Goal: Task Accomplishment & Management: Manage account settings

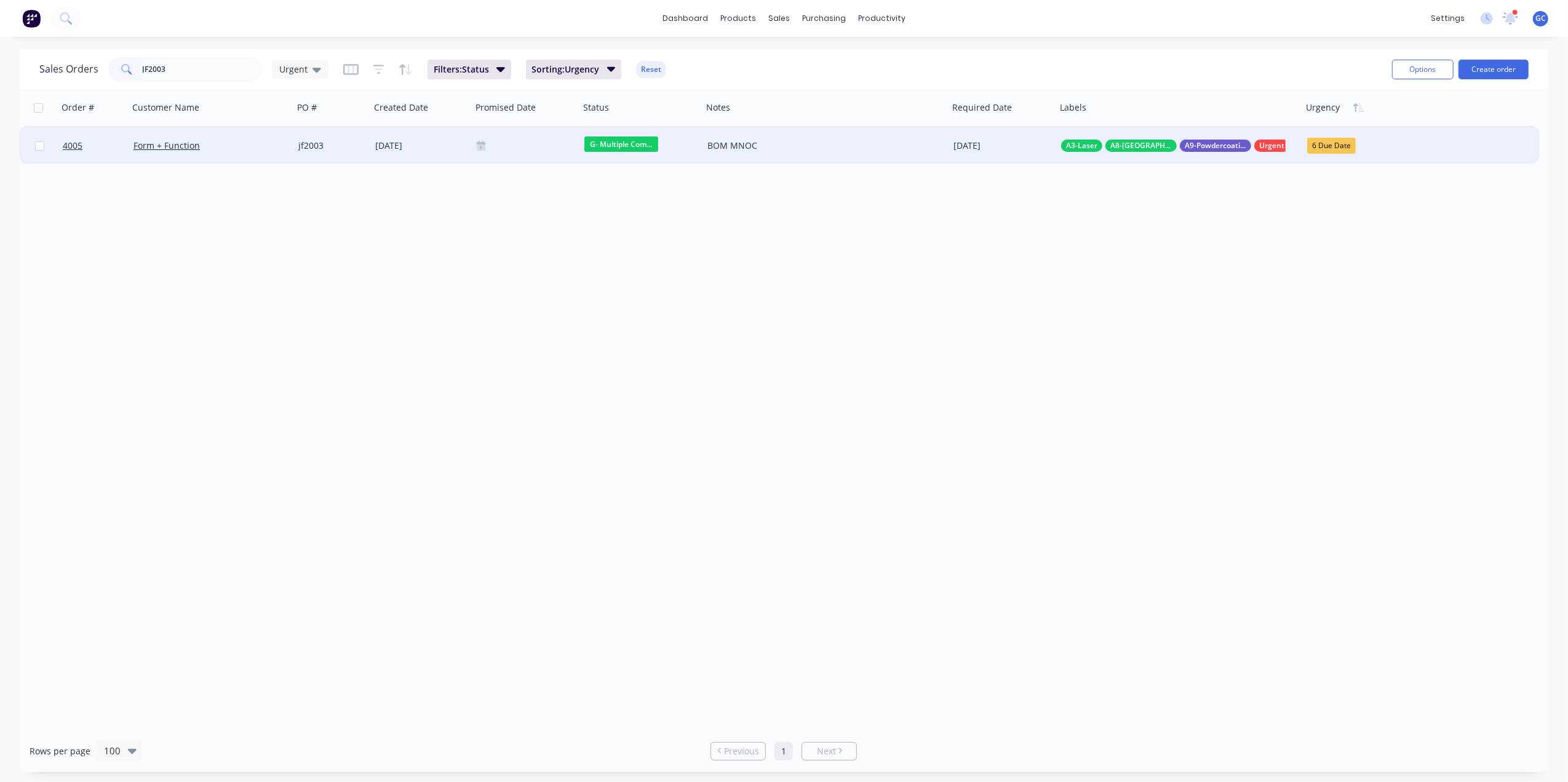
type input "JF2003"
click at [365, 138] on div "jf2003" at bounding box center [332, 146] width 77 height 37
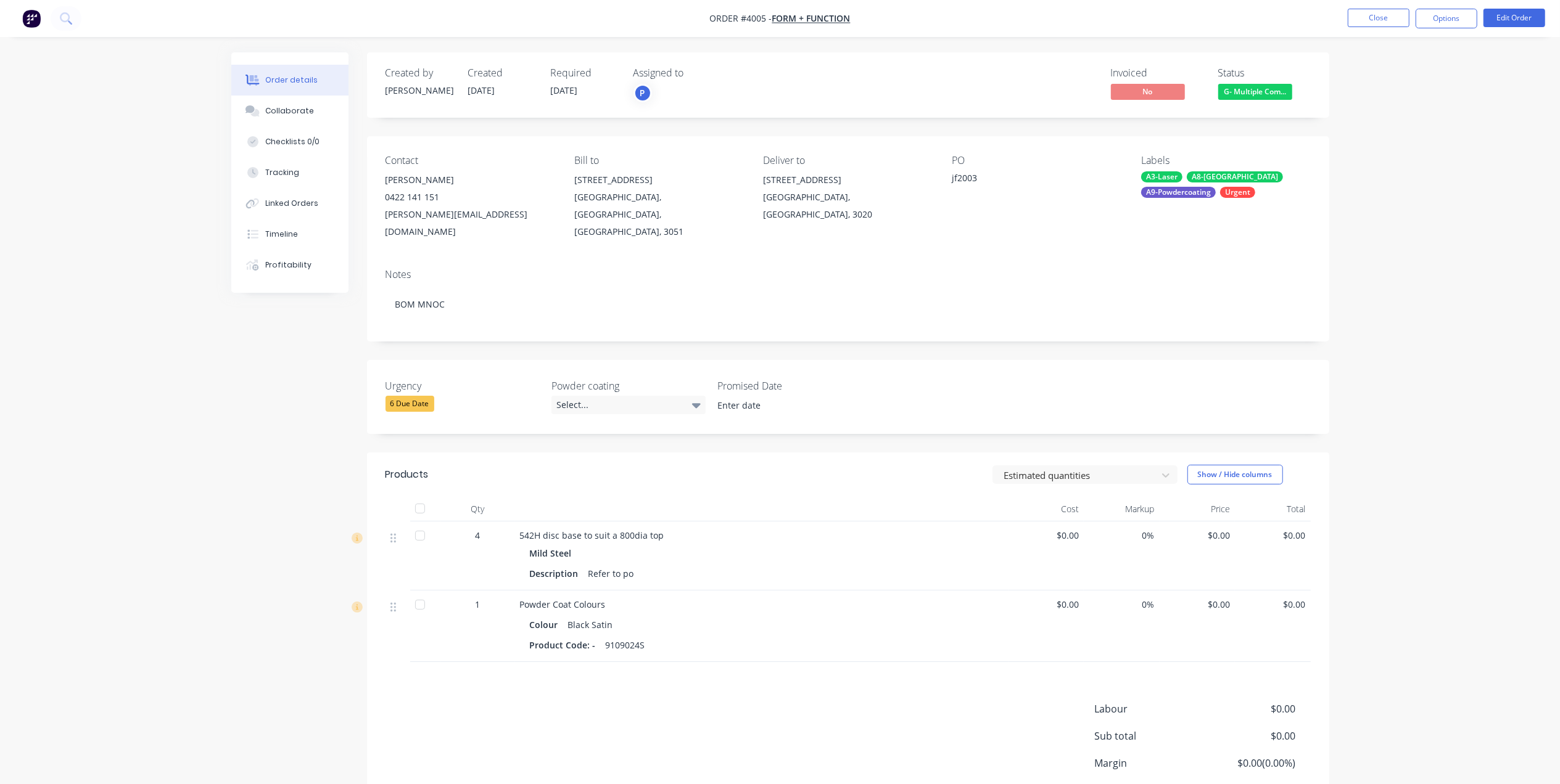
click at [788, 228] on div "Contact [PERSON_NAME] [PHONE_NUMBER] [PERSON_NAME][EMAIL_ADDRESS][DOMAIN_NAME] …" at bounding box center [847, 197] width 962 height 122
click at [755, 396] on input at bounding box center [786, 406] width 153 height 19
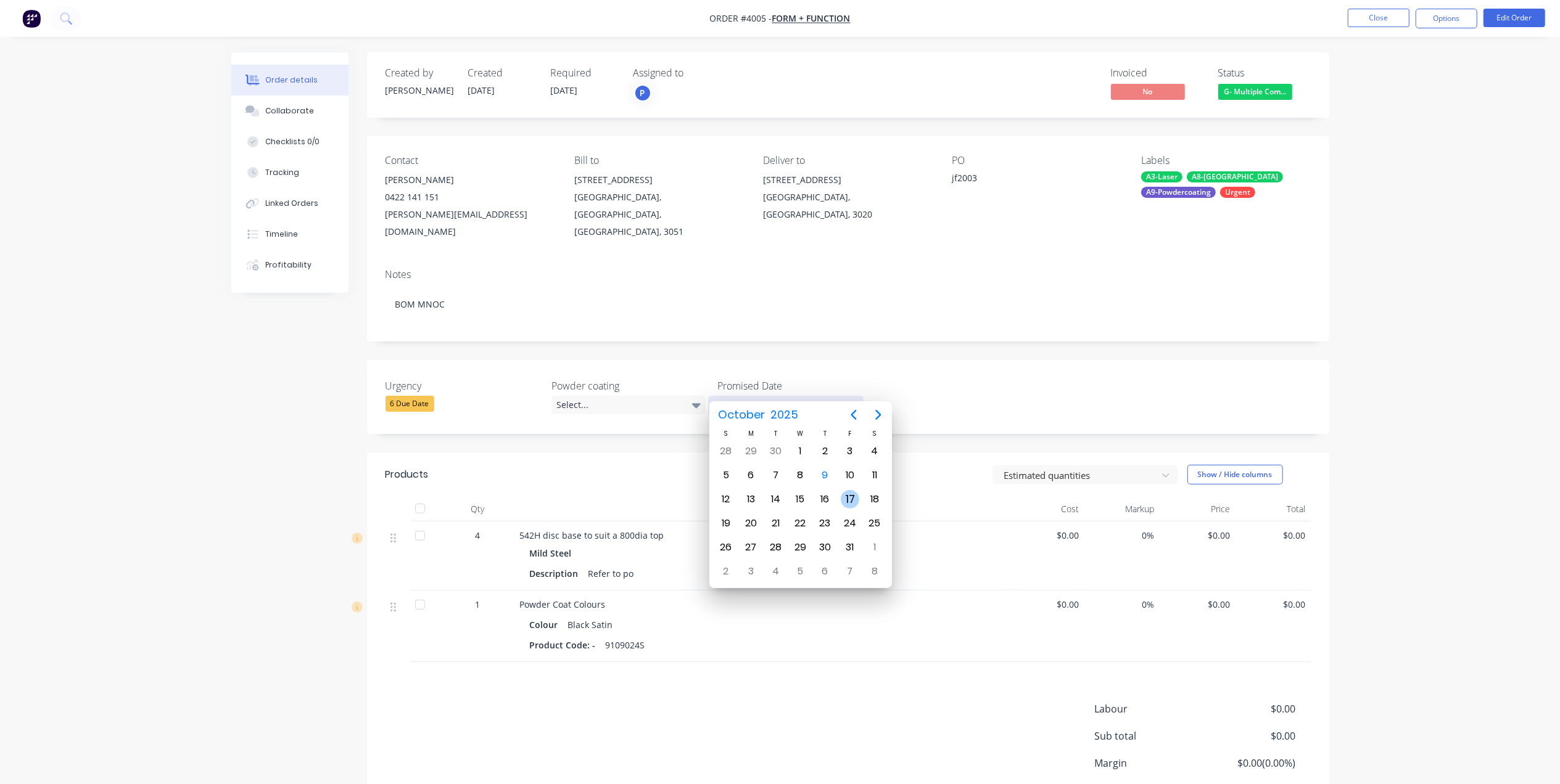
click at [844, 498] on div "17" at bounding box center [850, 500] width 19 height 19
type input "[DATE]"
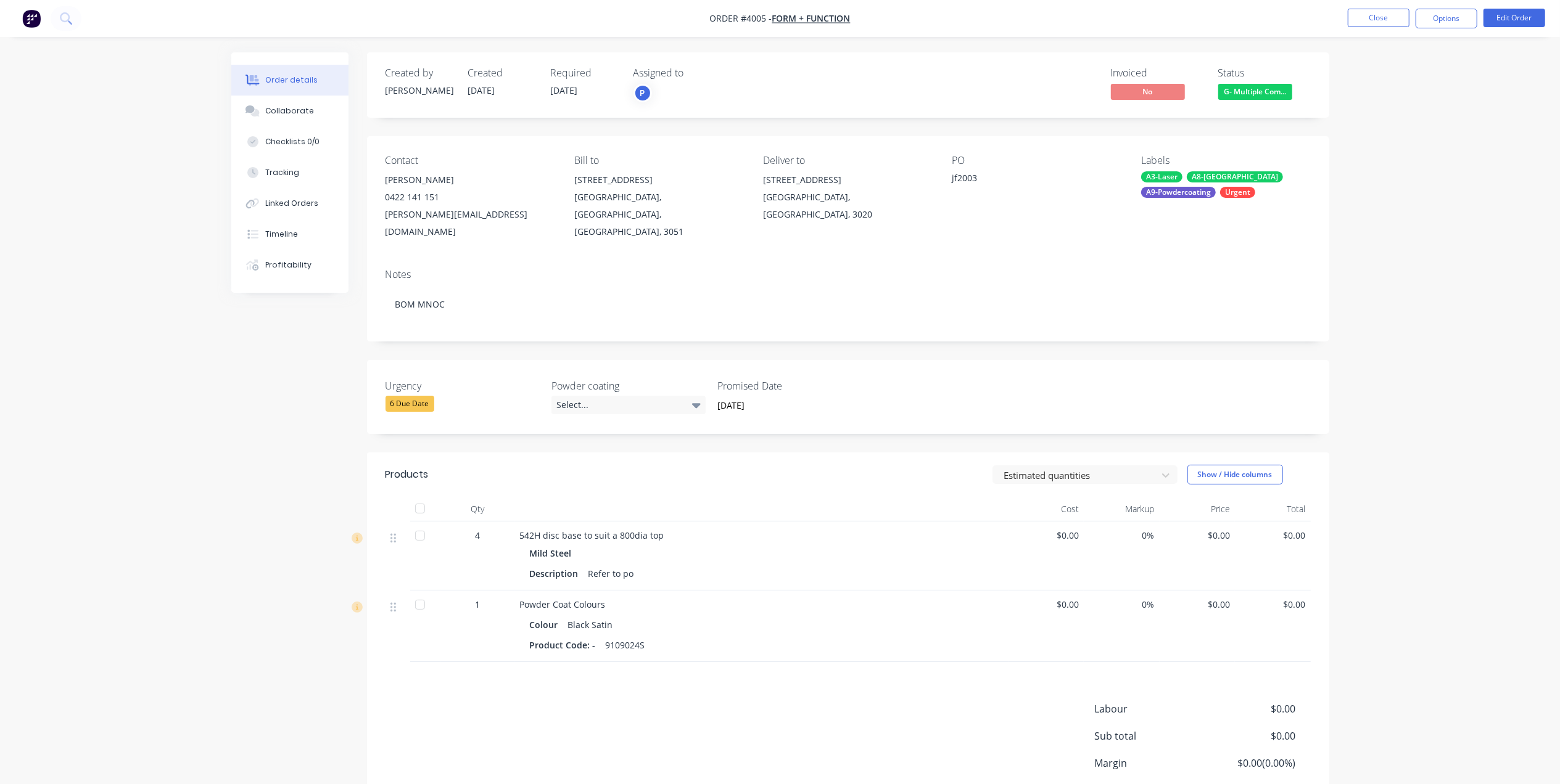
click at [614, 406] on div "Urgency 6 Due Date Powder coating Select... Promised Date [DATE]" at bounding box center [847, 397] width 962 height 74
click at [615, 396] on div "Select..." at bounding box center [628, 405] width 154 height 19
click at [587, 439] on div "Black" at bounding box center [574, 440] width 28 height 16
click at [751, 269] on div "Notes" at bounding box center [848, 275] width 925 height 12
click at [424, 396] on div "6 Due Date" at bounding box center [409, 404] width 49 height 16
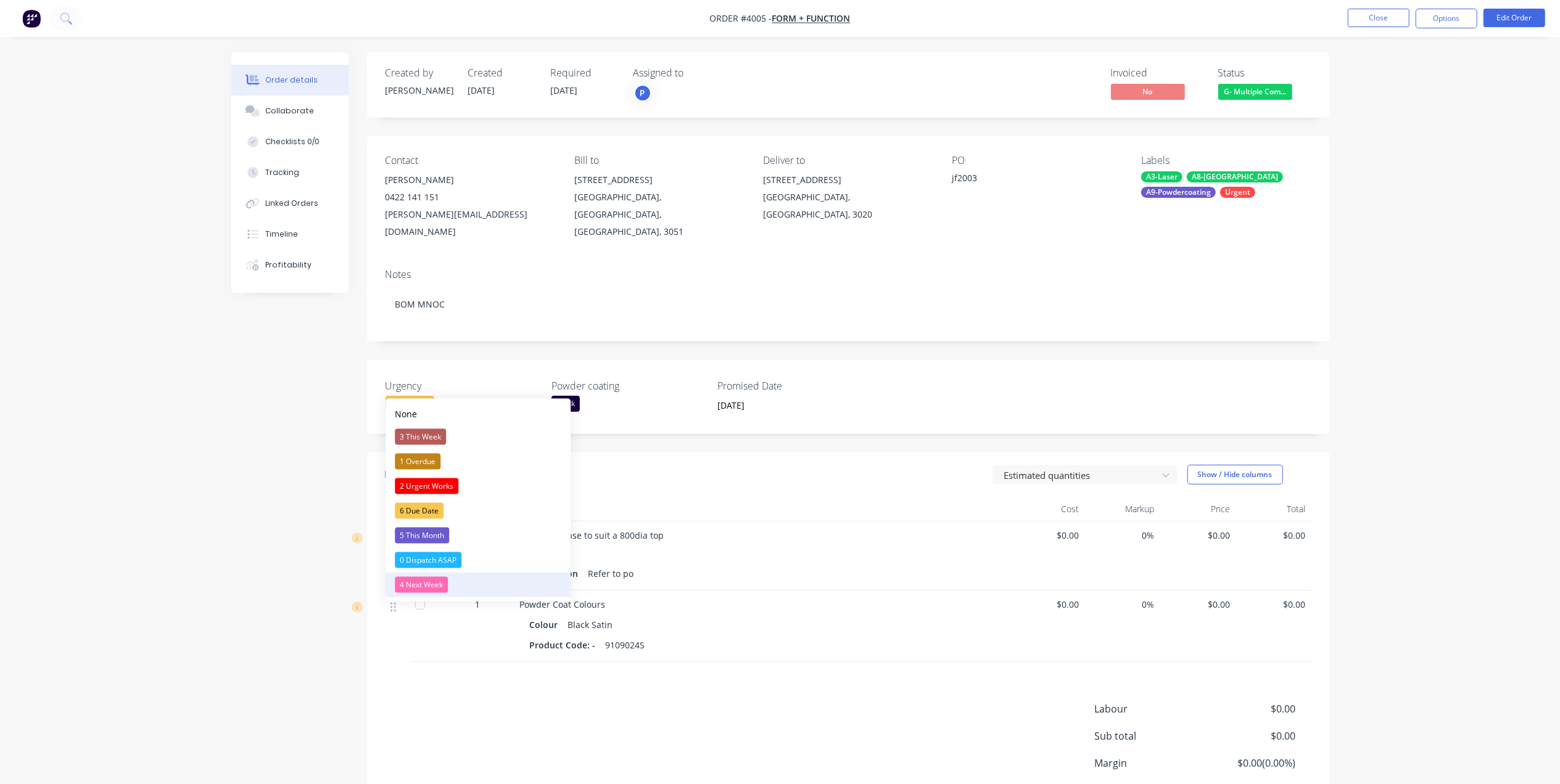
click at [432, 582] on div "4 Next Week" at bounding box center [421, 585] width 53 height 16
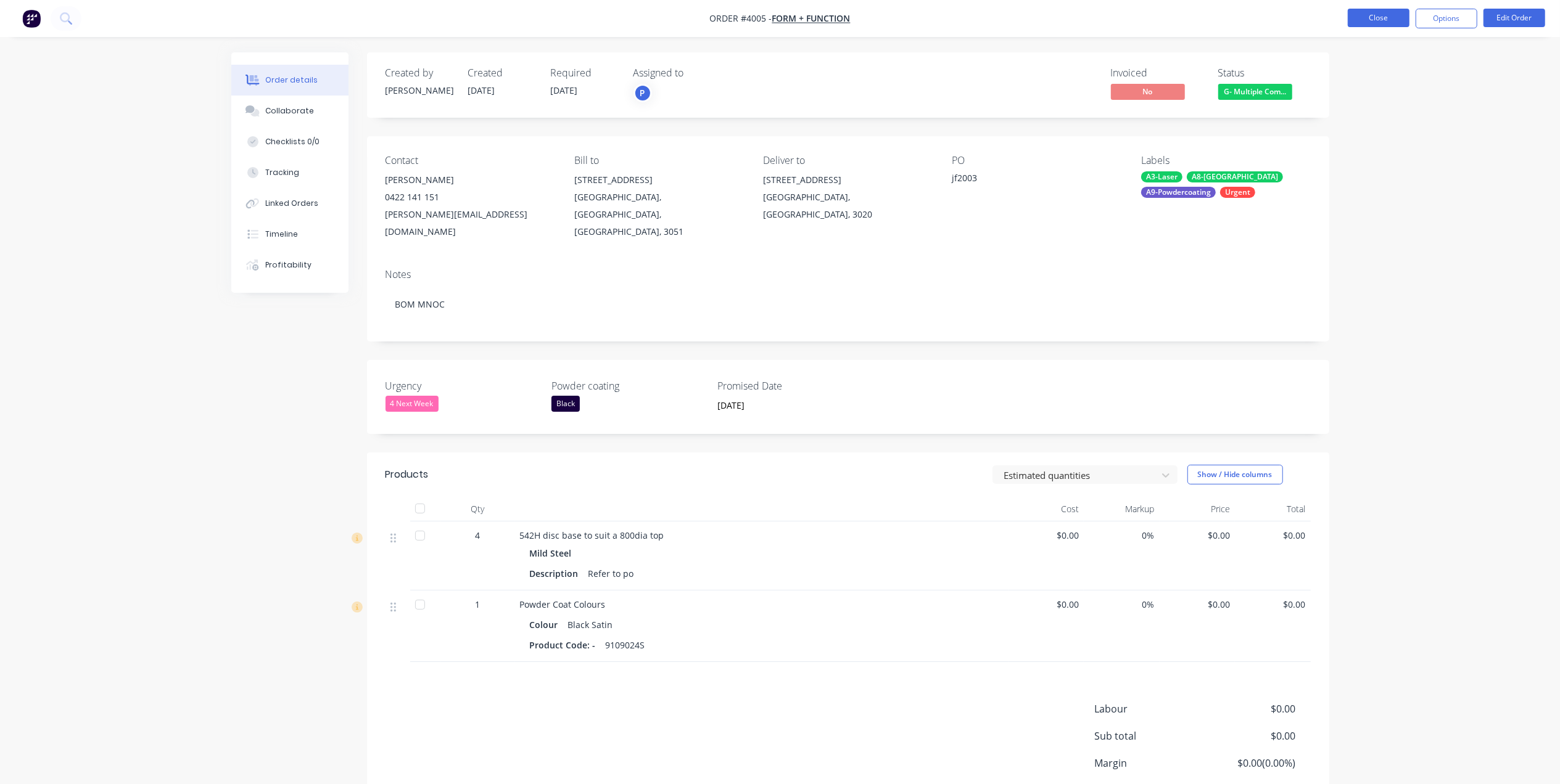
click at [1369, 18] on button "Close" at bounding box center [1379, 18] width 62 height 19
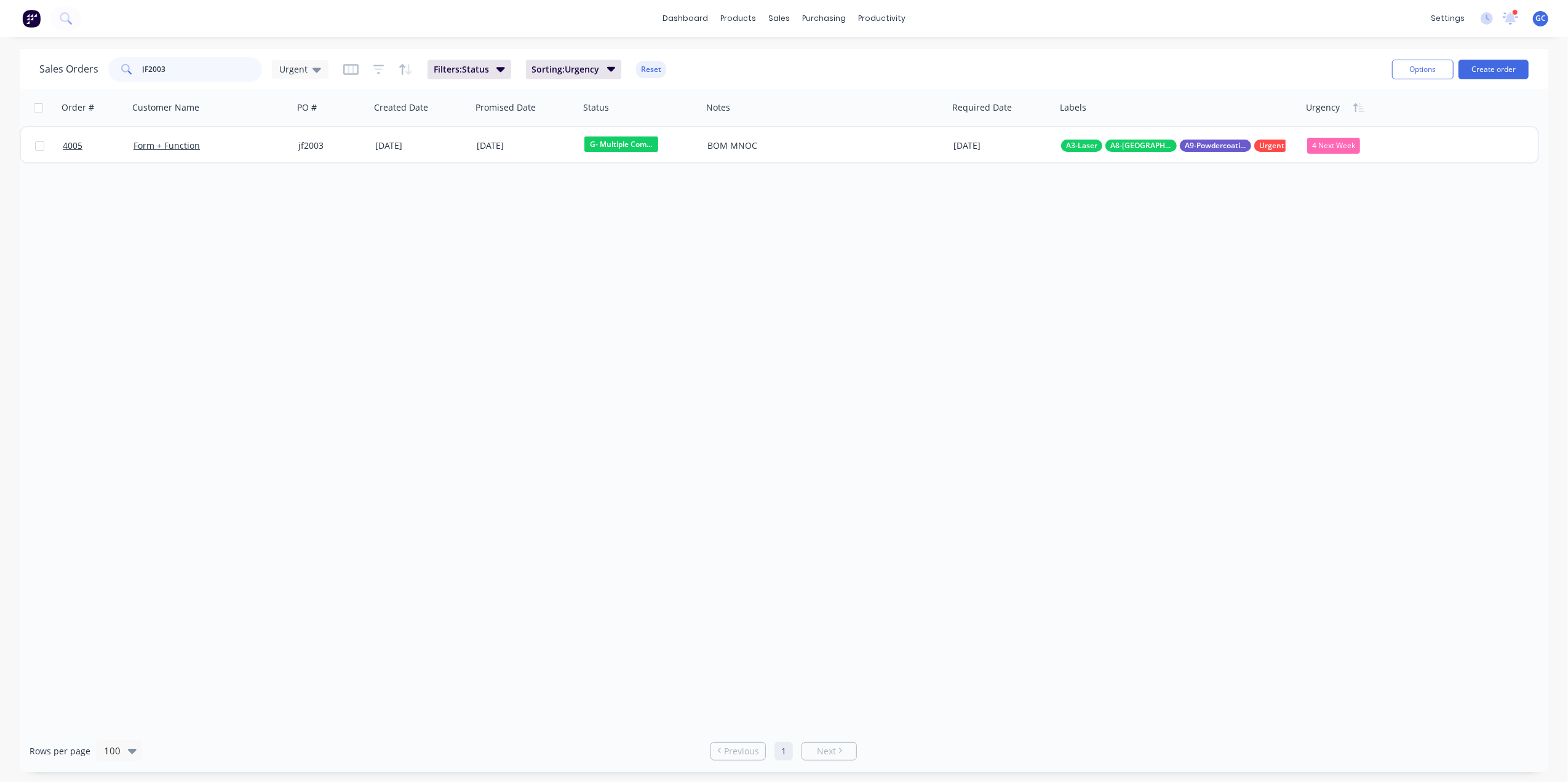
click at [205, 65] on input "JF2003" at bounding box center [202, 70] width 120 height 25
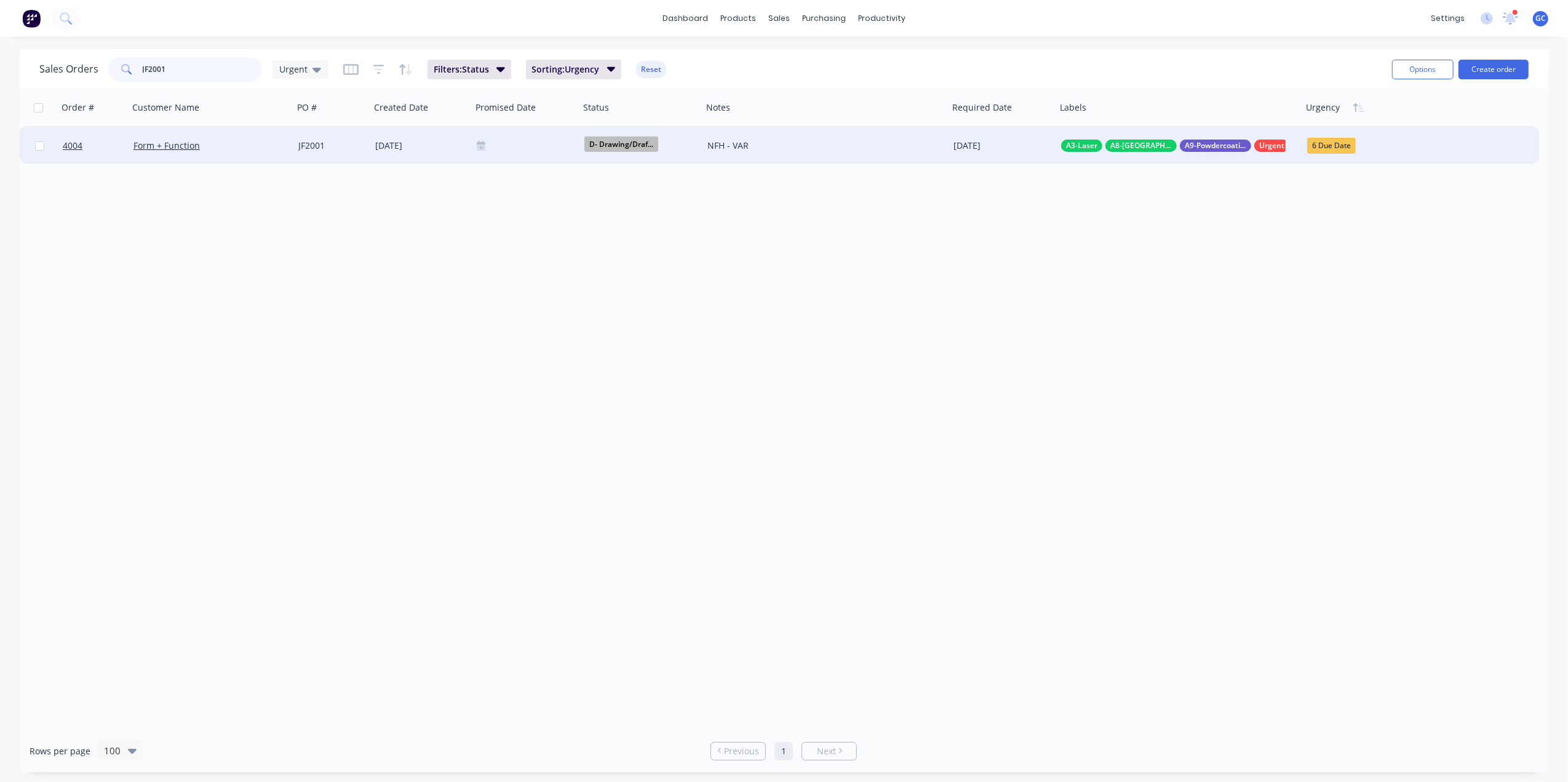
type input "JF2001"
click at [341, 138] on div "JF2001" at bounding box center [332, 146] width 77 height 37
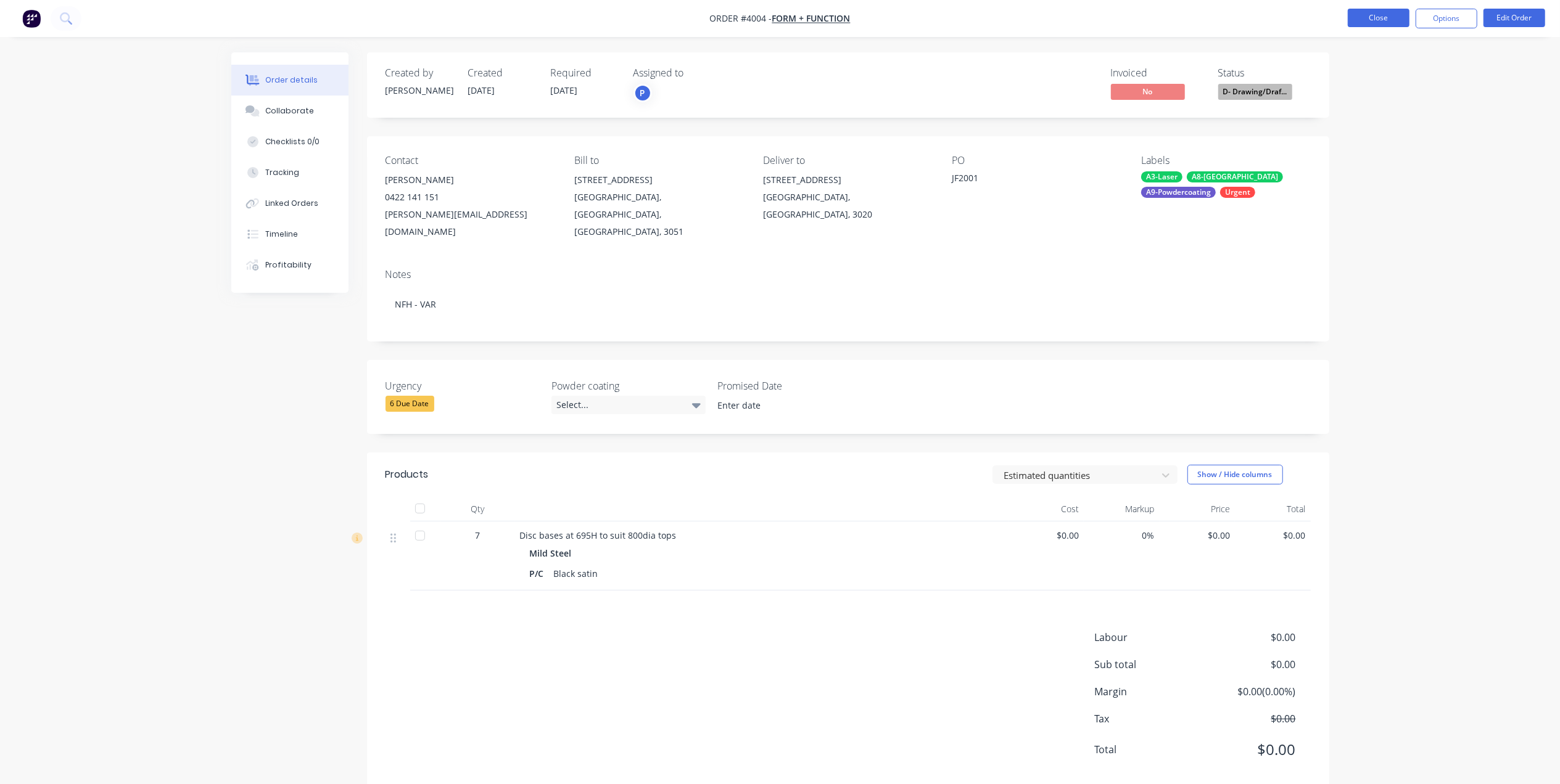
click at [1370, 9] on button "Close" at bounding box center [1379, 18] width 62 height 19
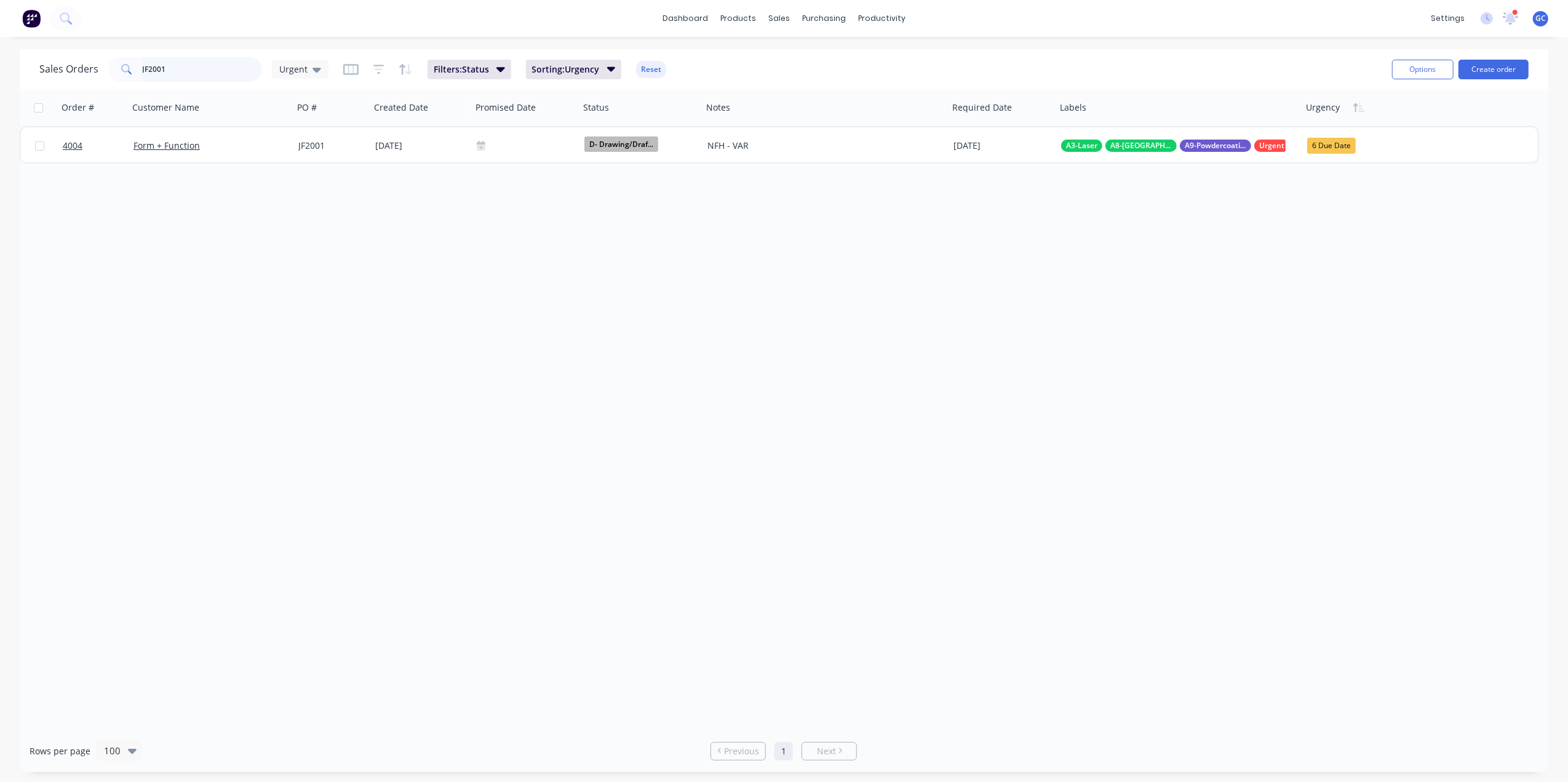
click at [185, 75] on input "JF2001" at bounding box center [202, 70] width 120 height 25
click at [289, 65] on span "Urgent" at bounding box center [294, 69] width 28 height 13
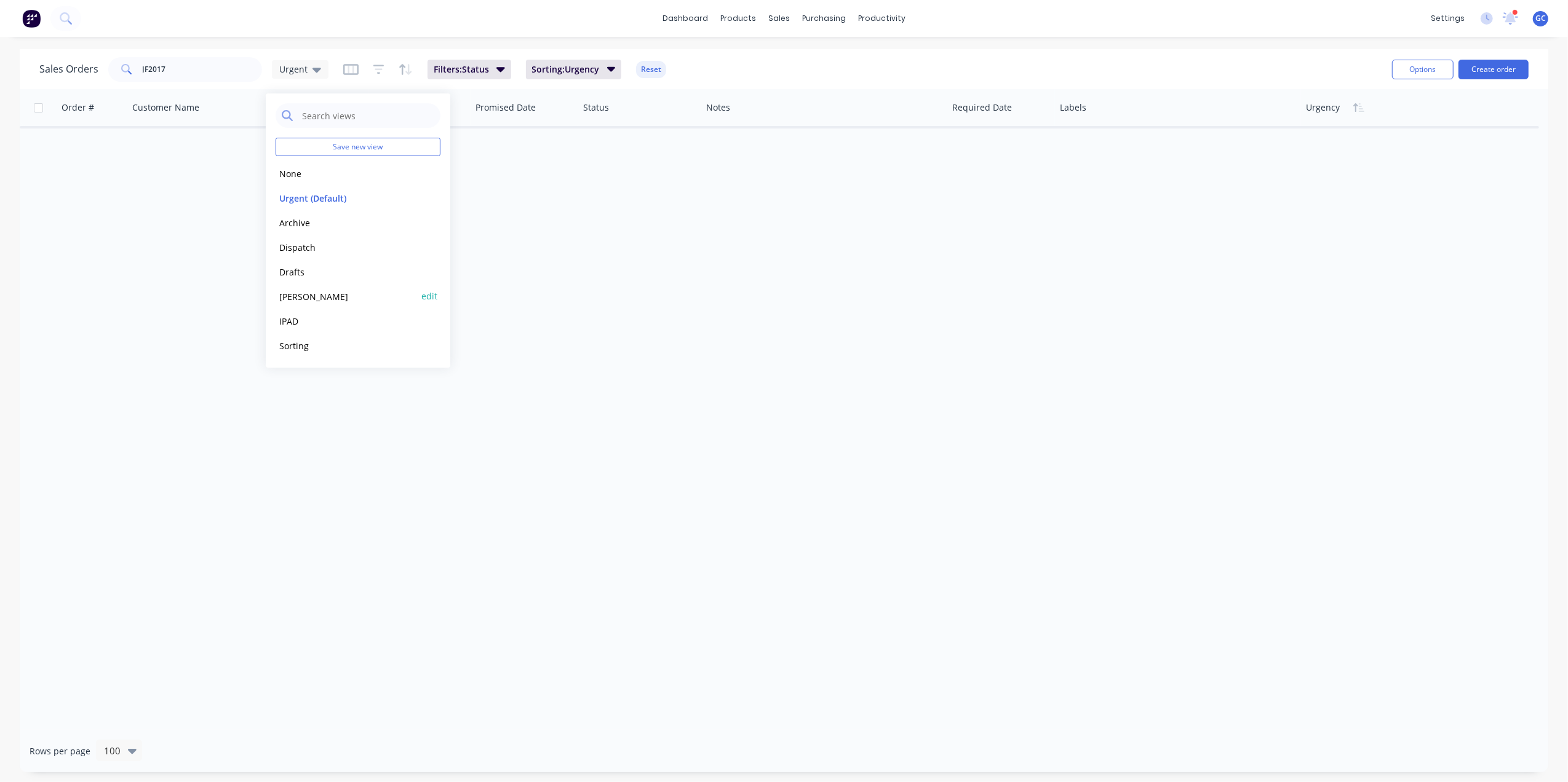
click at [296, 290] on button "[PERSON_NAME]" at bounding box center [346, 297] width 140 height 14
click at [188, 72] on input "JF2017" at bounding box center [202, 70] width 120 height 25
drag, startPoint x: 198, startPoint y: 67, endPoint x: 35, endPoint y: 63, distance: 163.0
click at [35, 63] on div "Sales Orders JF2017 [PERSON_NAME] Sorting: Order # Reset Options Create order" at bounding box center [784, 69] width 1529 height 40
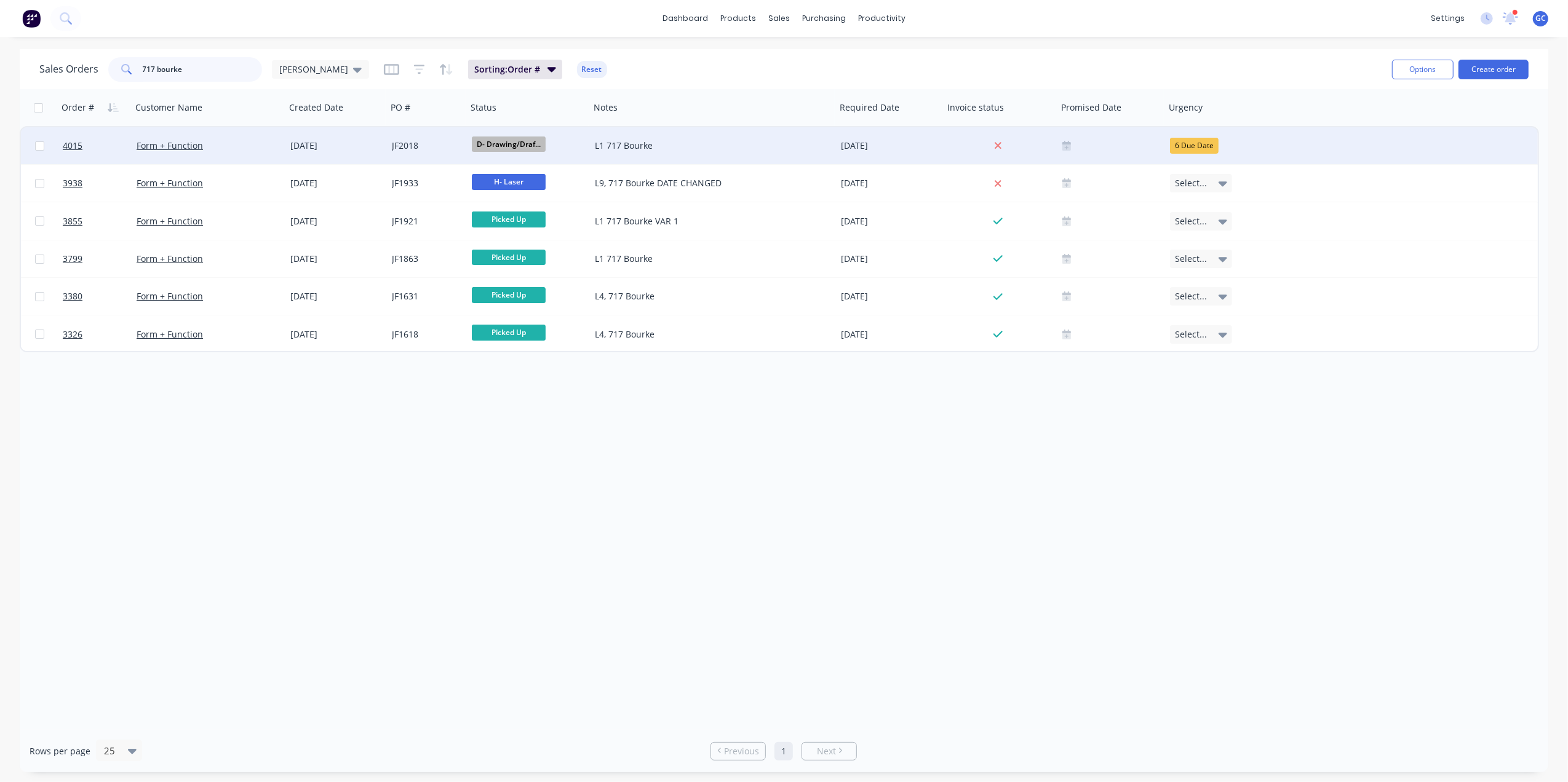
type input "717 bourke"
click at [365, 146] on div "[DATE]" at bounding box center [336, 146] width 92 height 12
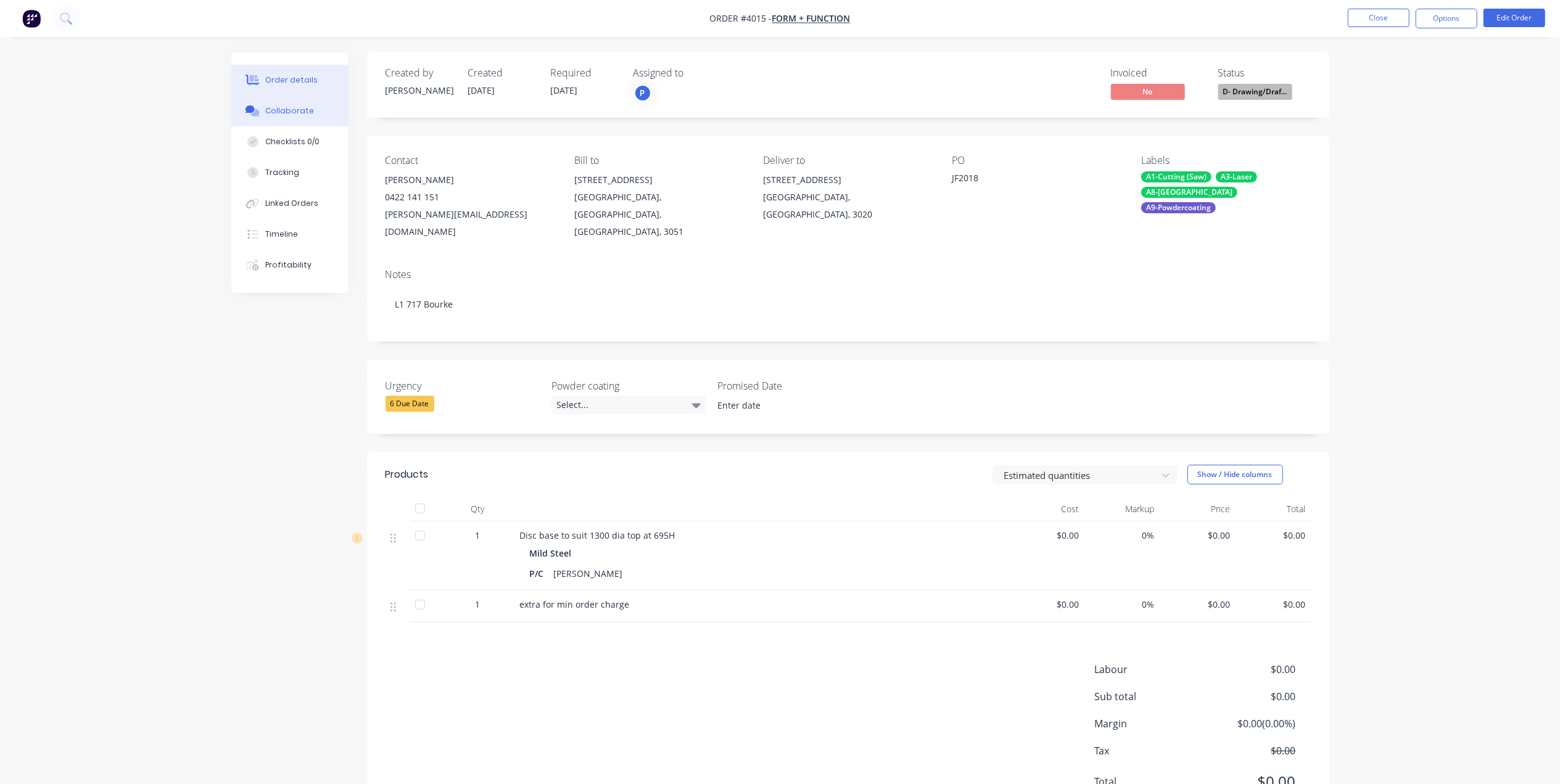
click at [298, 116] on div "Collaborate" at bounding box center [289, 111] width 49 height 11
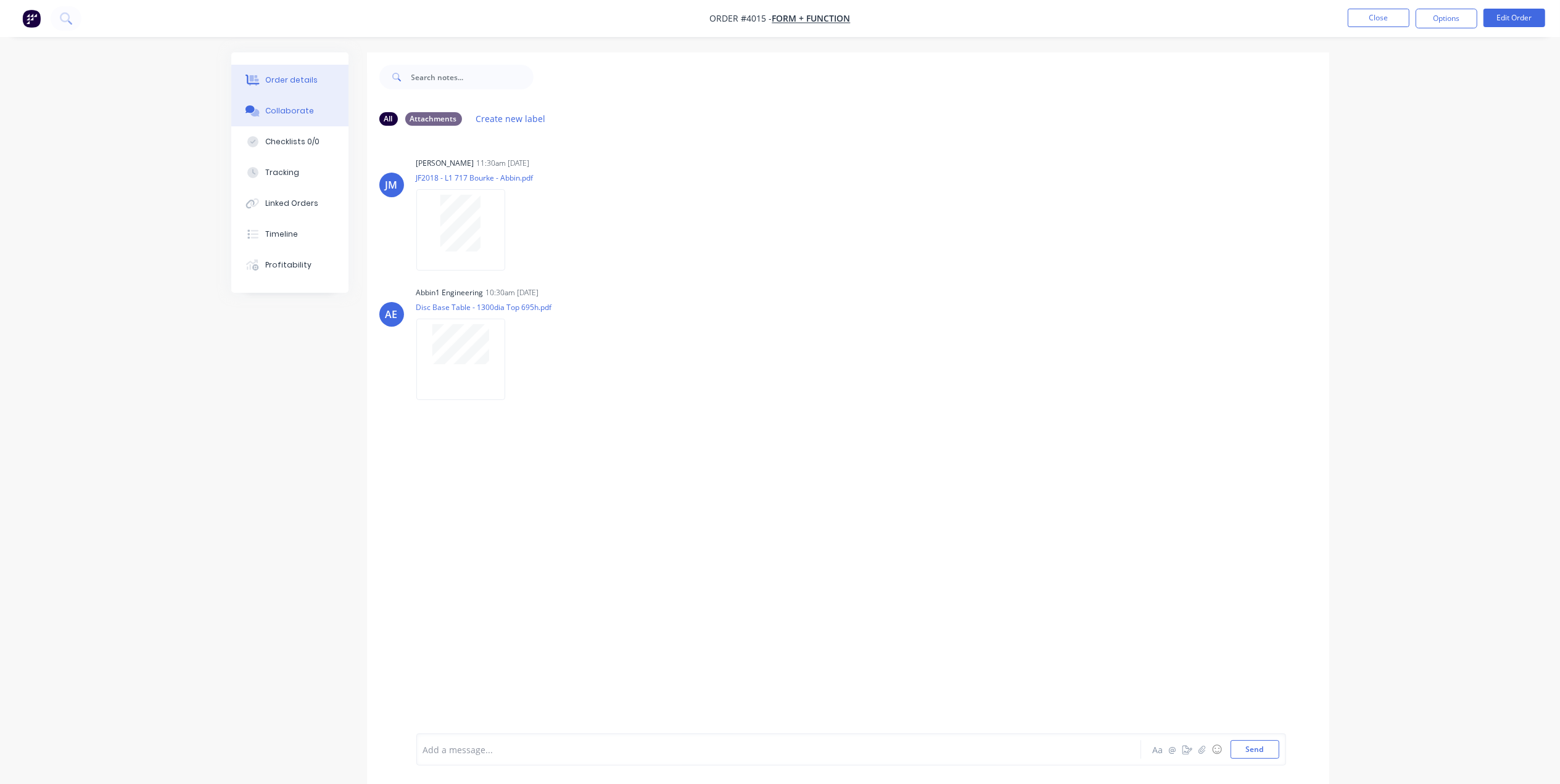
click at [311, 82] on div "Order details" at bounding box center [291, 80] width 53 height 11
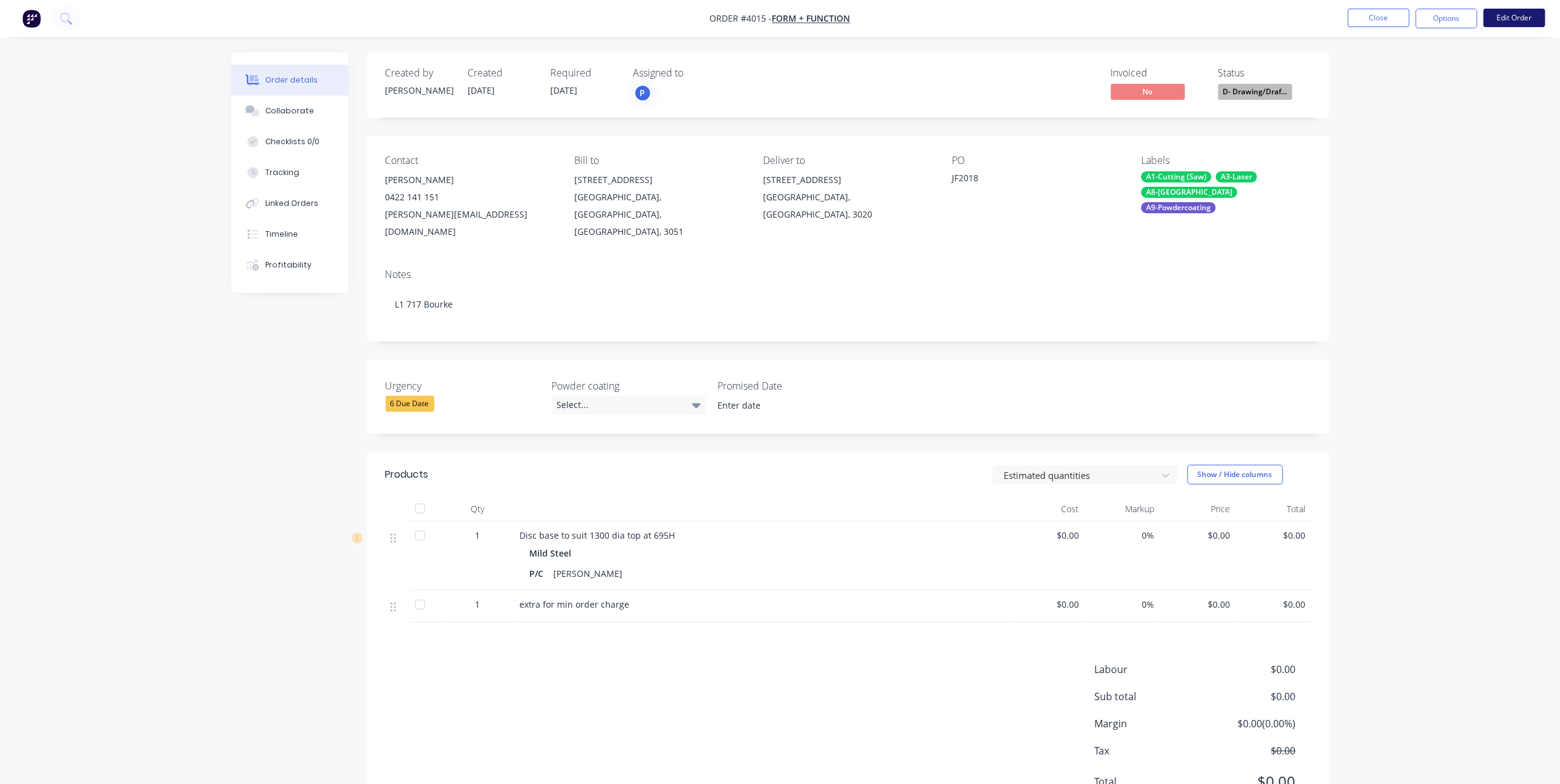
click at [1491, 15] on button "Edit Order" at bounding box center [1514, 18] width 62 height 19
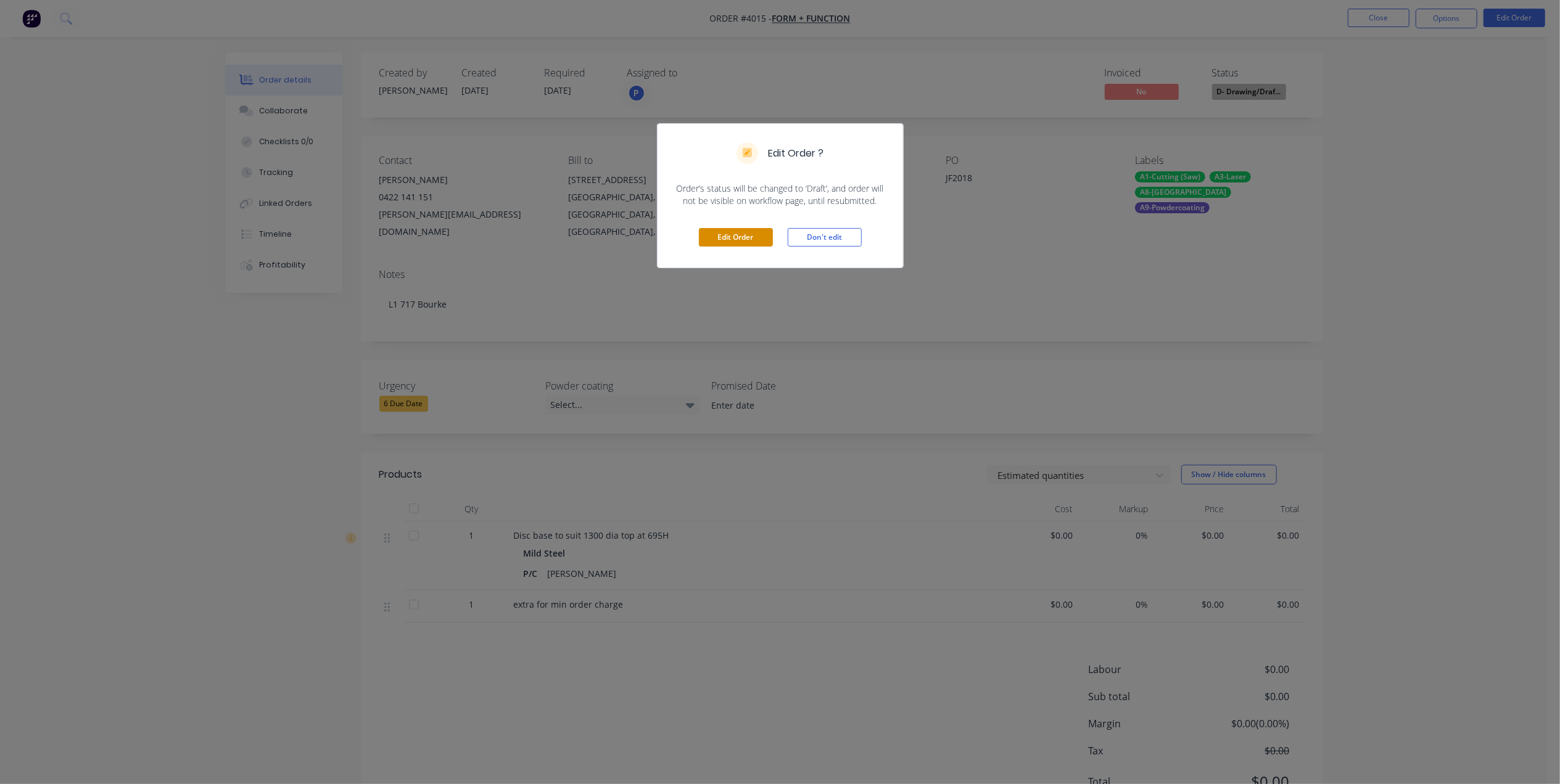
click at [727, 243] on button "Edit Order" at bounding box center [736, 237] width 74 height 19
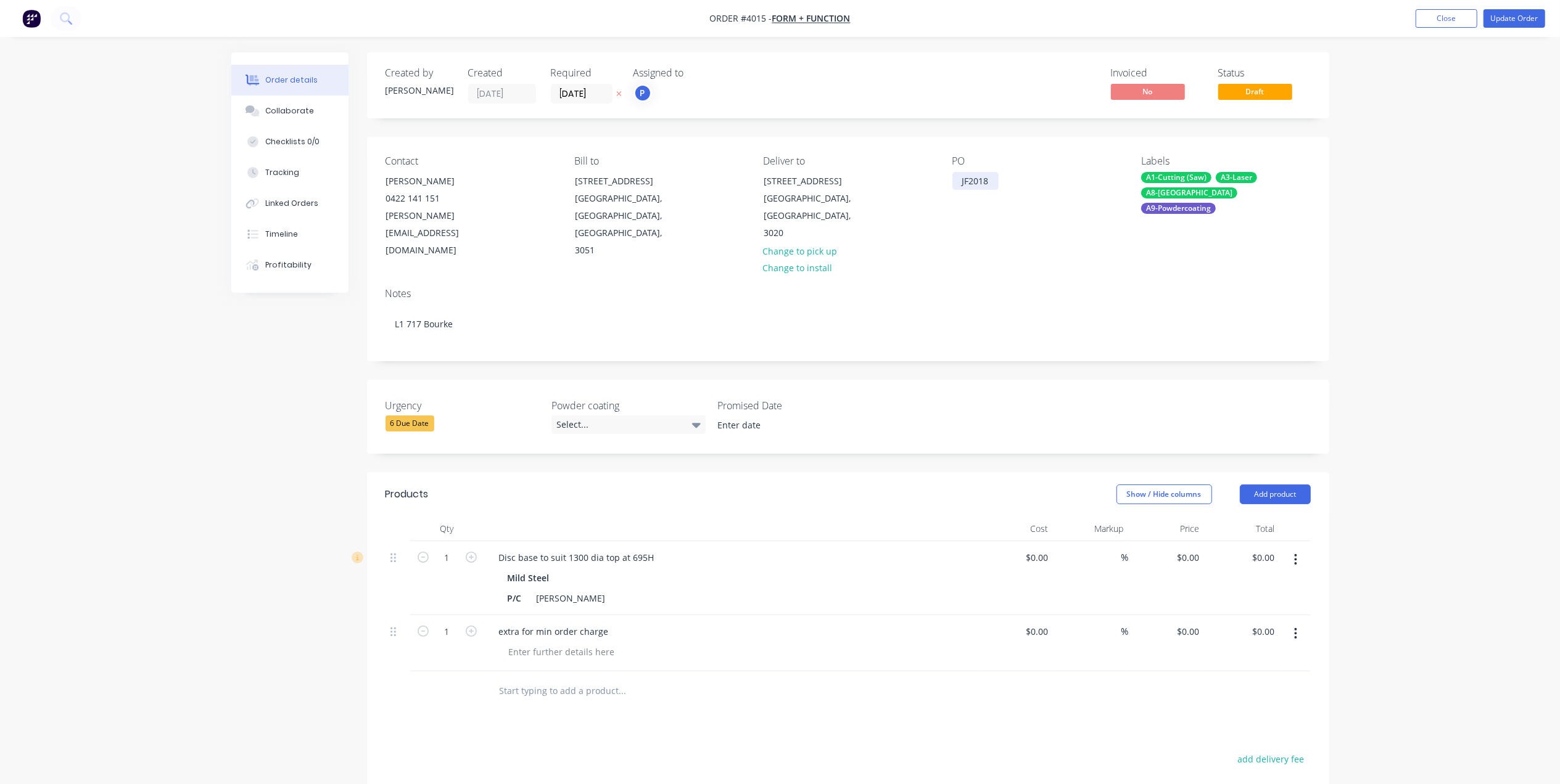
drag, startPoint x: 989, startPoint y: 176, endPoint x: 1002, endPoint y: 180, distance: 13.6
click at [990, 176] on div "JF2018" at bounding box center [975, 181] width 46 height 18
click at [1507, 14] on button "Update Order" at bounding box center [1514, 19] width 62 height 19
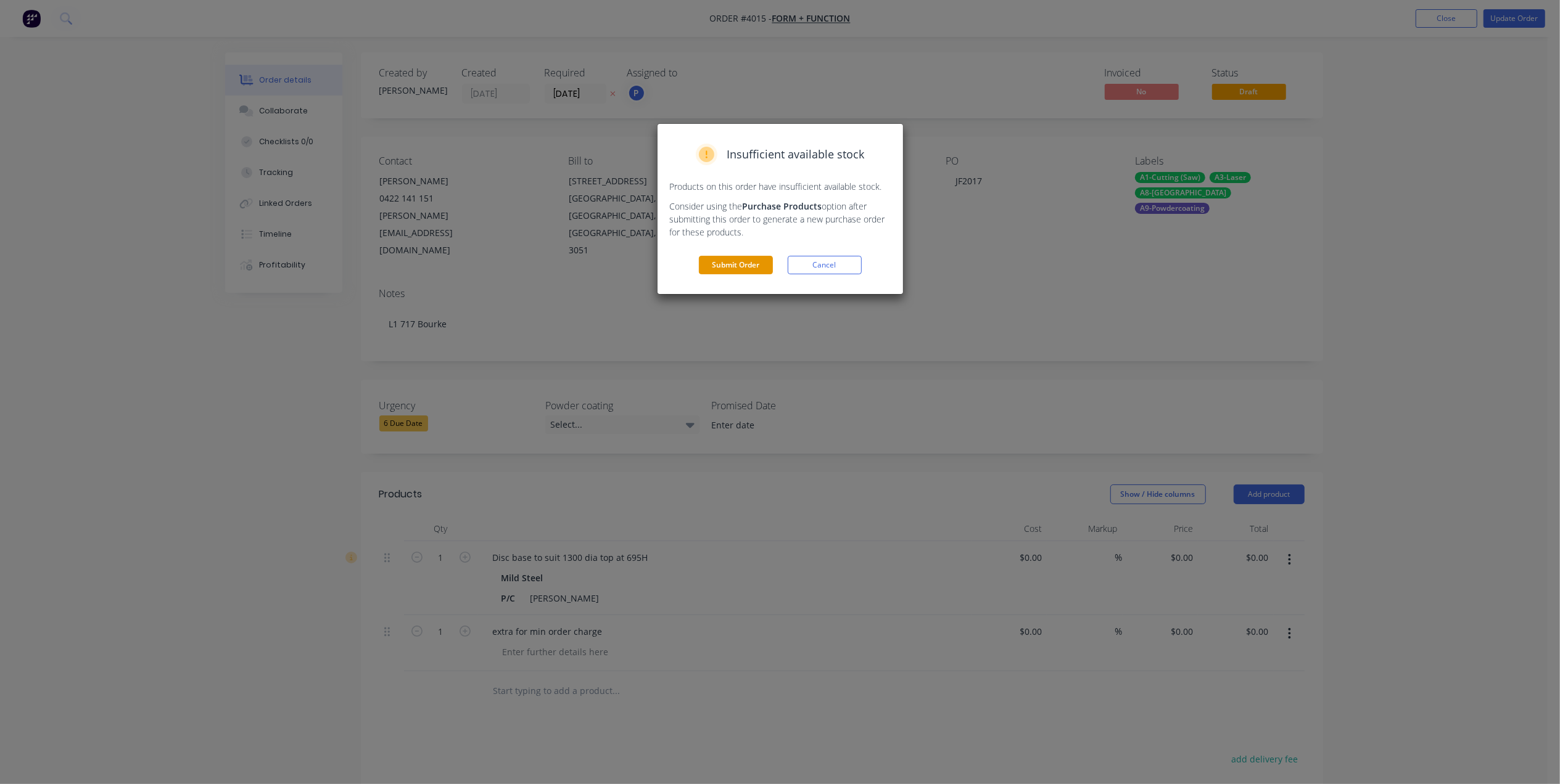
click at [716, 270] on button "Submit Order" at bounding box center [736, 265] width 74 height 19
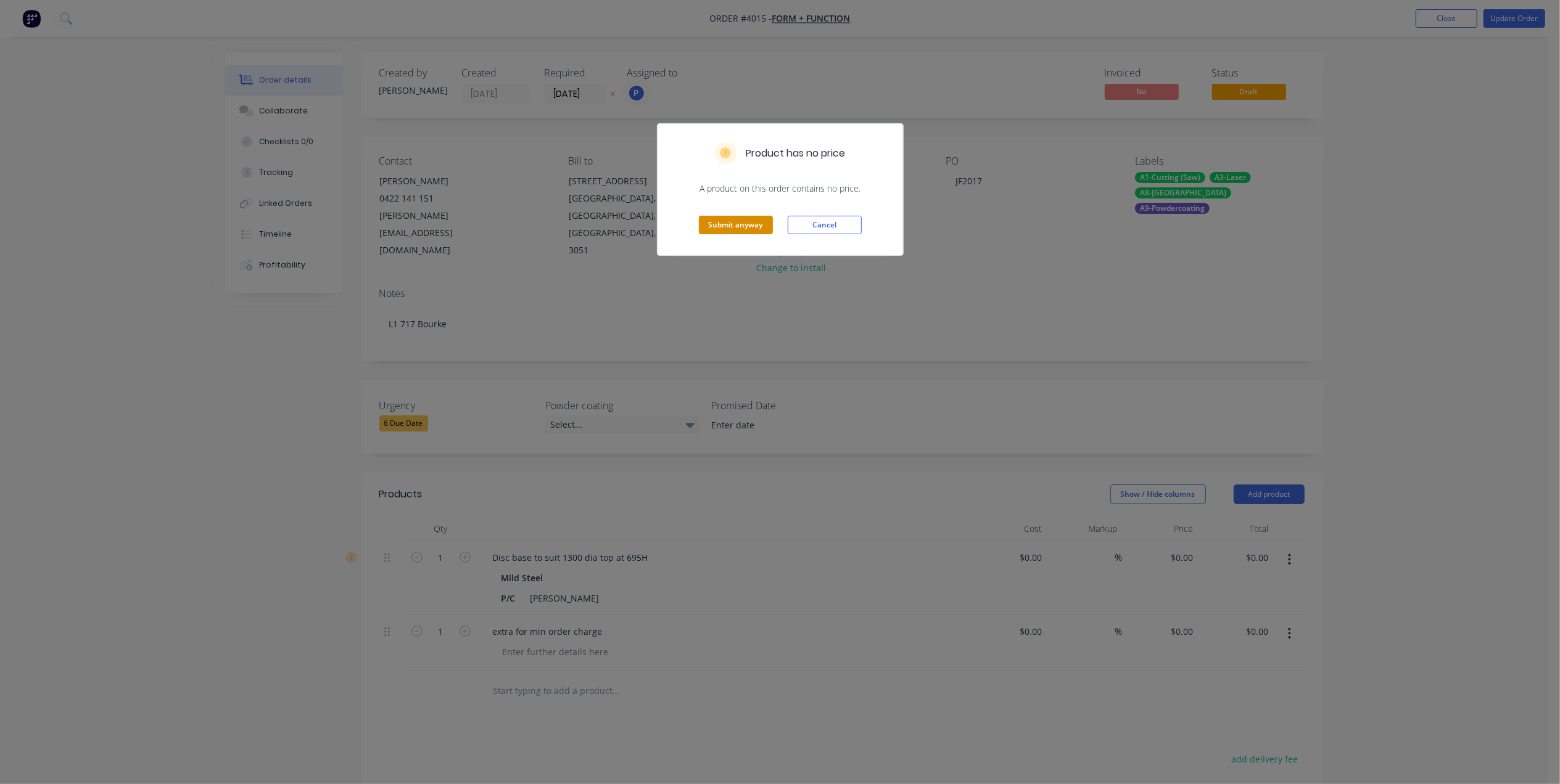
click at [735, 229] on button "Submit anyway" at bounding box center [736, 225] width 74 height 19
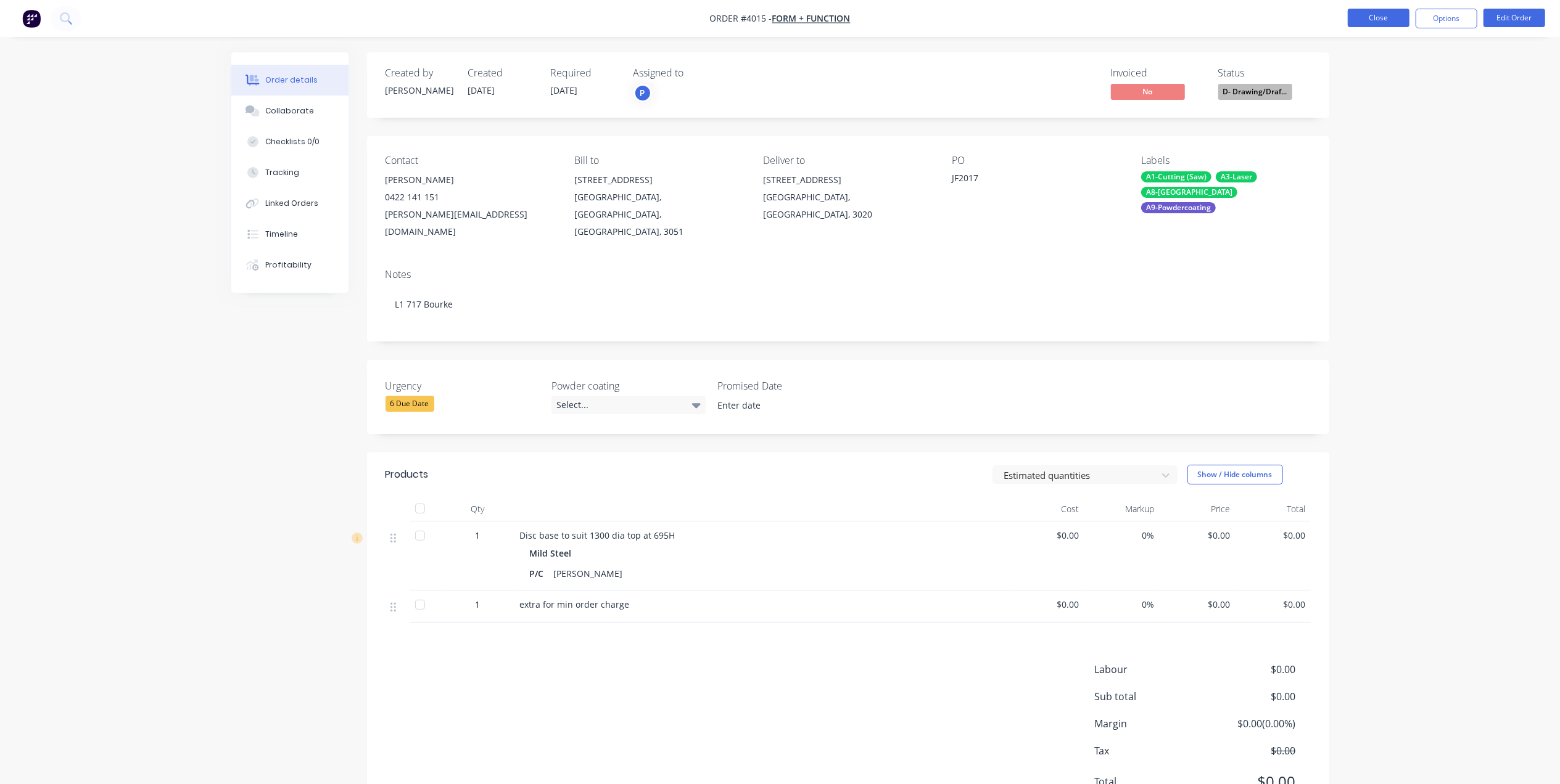
click at [1370, 19] on button "Close" at bounding box center [1379, 18] width 62 height 19
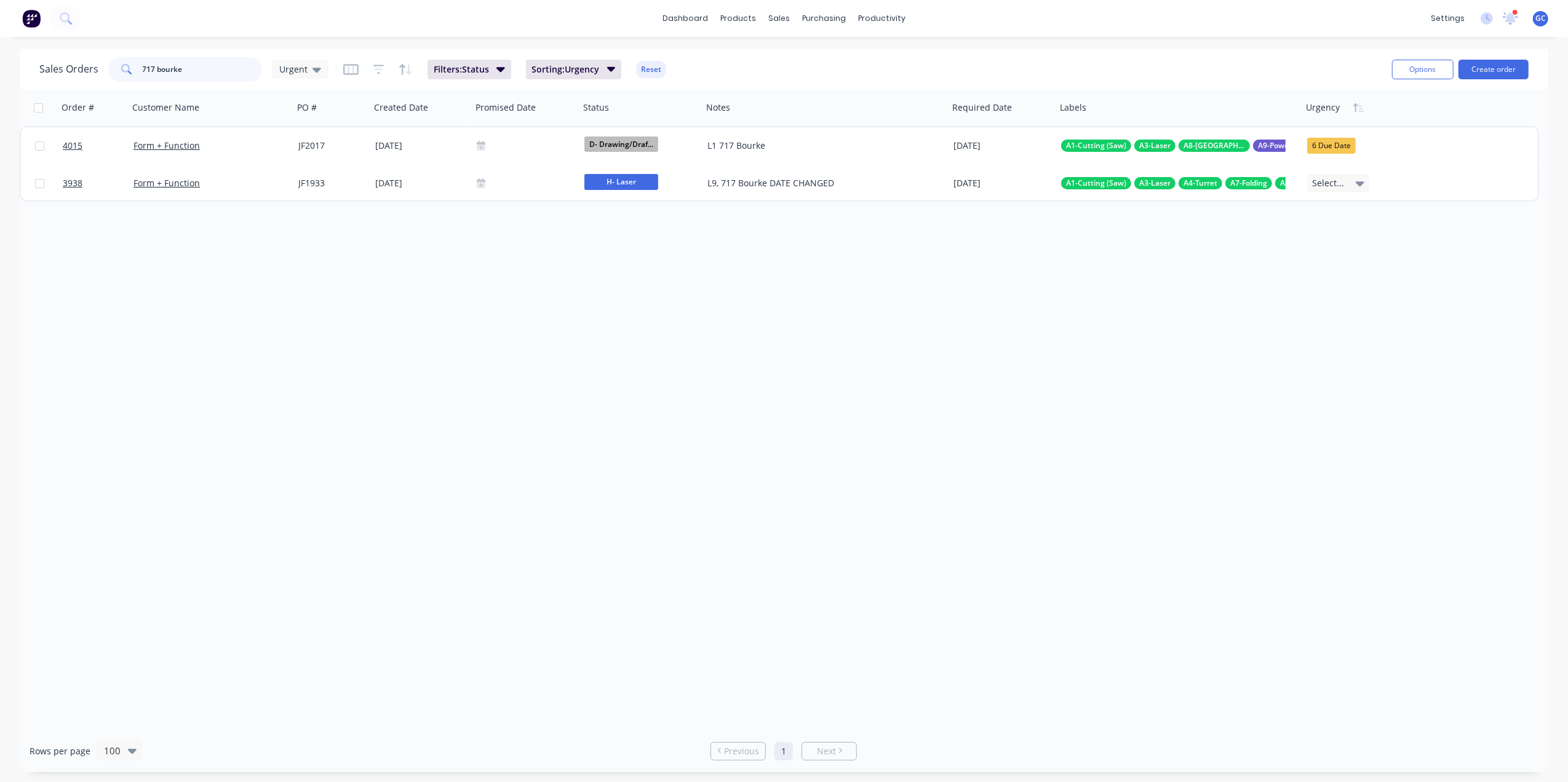
drag, startPoint x: 207, startPoint y: 62, endPoint x: 67, endPoint y: 68, distance: 140.1
click at [67, 68] on div "Sales Orders 717 bourke Urgent" at bounding box center [184, 70] width 289 height 25
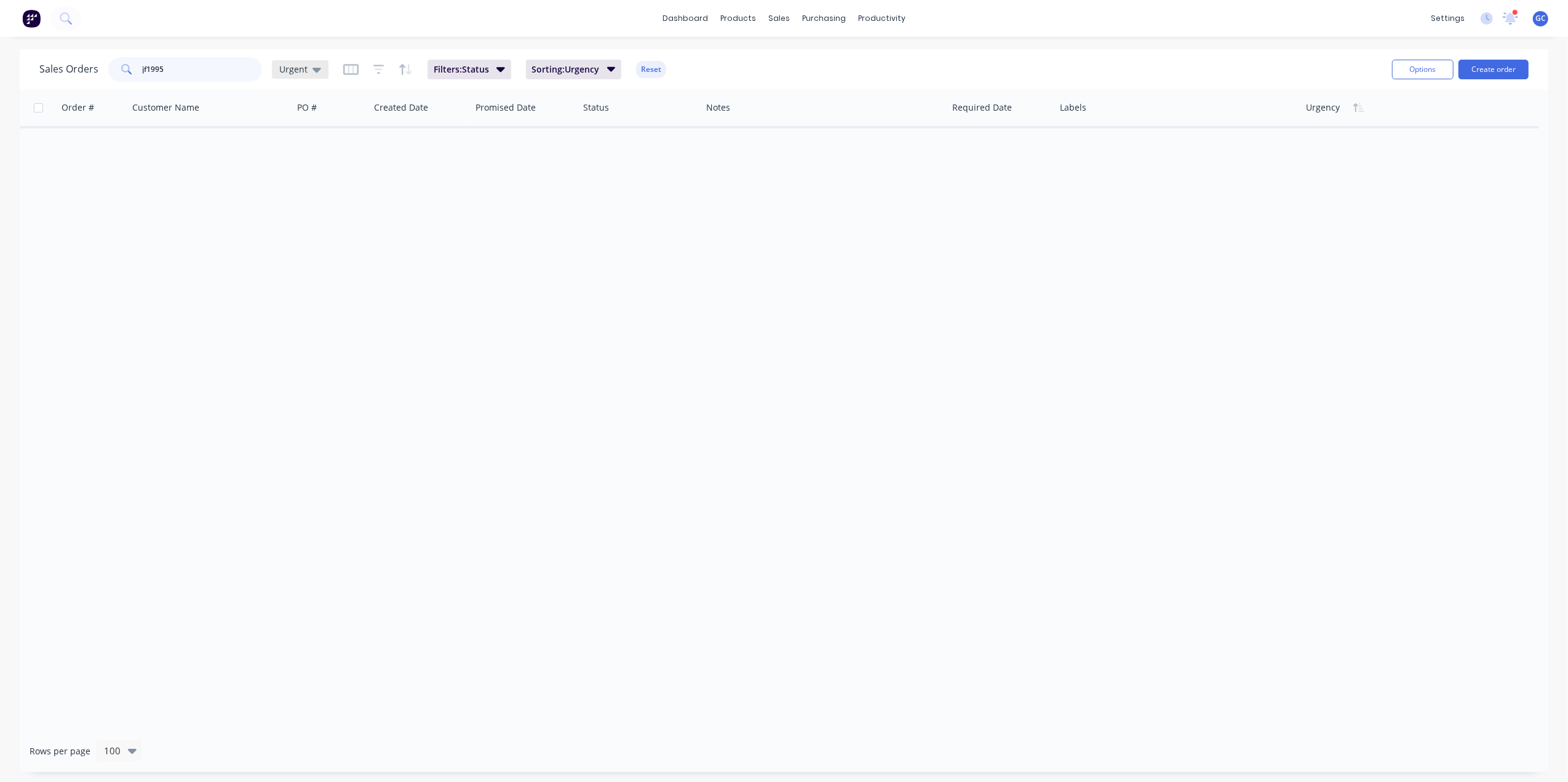
type input "jf1995"
click at [296, 67] on span "Urgent" at bounding box center [294, 69] width 28 height 13
click at [294, 290] on button "[PERSON_NAME]" at bounding box center [346, 297] width 140 height 14
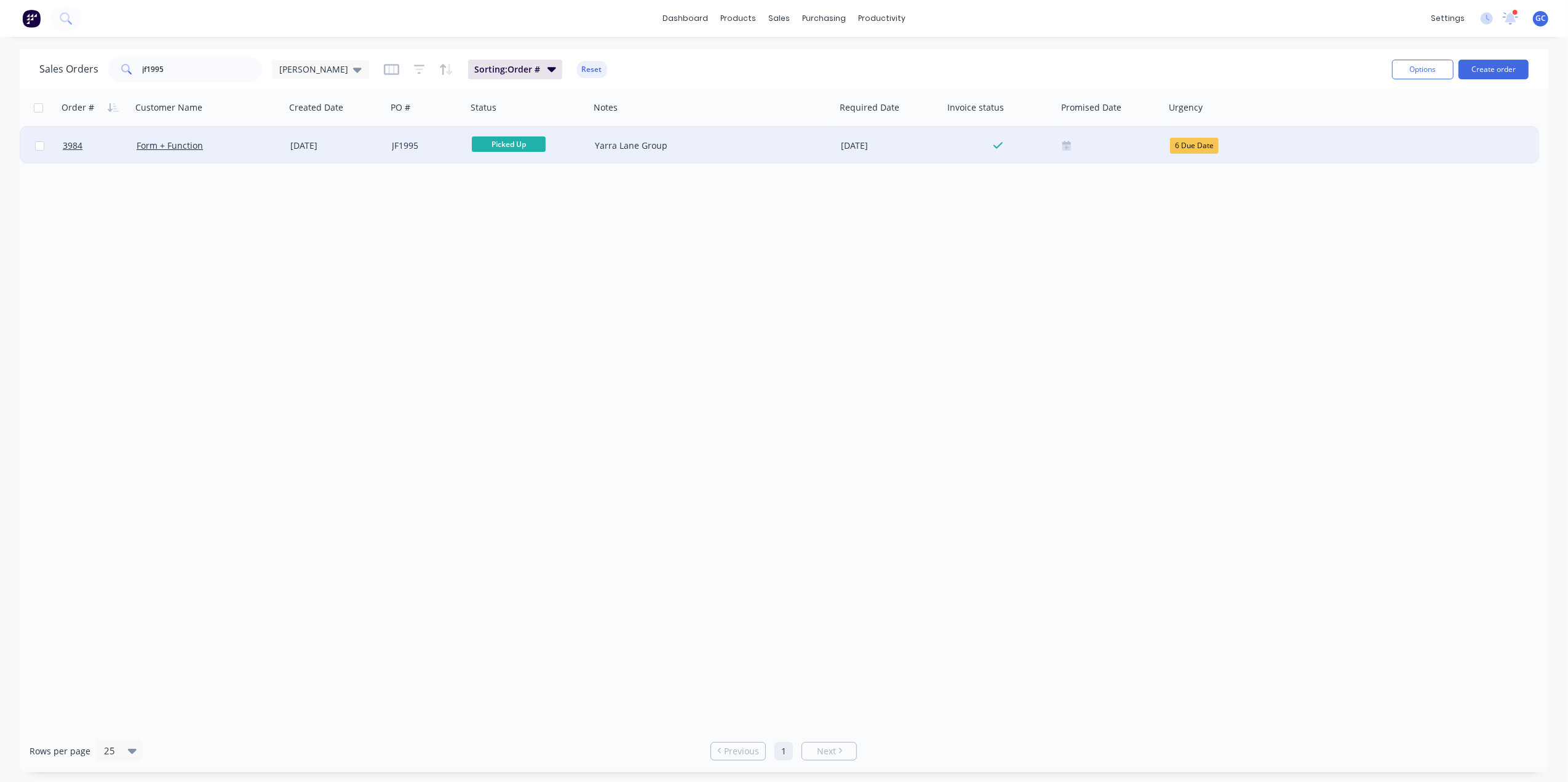
click at [249, 144] on div "Form + Function" at bounding box center [204, 146] width 136 height 12
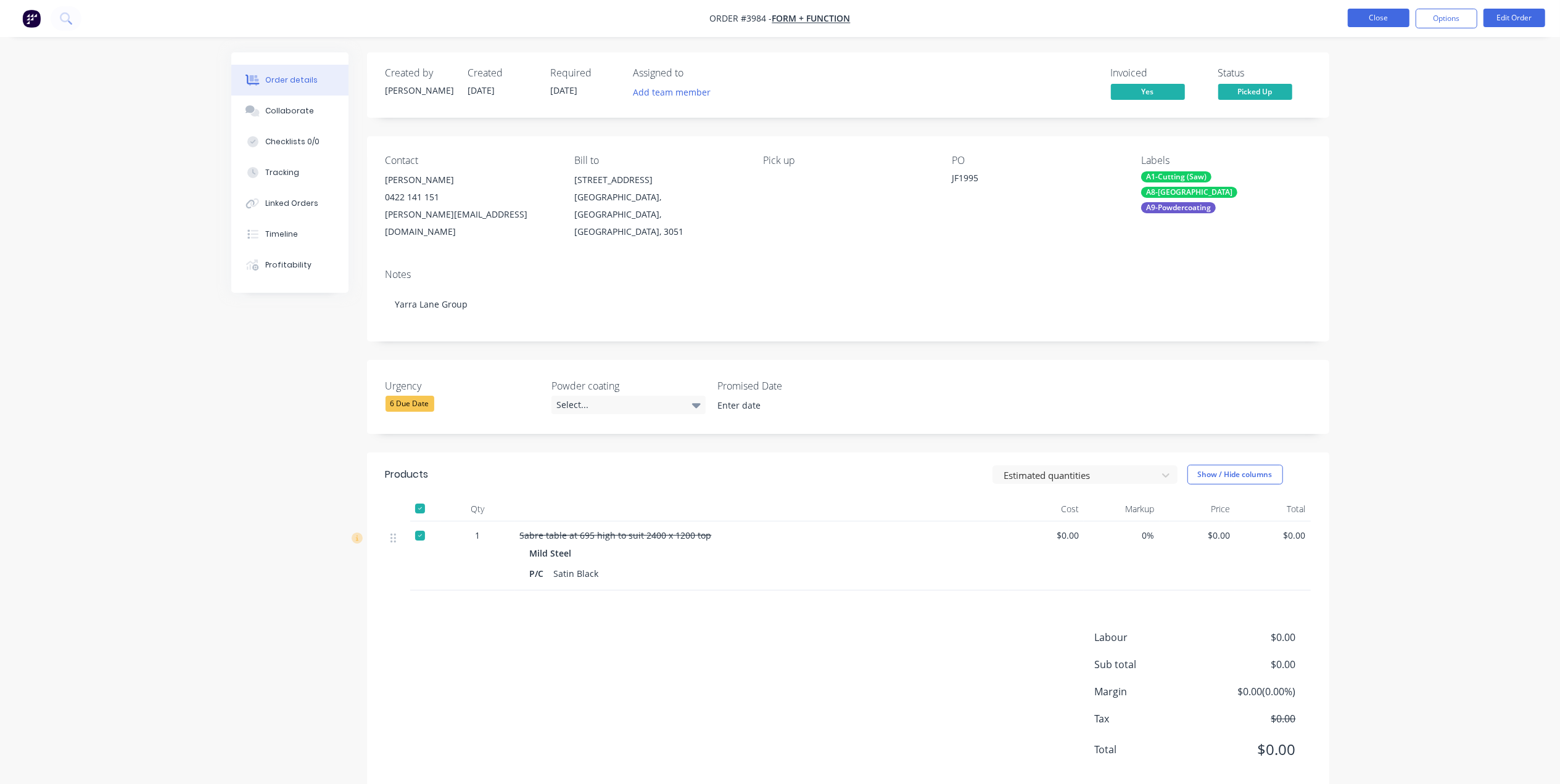
click at [1385, 9] on button "Close" at bounding box center [1379, 18] width 62 height 19
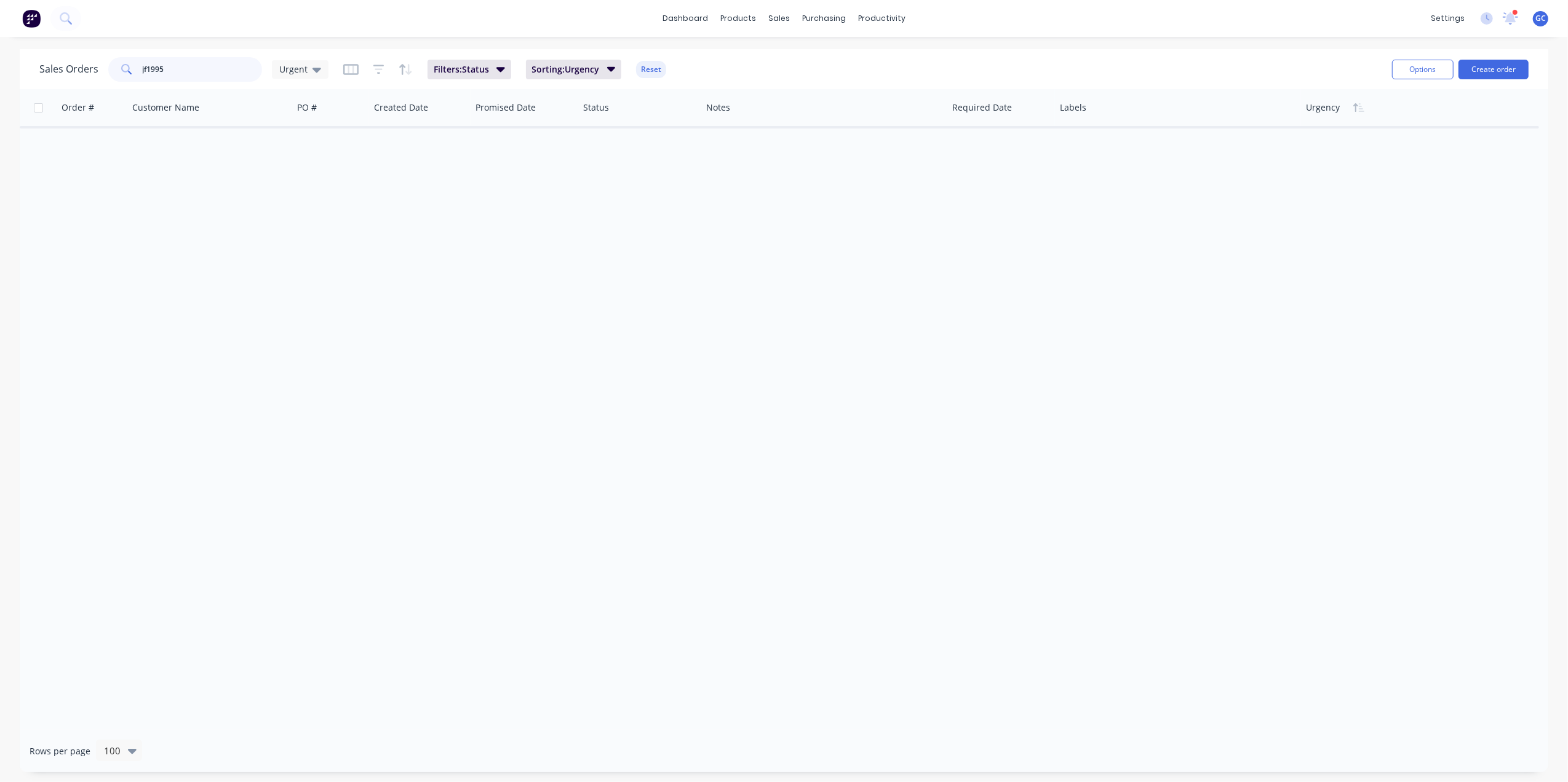
click at [182, 63] on input "jf1995" at bounding box center [202, 70] width 120 height 25
click at [382, 228] on div "Order # Customer Name PO # Created Date Promised Date Status Notes Required Dat…" at bounding box center [784, 410] width 1529 height 641
click at [296, 69] on span "Urgent" at bounding box center [294, 69] width 28 height 13
click at [299, 290] on button "[PERSON_NAME]" at bounding box center [346, 297] width 140 height 14
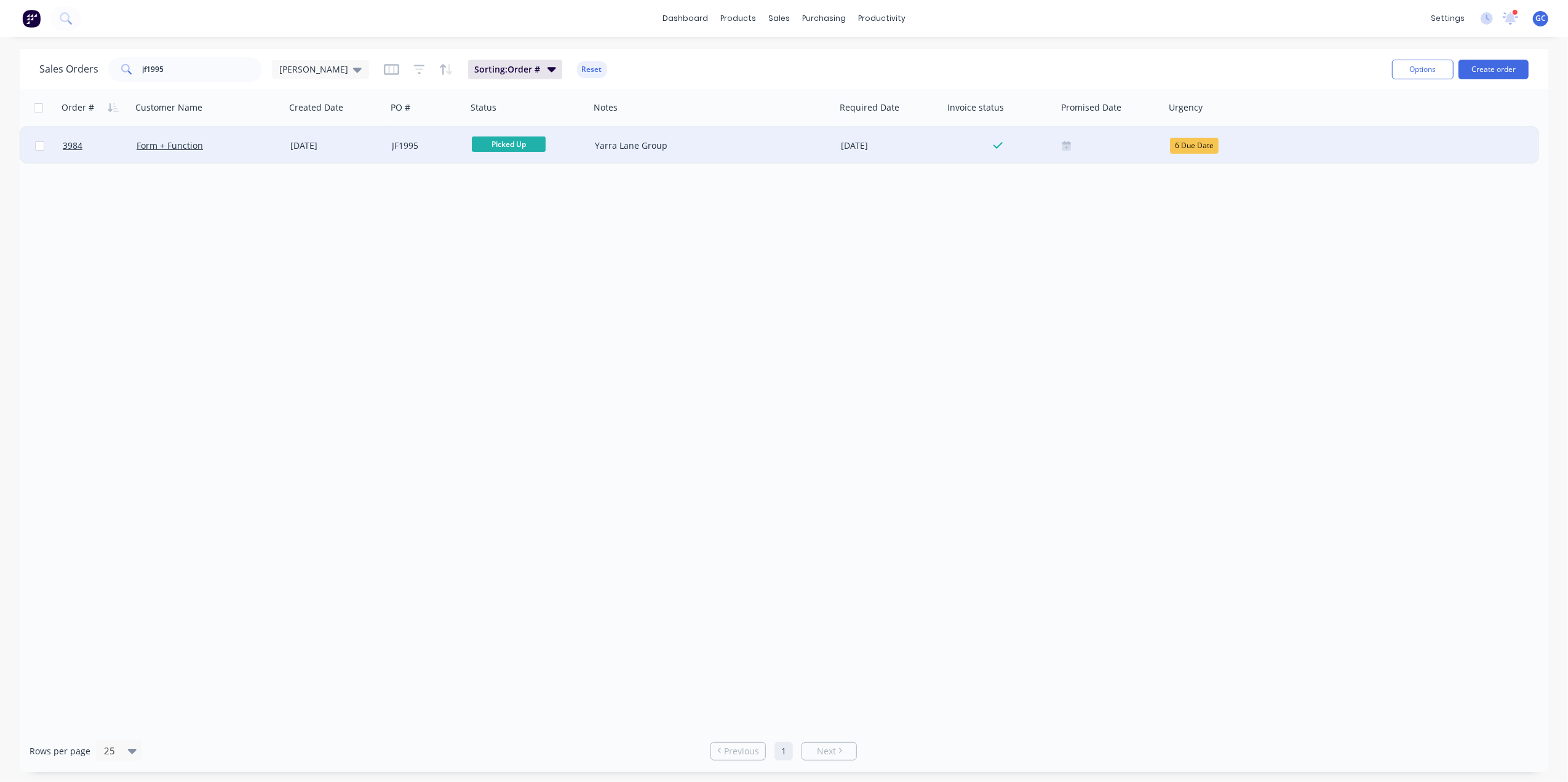
click at [251, 142] on div "Form + Function" at bounding box center [204, 146] width 136 height 12
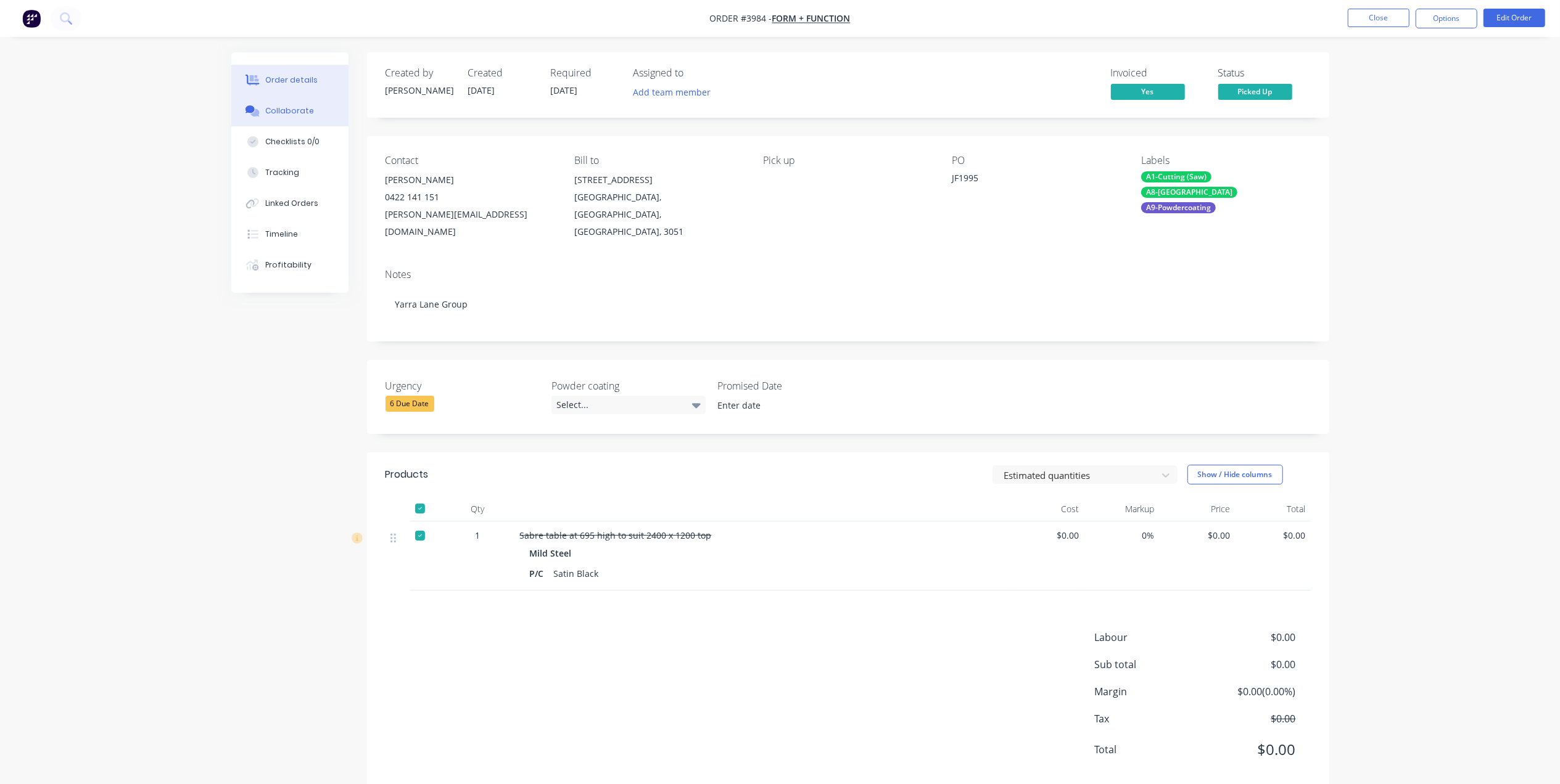
click at [282, 104] on button "Collaborate" at bounding box center [289, 111] width 117 height 31
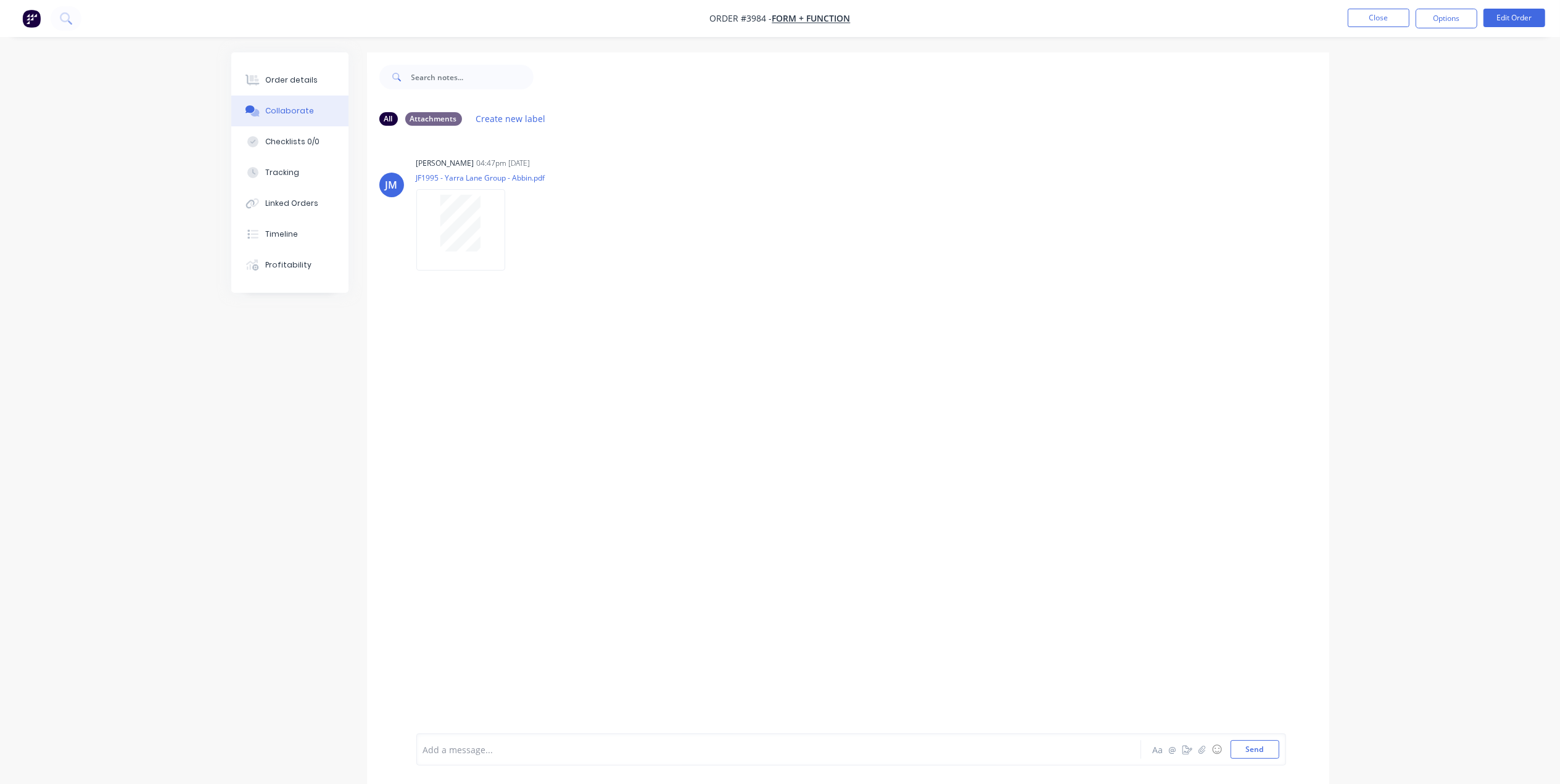
click at [109, 146] on div "Order details Collaborate Checklists 0/0 Tracking Linked Orders Timeline Profit…" at bounding box center [780, 401] width 1560 height 803
click at [1371, 18] on button "Close" at bounding box center [1379, 18] width 62 height 19
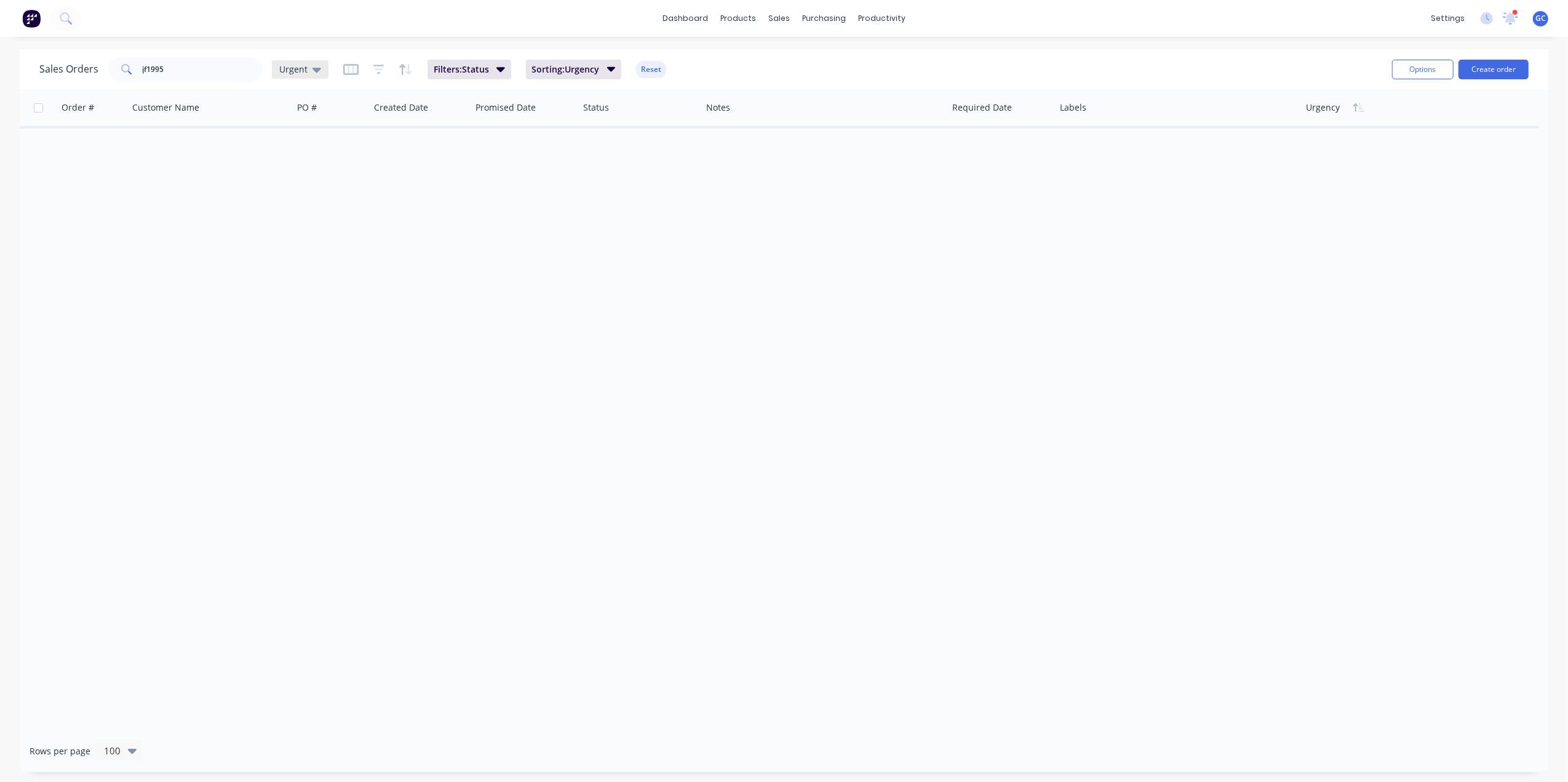
click at [294, 60] on div "Urgent" at bounding box center [301, 70] width 57 height 19
click at [289, 298] on button "[PERSON_NAME]" at bounding box center [346, 297] width 140 height 14
drag, startPoint x: 191, startPoint y: 65, endPoint x: 104, endPoint y: 67, distance: 87.0
click at [104, 67] on div "Sales Orders jf1995 [PERSON_NAME]" at bounding box center [204, 70] width 330 height 25
drag, startPoint x: 120, startPoint y: 364, endPoint x: 119, endPoint y: 327, distance: 37.0
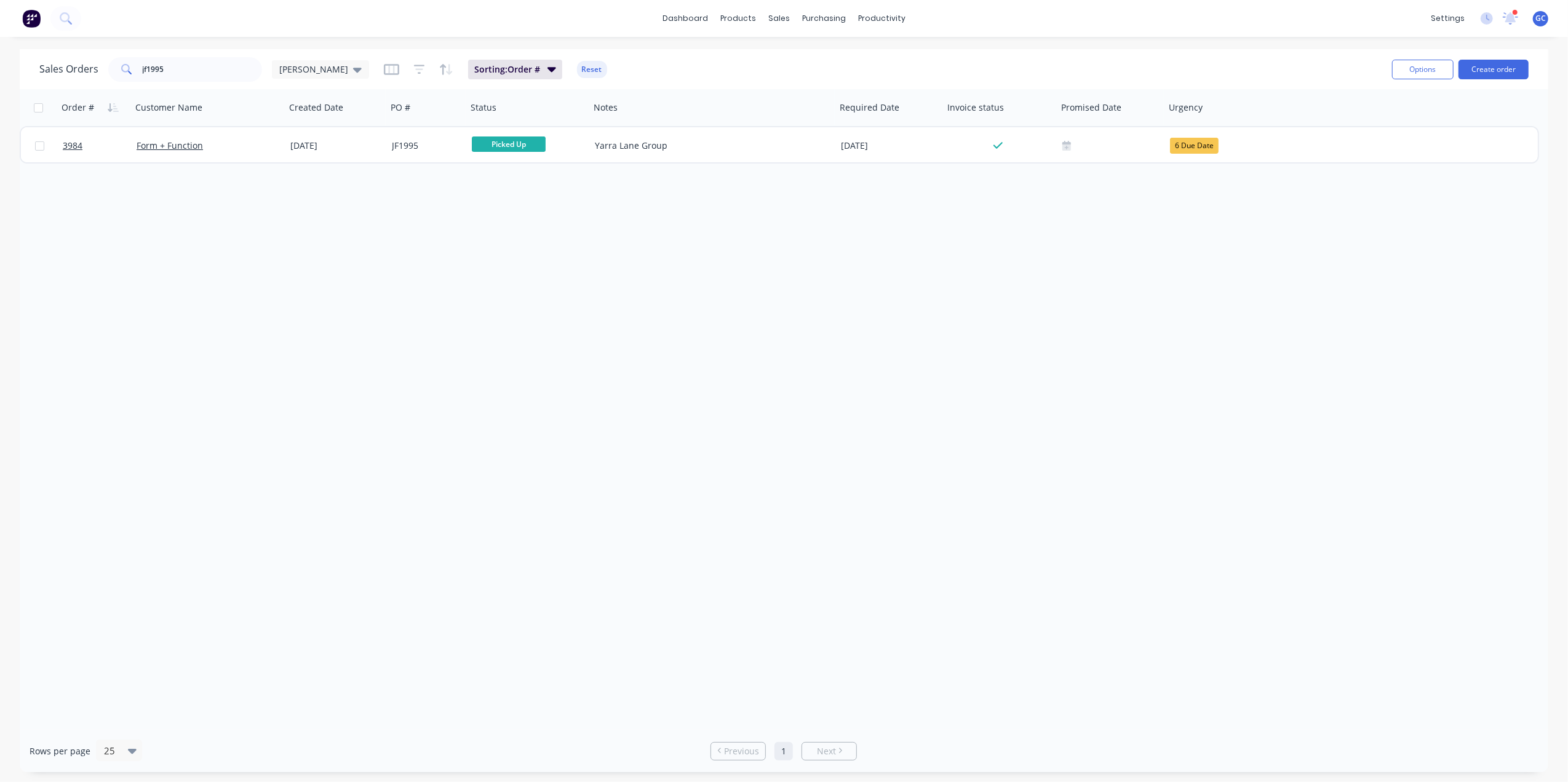
click at [120, 363] on div "Order # Customer Name Created Date PO # Status Notes Required Date Invoice stat…" at bounding box center [784, 410] width 1529 height 641
drag, startPoint x: 194, startPoint y: 65, endPoint x: 168, endPoint y: 73, distance: 27.2
click at [168, 73] on input "jf1995" at bounding box center [202, 70] width 120 height 25
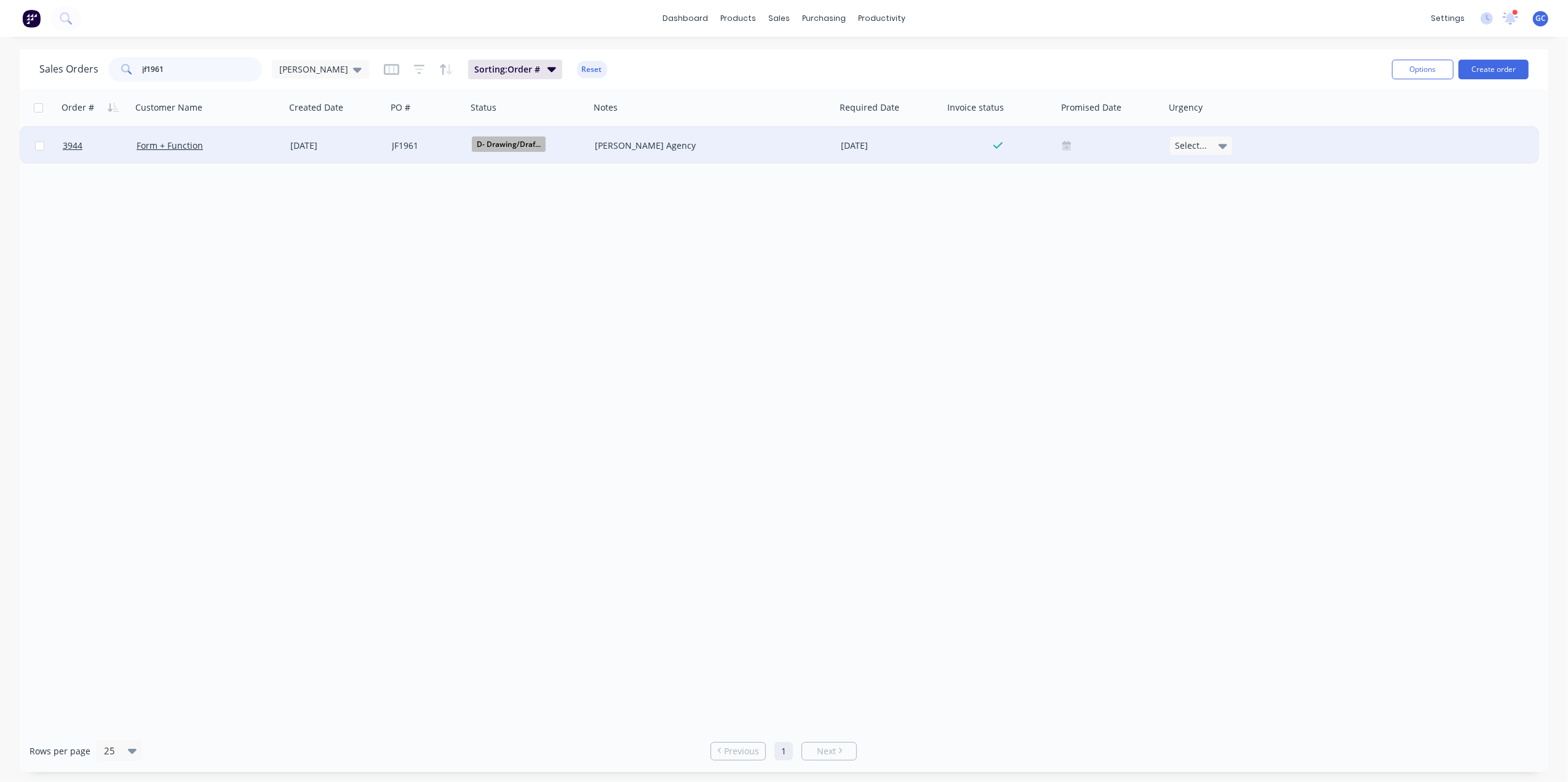
type input "jf1961"
click at [422, 145] on div "JF1961" at bounding box center [425, 146] width 67 height 12
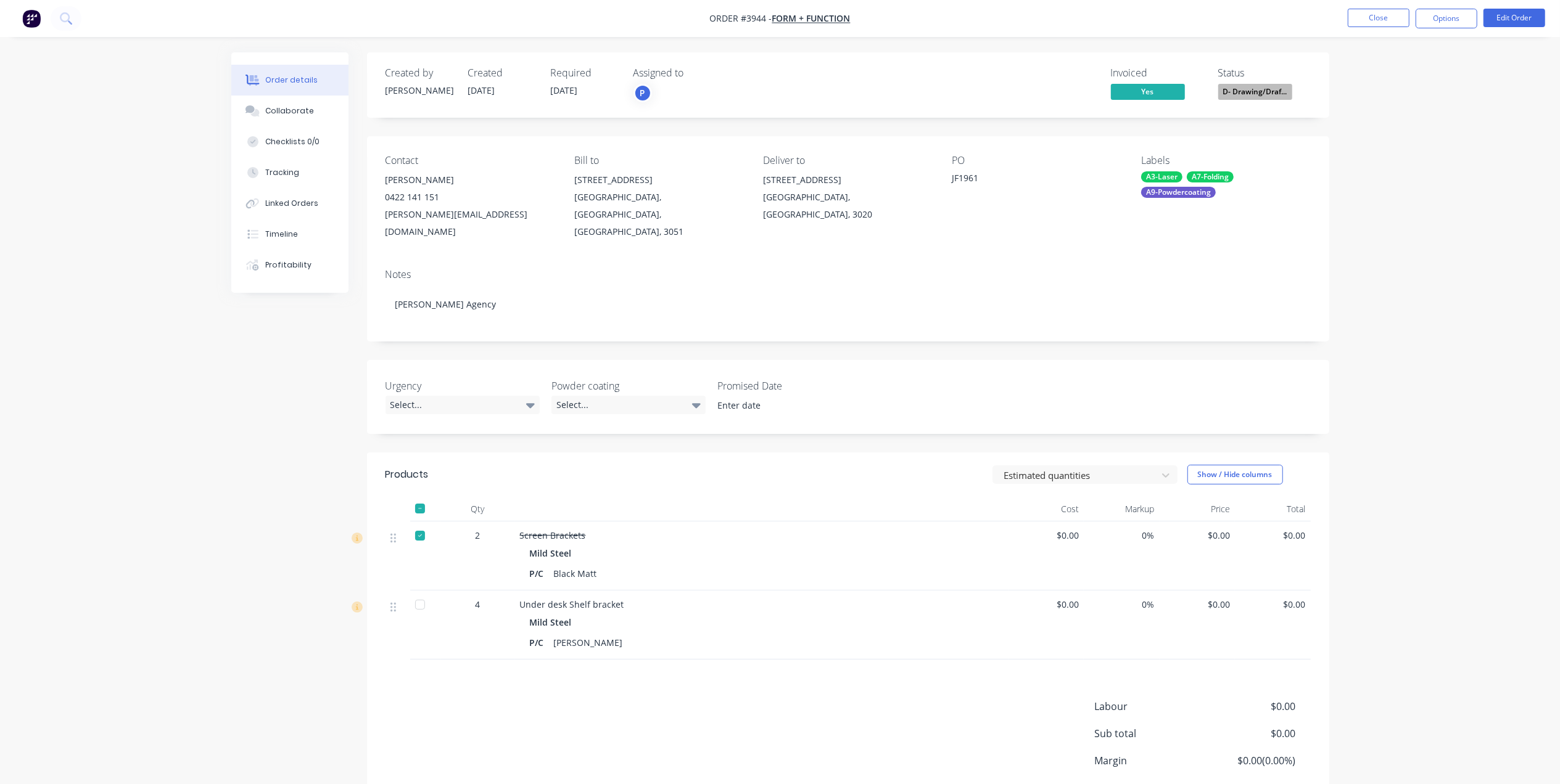
click at [1253, 85] on span "D- Drawing/Draf..." at bounding box center [1255, 92] width 74 height 15
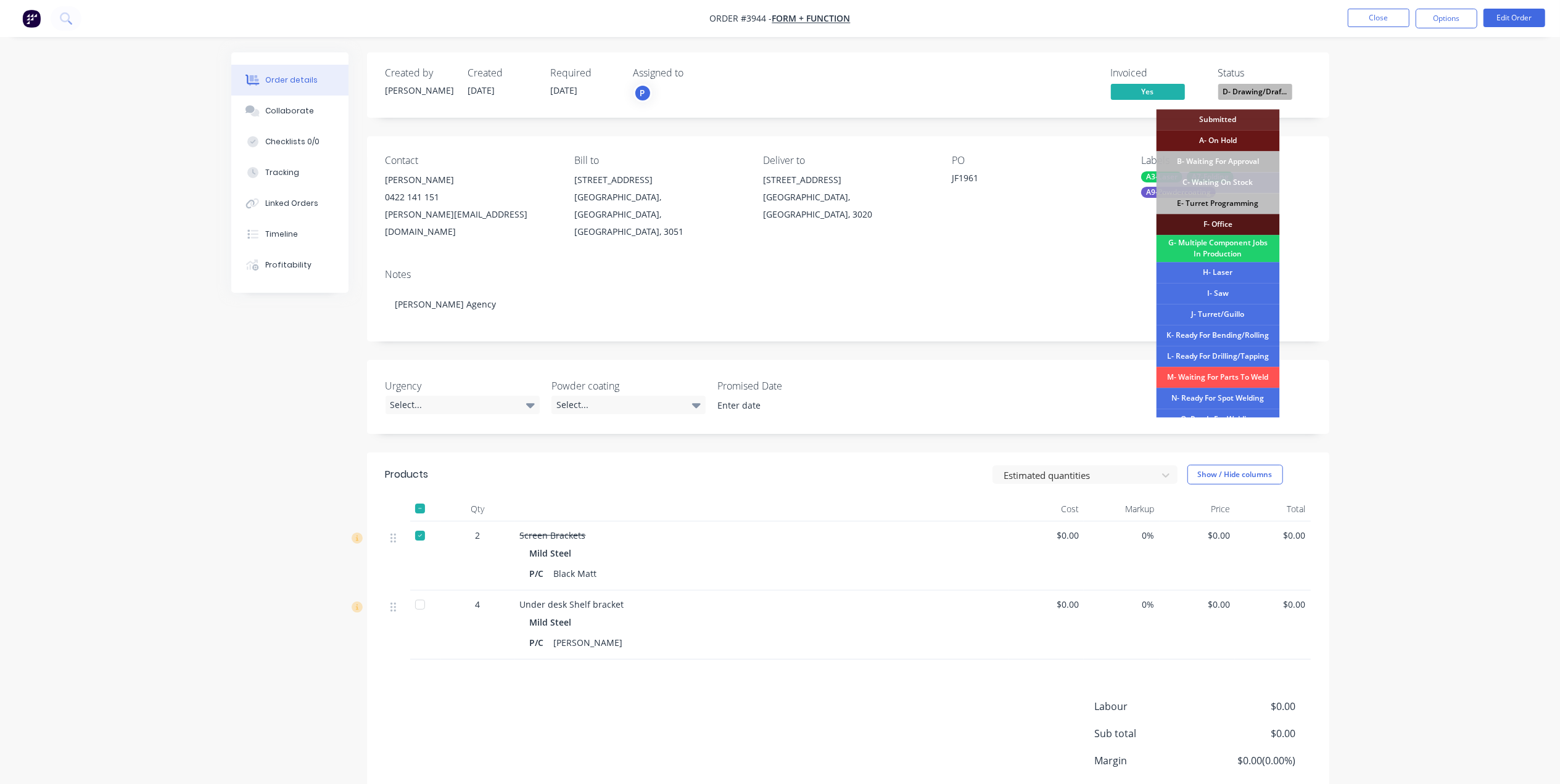
click at [982, 241] on div "Contact [PERSON_NAME] [PHONE_NUMBER] [PERSON_NAME][EMAIL_ADDRESS][DOMAIN_NAME] …" at bounding box center [847, 197] width 962 height 122
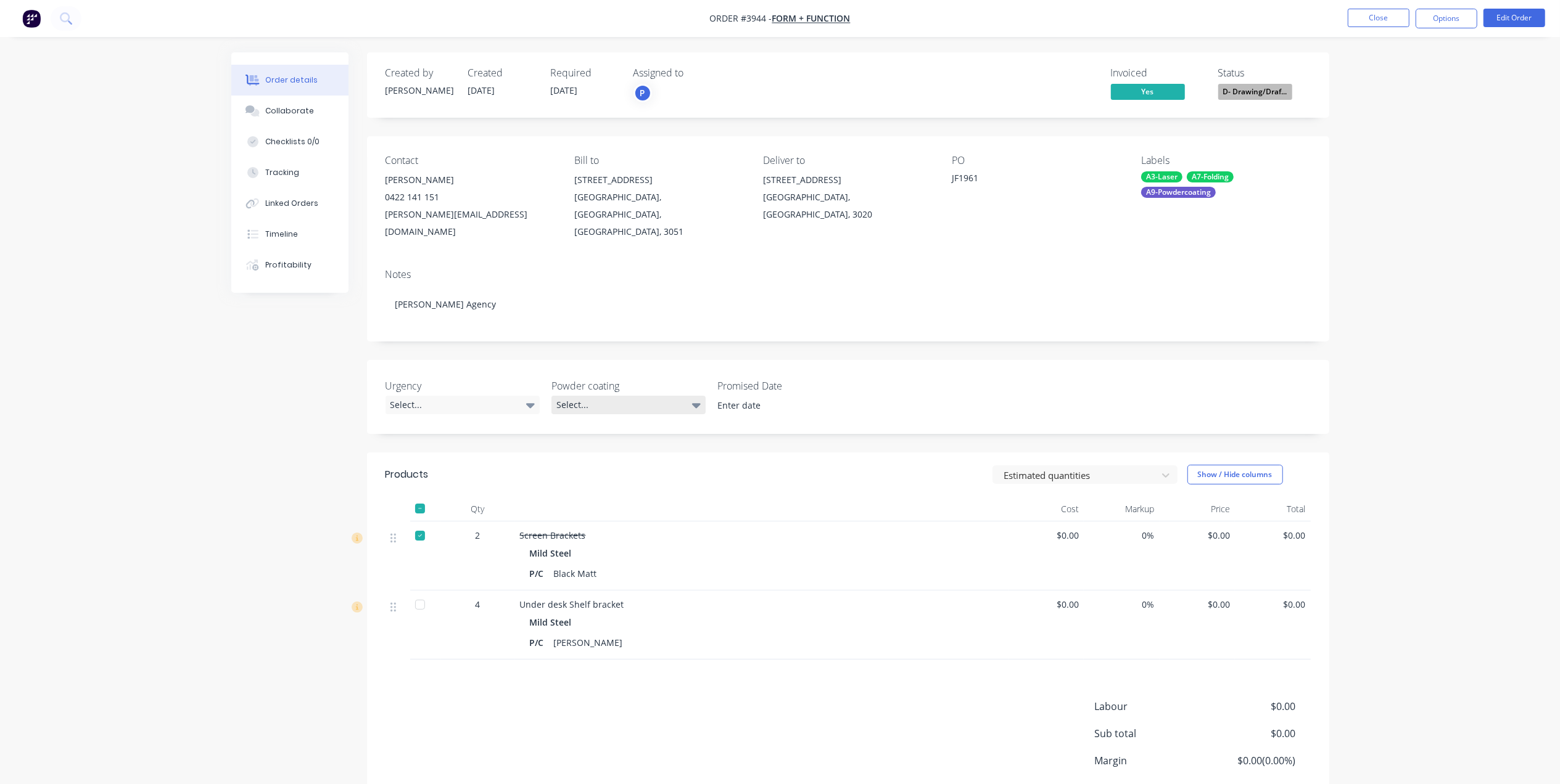
click at [607, 396] on div "Select..." at bounding box center [628, 405] width 154 height 19
click at [583, 465] on div "White" at bounding box center [575, 464] width 30 height 16
click at [445, 396] on div "Select..." at bounding box center [462, 405] width 154 height 19
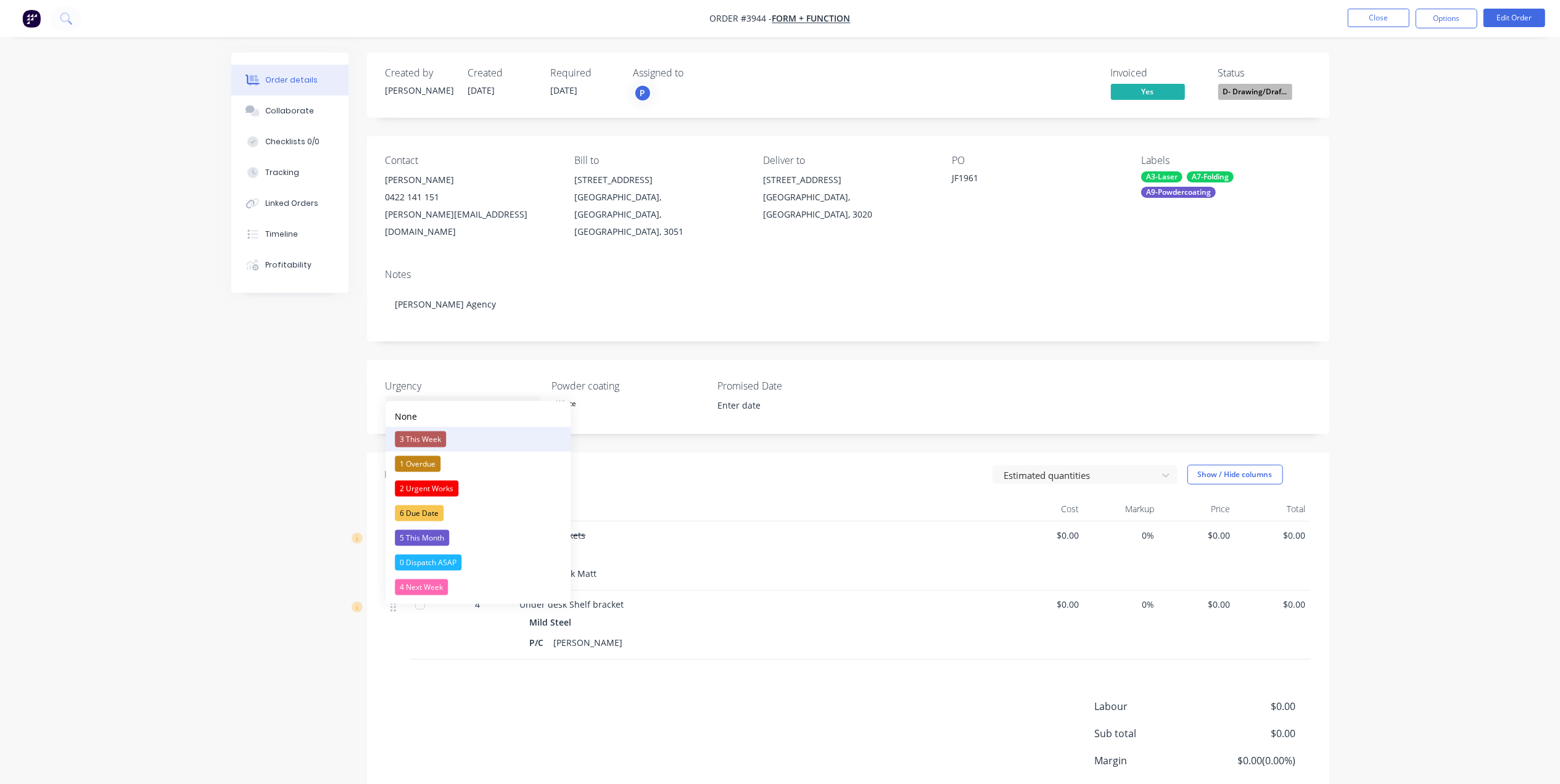
click at [437, 438] on div "3 This Week" at bounding box center [420, 440] width 51 height 16
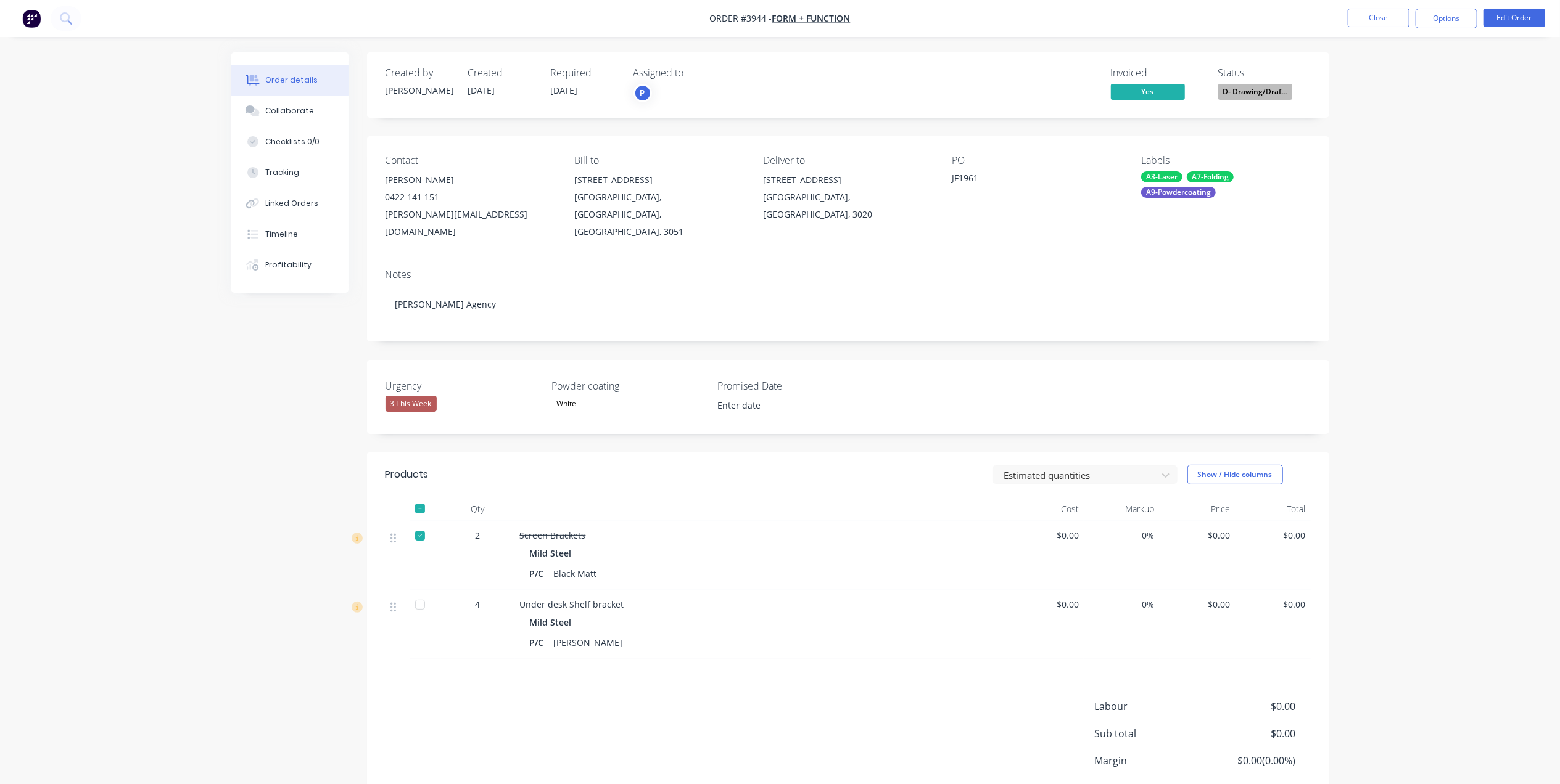
click at [732, 398] on label at bounding box center [786, 406] width 155 height 20
click at [732, 398] on input at bounding box center [786, 406] width 153 height 19
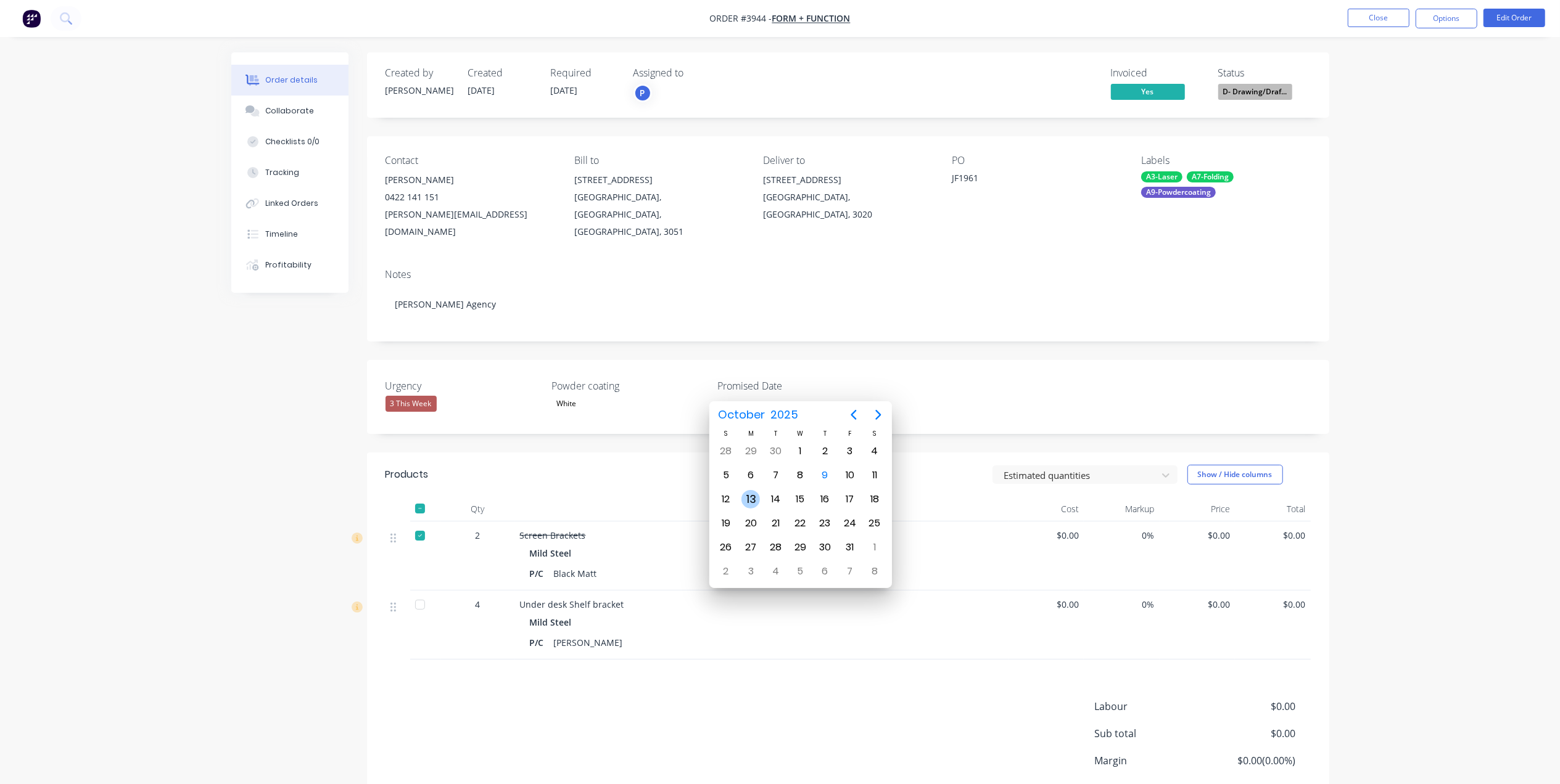
click at [743, 499] on div "13" at bounding box center [750, 500] width 19 height 19
type input "[DATE]"
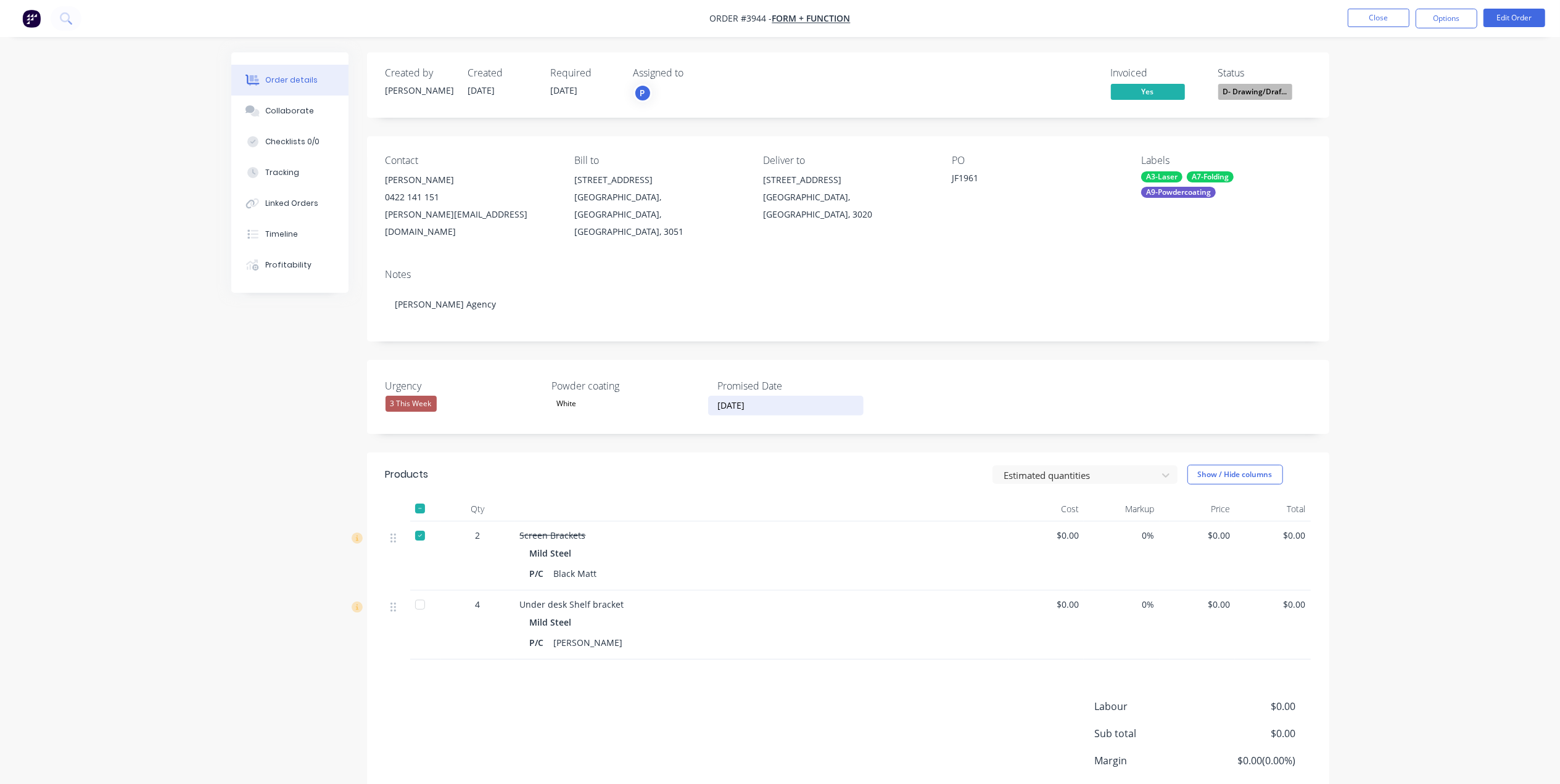
click at [420, 396] on div "3 This Week" at bounding box center [411, 404] width 51 height 16
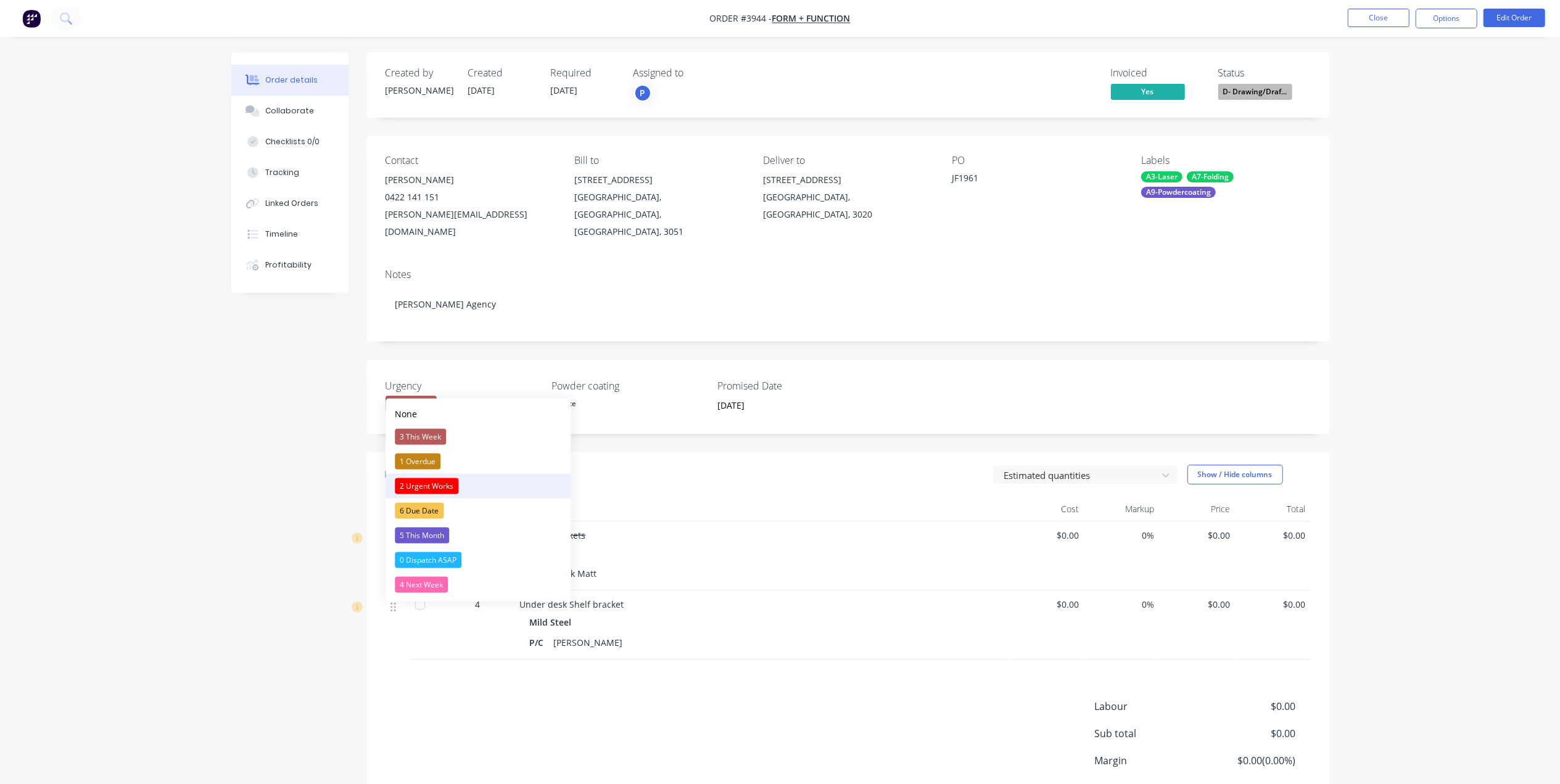
click at [453, 486] on div "2 Urgent Works" at bounding box center [426, 487] width 64 height 16
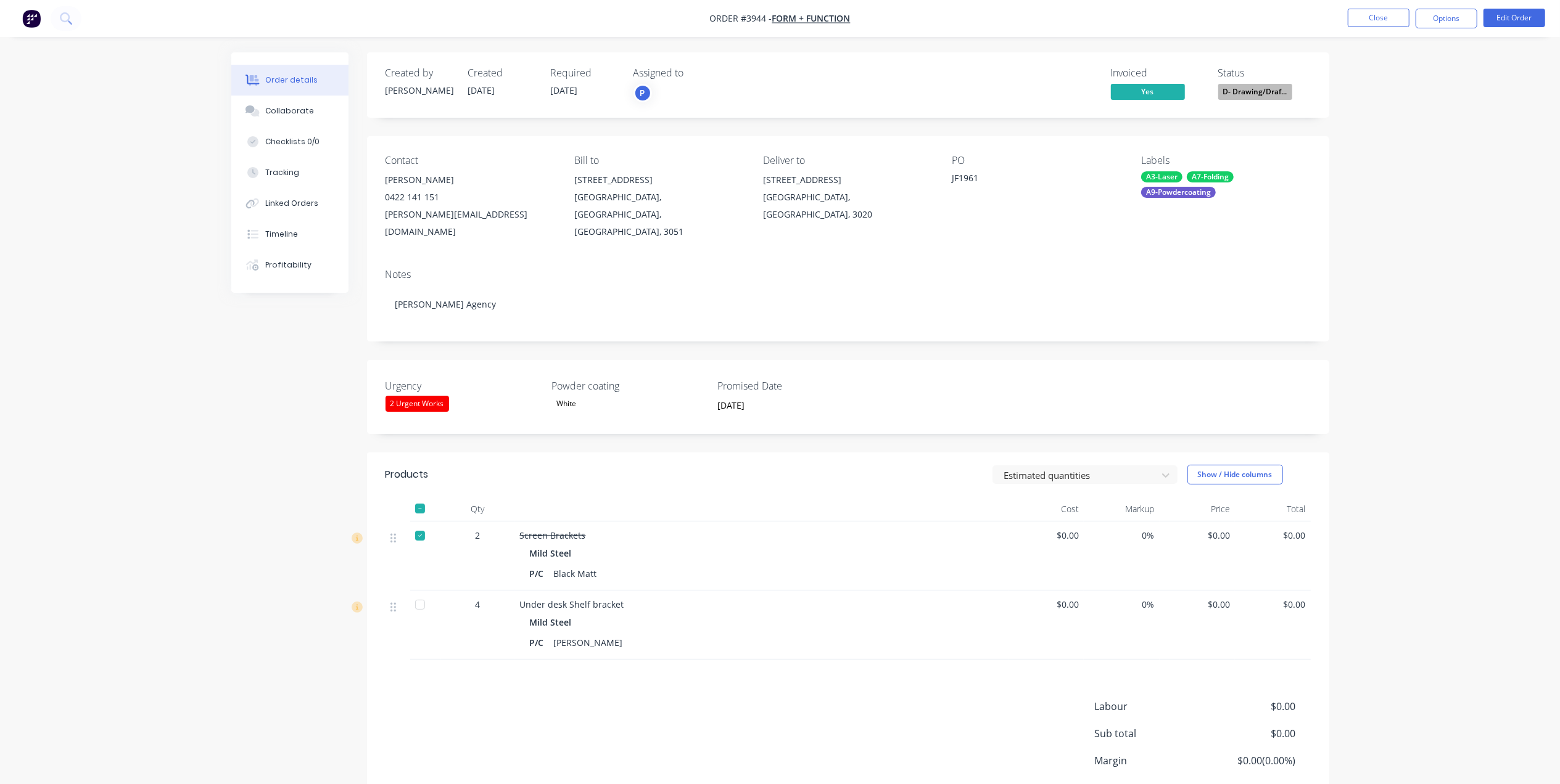
click at [802, 634] on div "P/C [PERSON_NAME]" at bounding box center [761, 642] width 464 height 18
click at [1371, 15] on button "Close" at bounding box center [1379, 18] width 62 height 19
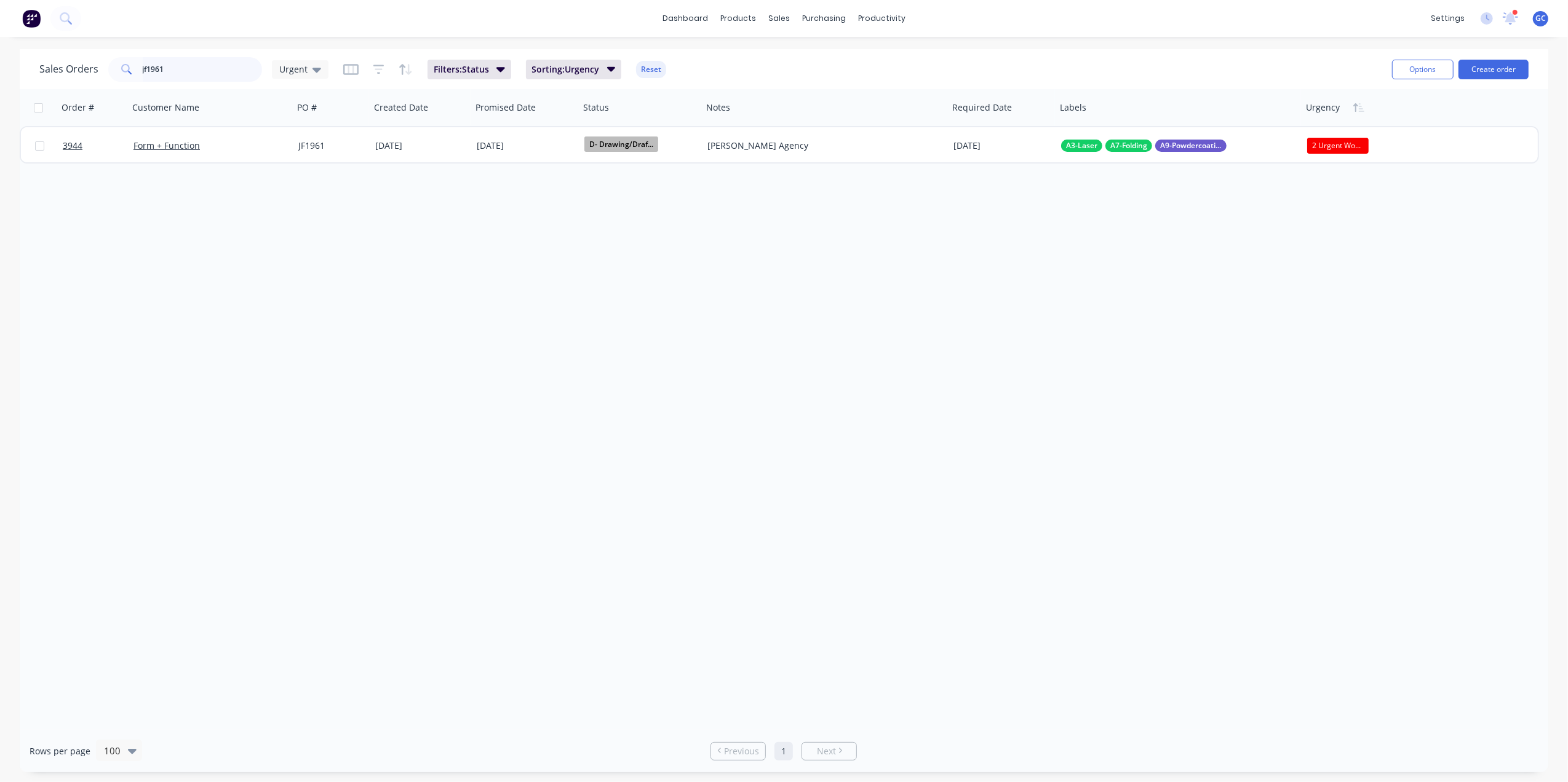
click at [199, 63] on input "jf1961" at bounding box center [202, 70] width 120 height 25
type input "jf1930"
click at [289, 60] on div "Urgent" at bounding box center [301, 70] width 57 height 19
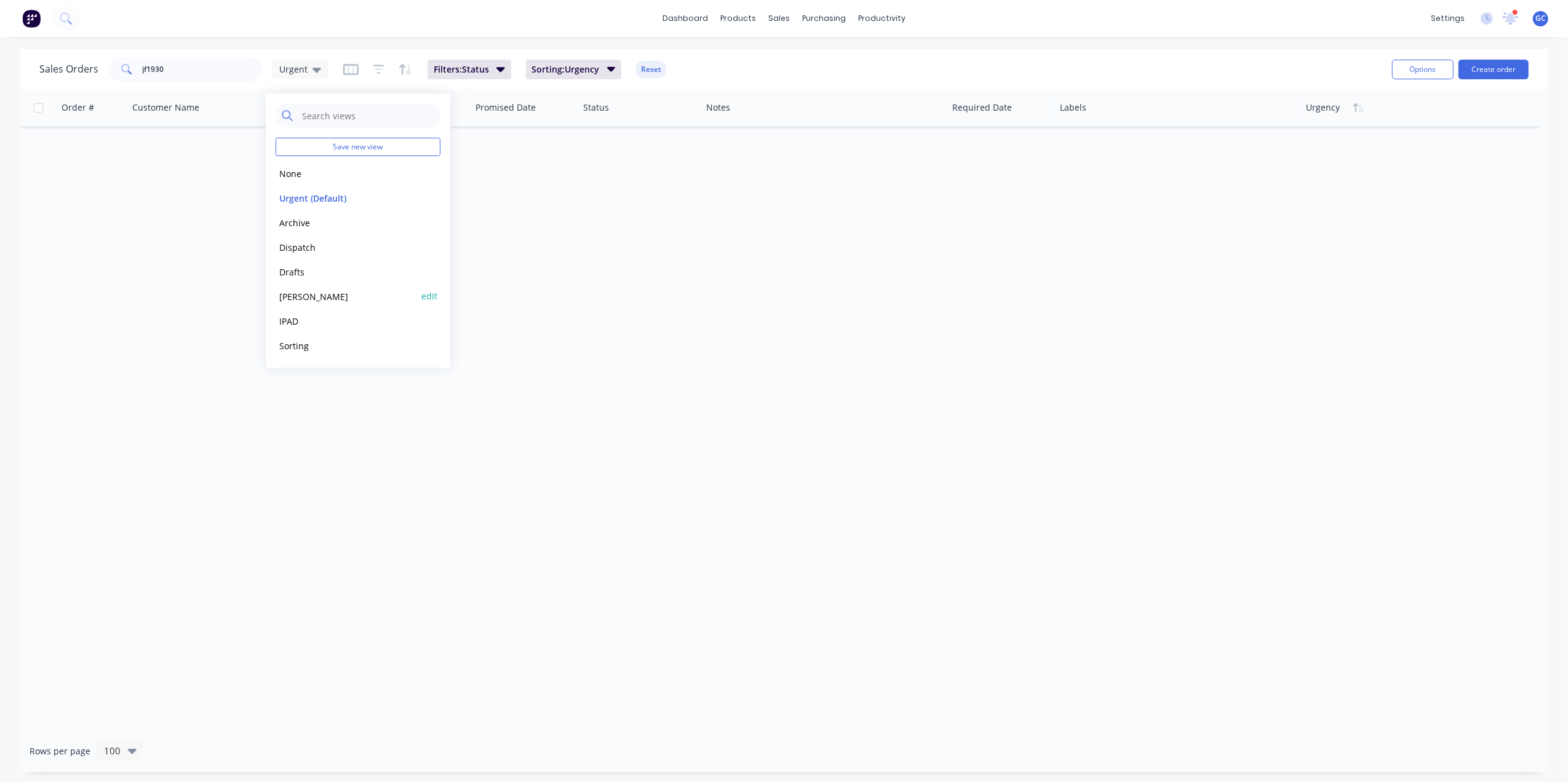
click at [298, 290] on button "[PERSON_NAME]" at bounding box center [346, 297] width 140 height 14
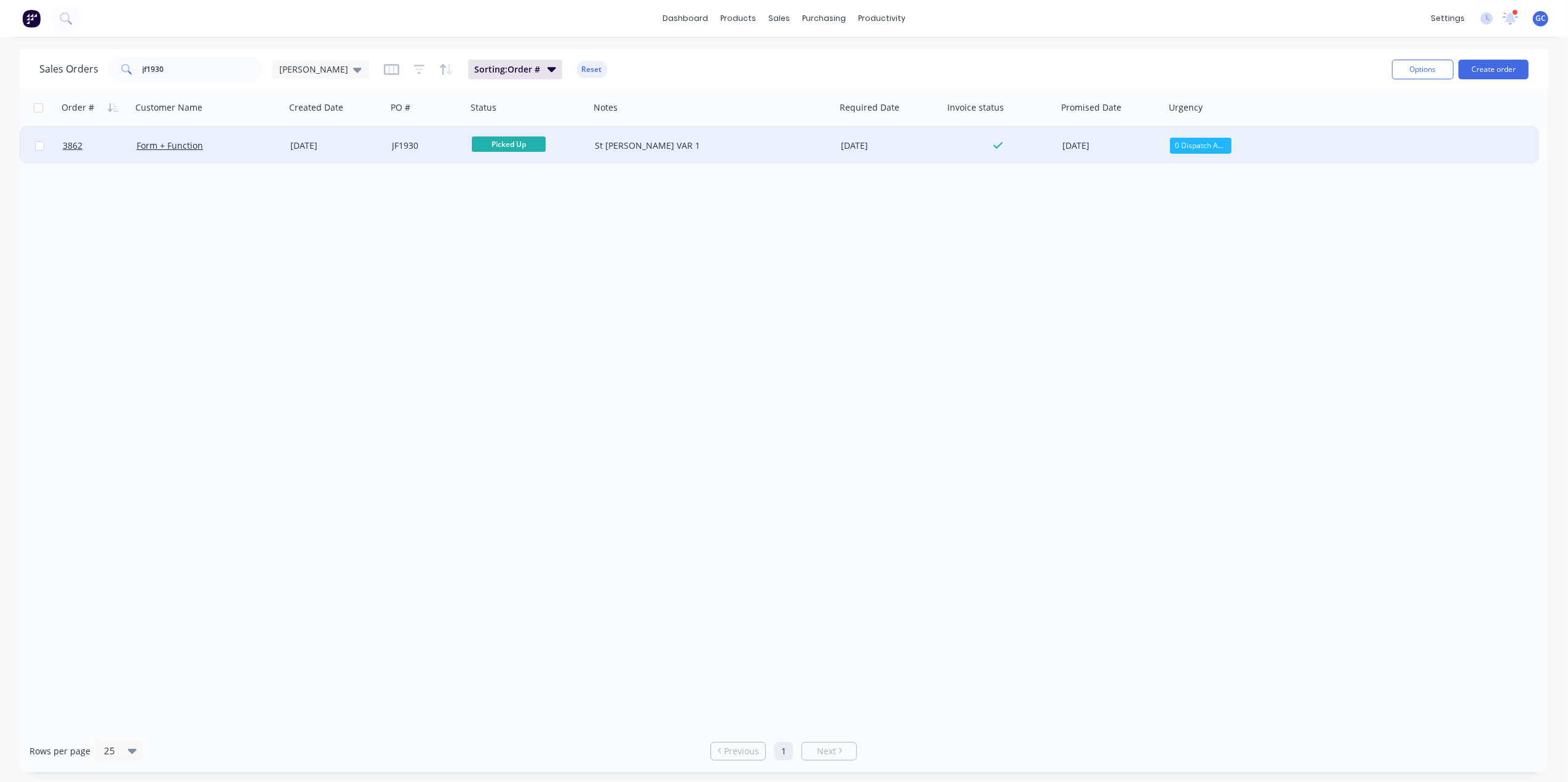
click at [262, 151] on div "Form + Function" at bounding box center [208, 146] width 154 height 37
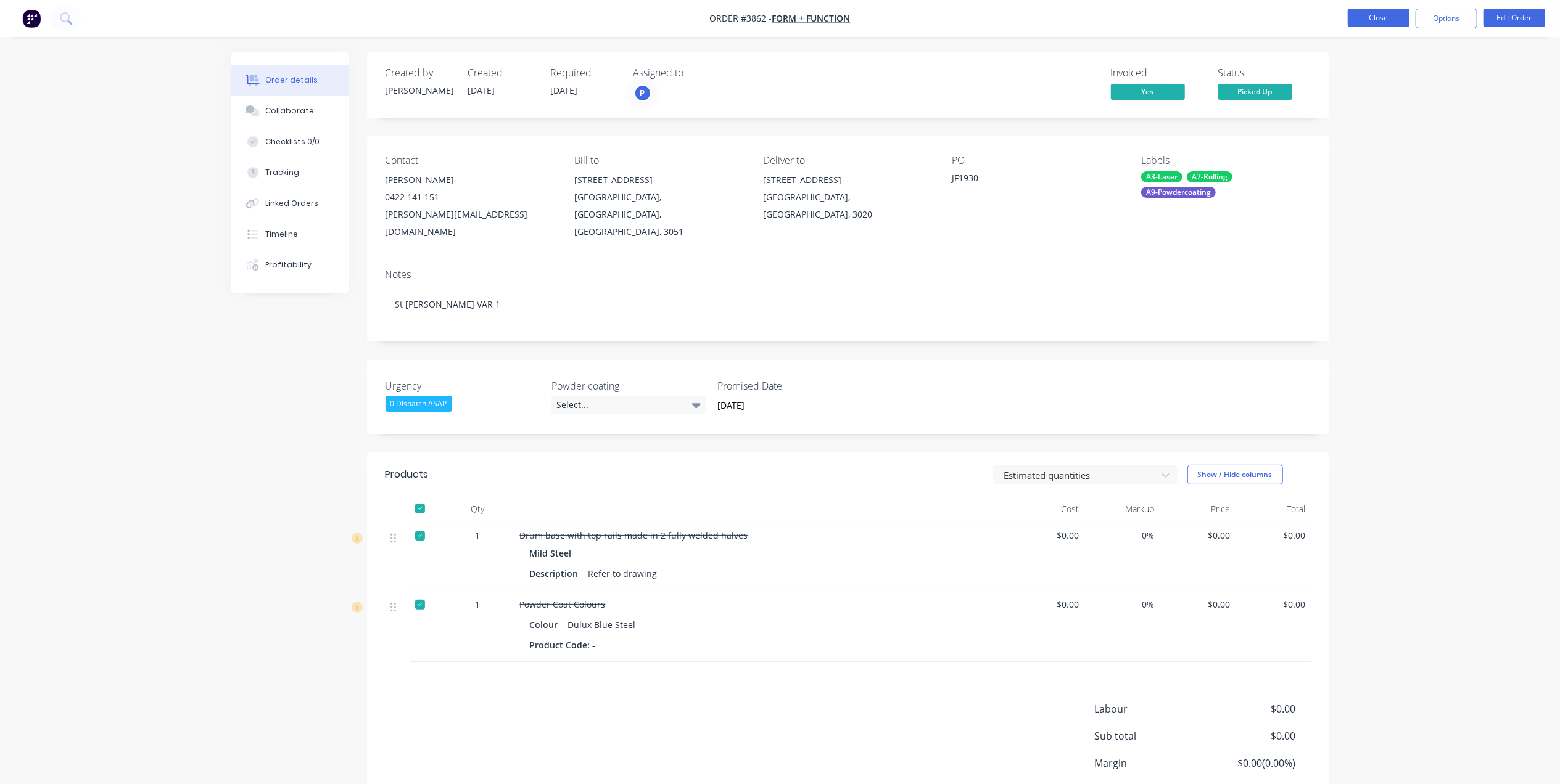
click at [1382, 10] on button "Close" at bounding box center [1379, 18] width 62 height 19
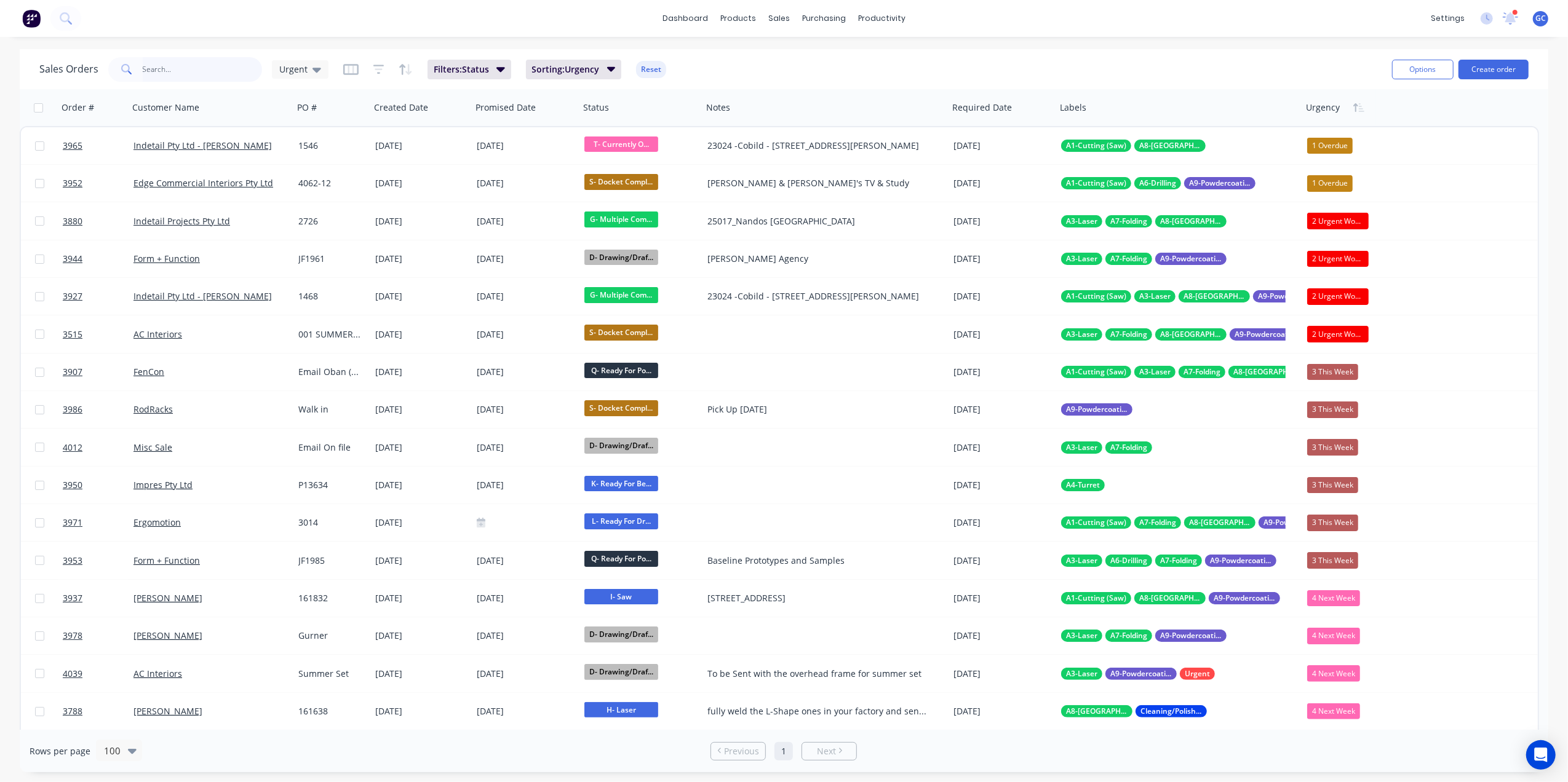
click at [197, 60] on input "text" at bounding box center [202, 70] width 120 height 25
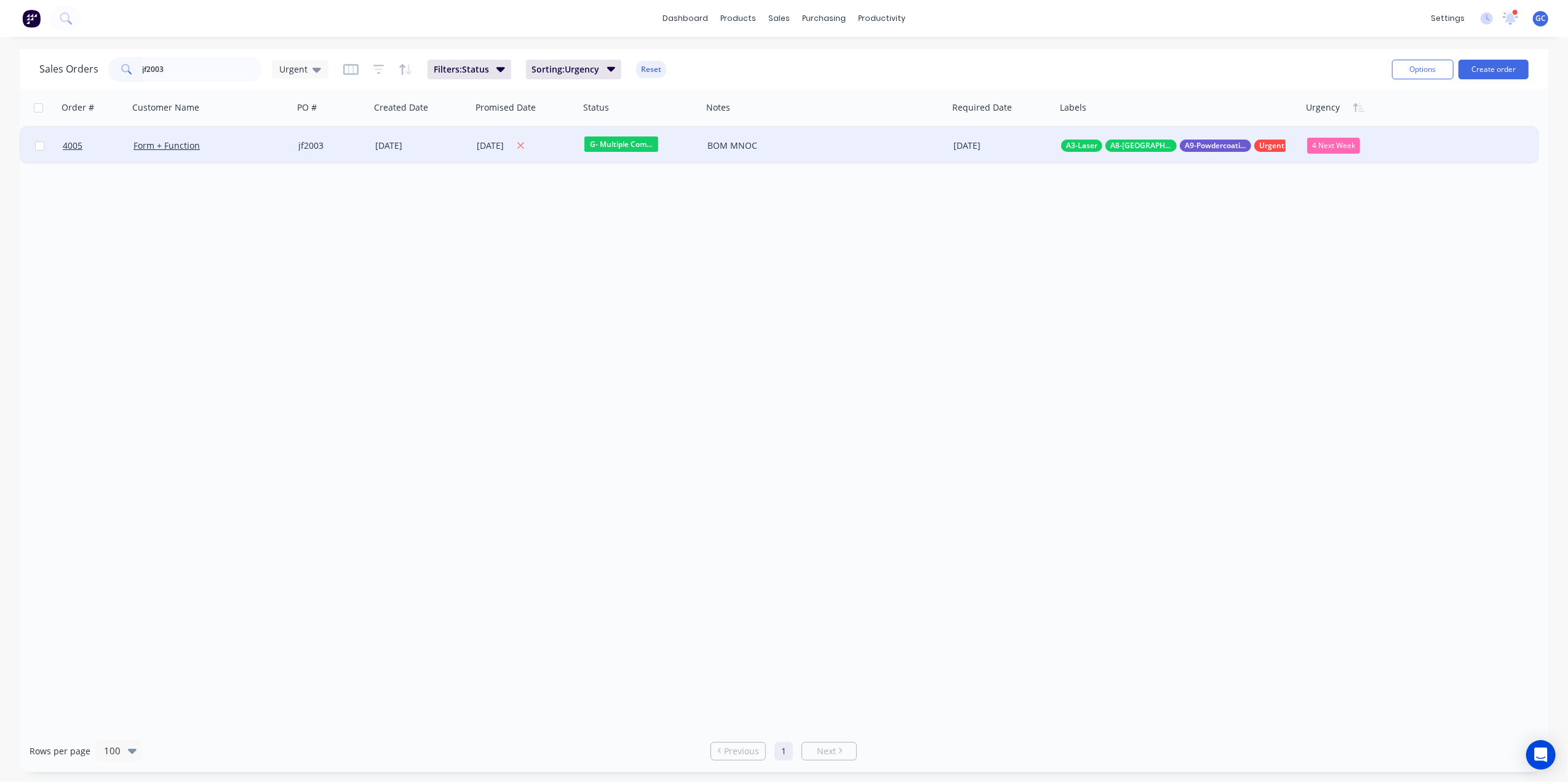
click at [518, 140] on div "[DATE]" at bounding box center [526, 146] width 98 height 15
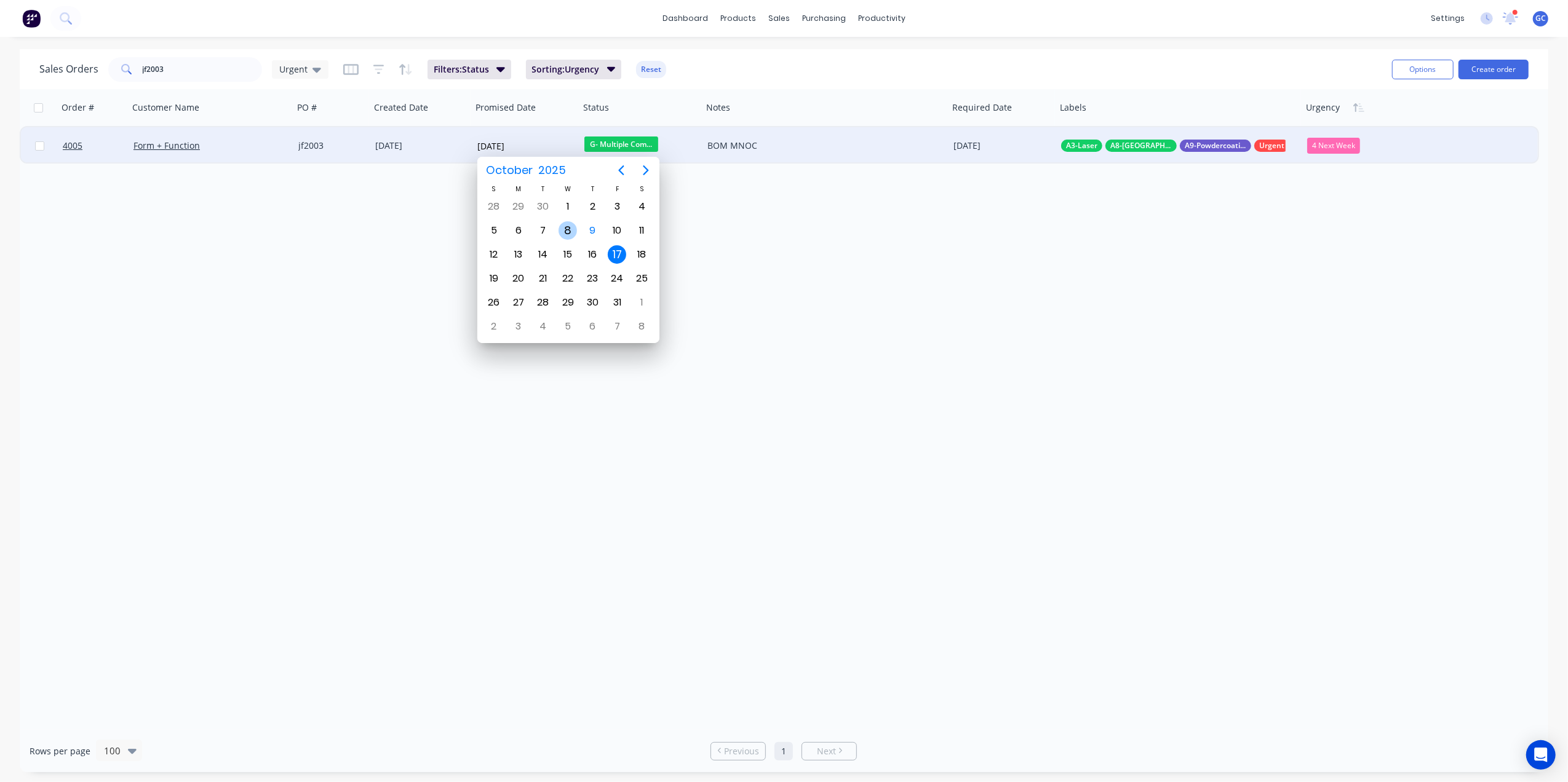
click at [371, 219] on div "Order # Customer Name PO # Created Date Promised Date Status Notes Required Dat…" at bounding box center [784, 410] width 1529 height 641
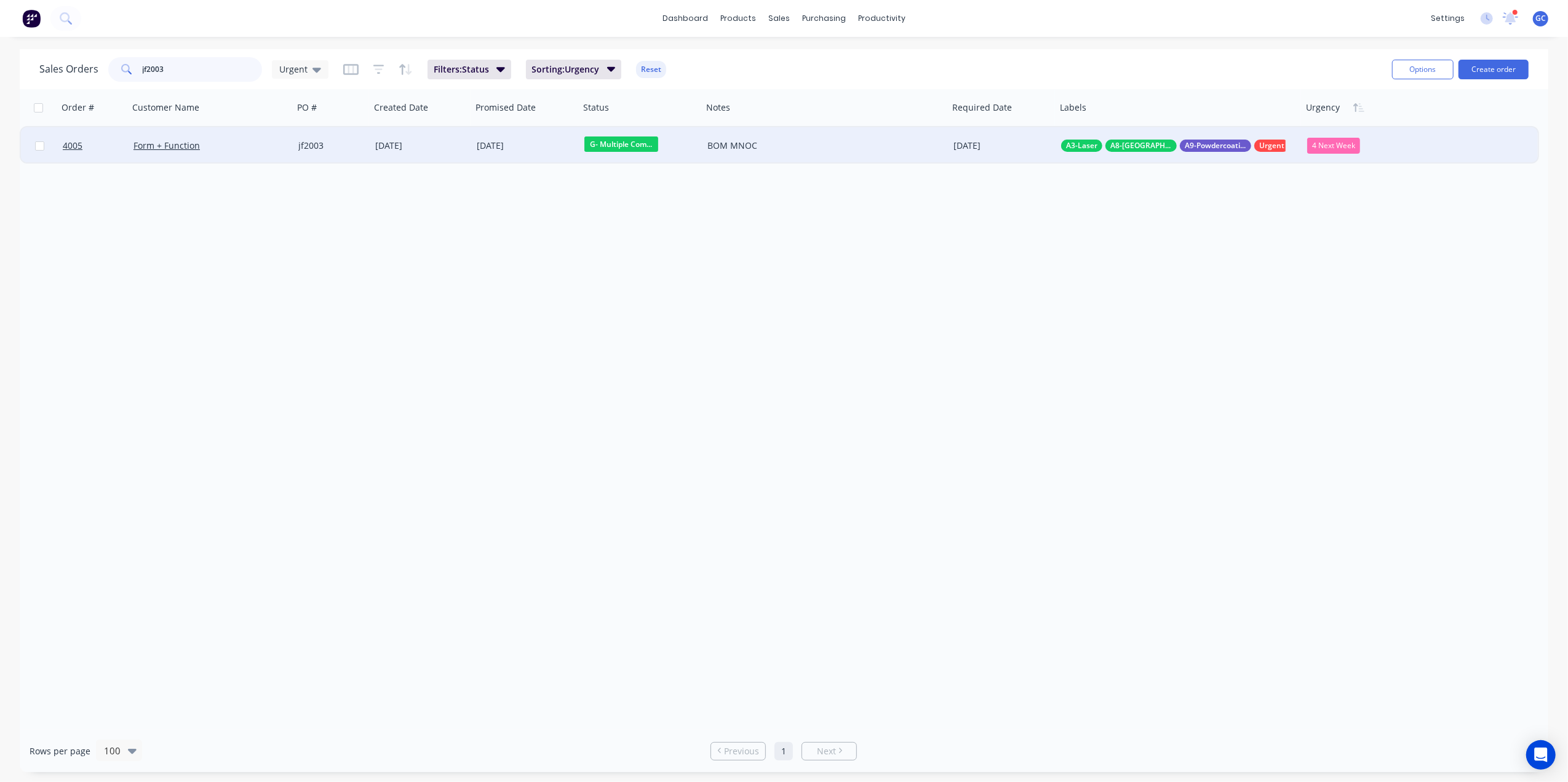
click at [209, 69] on input "jf2003" at bounding box center [202, 70] width 120 height 25
click at [531, 144] on div at bounding box center [526, 146] width 98 height 10
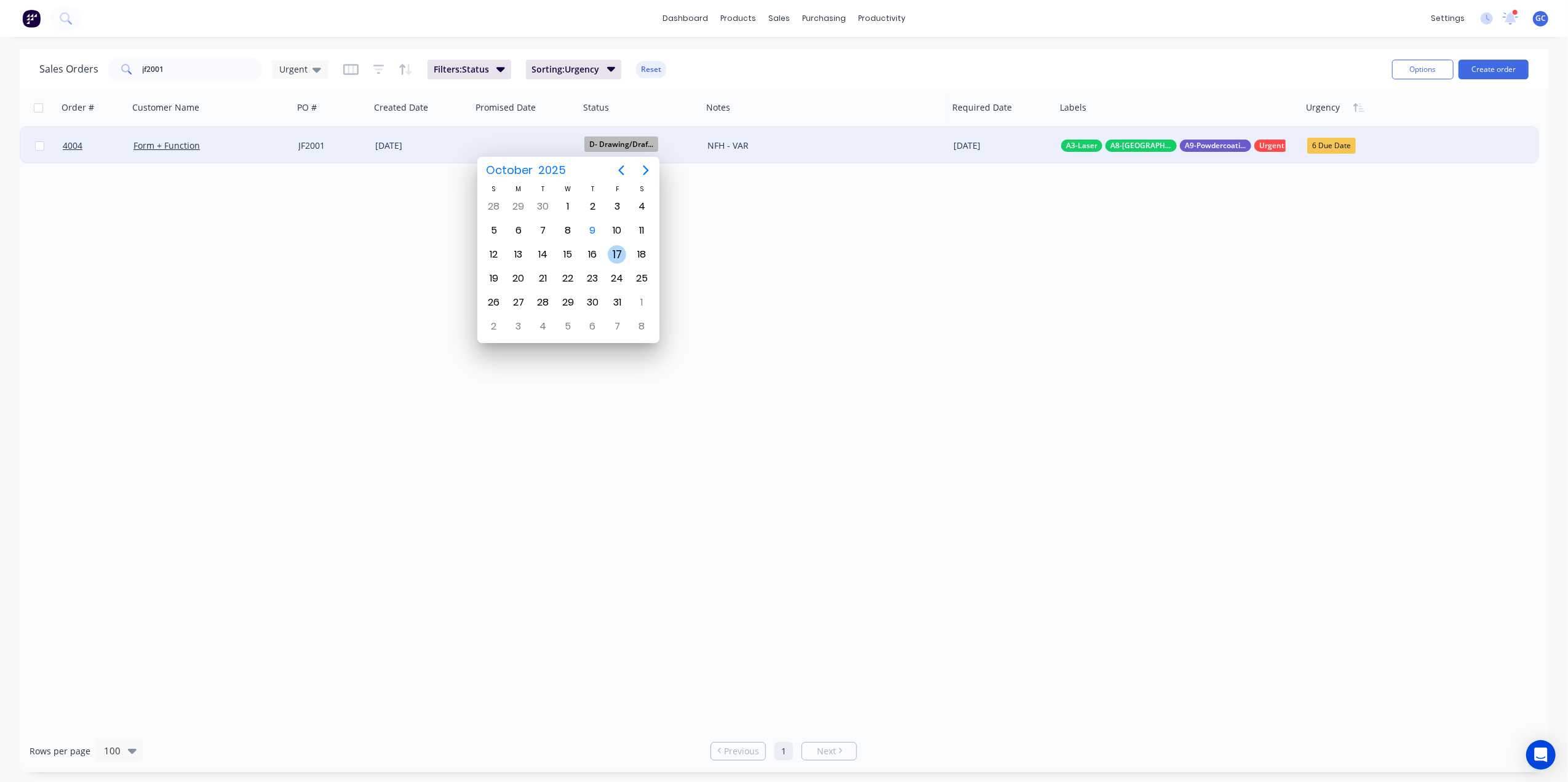
click at [611, 252] on div "17" at bounding box center [617, 255] width 19 height 19
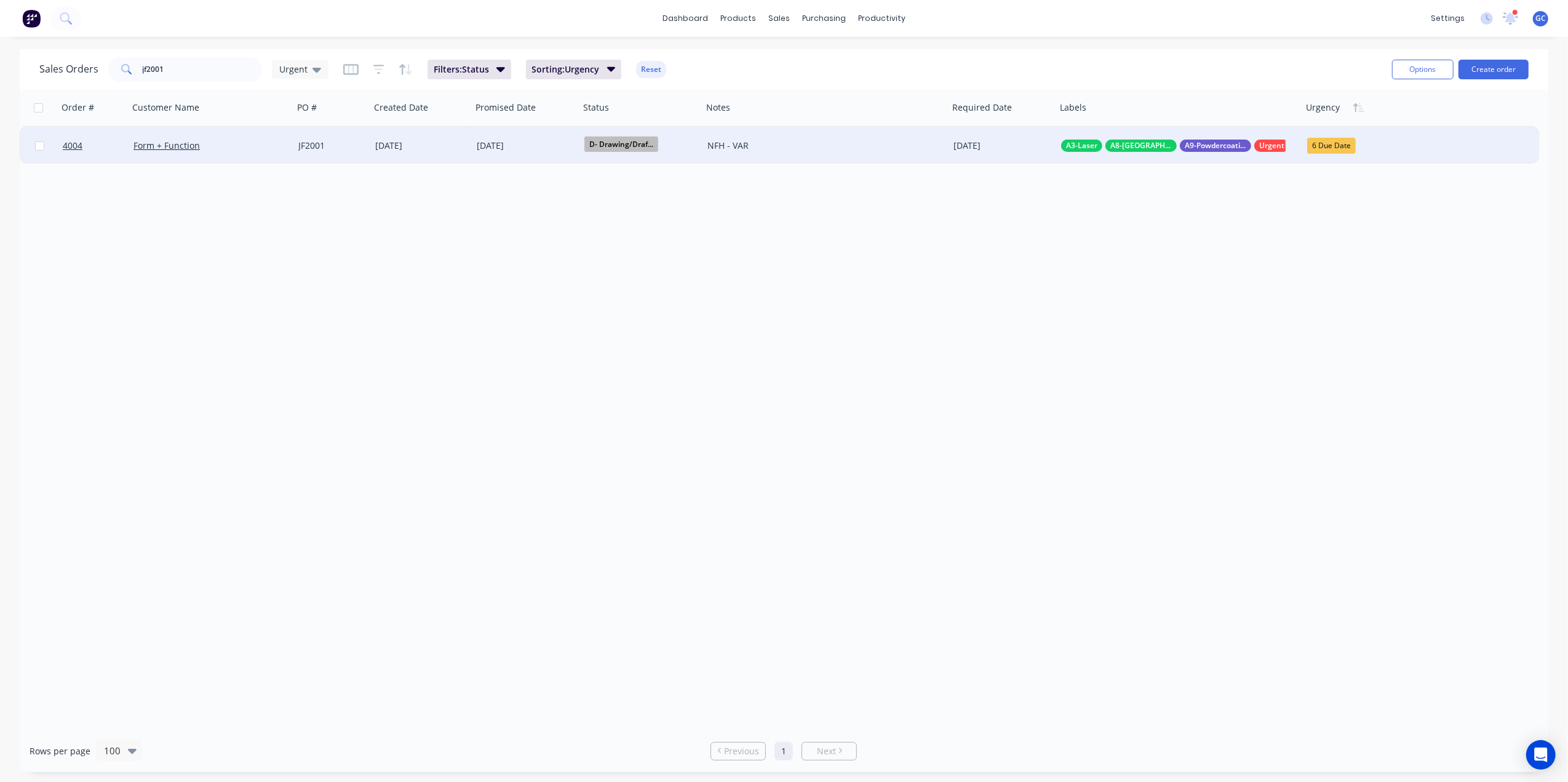
click at [313, 217] on div "Order # Customer Name PO # Created Date Promised Date Status Notes Required Dat…" at bounding box center [784, 410] width 1529 height 641
click at [1350, 139] on div "6 Due Date" at bounding box center [1332, 146] width 49 height 16
drag, startPoint x: 1345, startPoint y: 363, endPoint x: 1340, endPoint y: 358, distance: 7.1
click at [1343, 362] on div "4 Next Week" at bounding box center [1340, 360] width 53 height 17
click at [207, 73] on input "jf2001" at bounding box center [202, 70] width 120 height 25
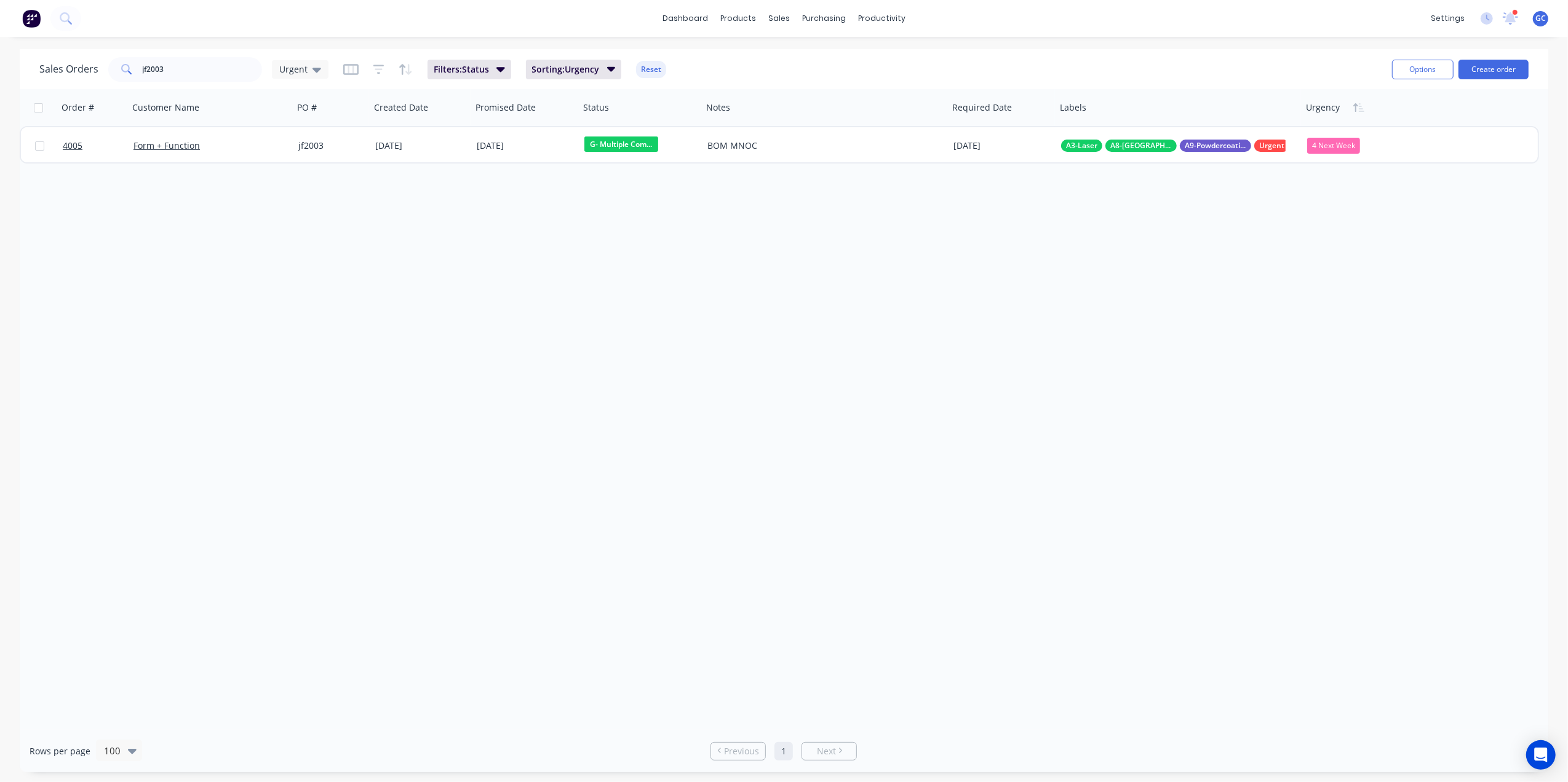
click at [215, 49] on div "Sales Orders jf2003 Urgent Filters: Status Sorting: Urgency Reset Options Creat…" at bounding box center [784, 69] width 1529 height 40
click at [210, 65] on input "jf2003" at bounding box center [202, 70] width 120 height 25
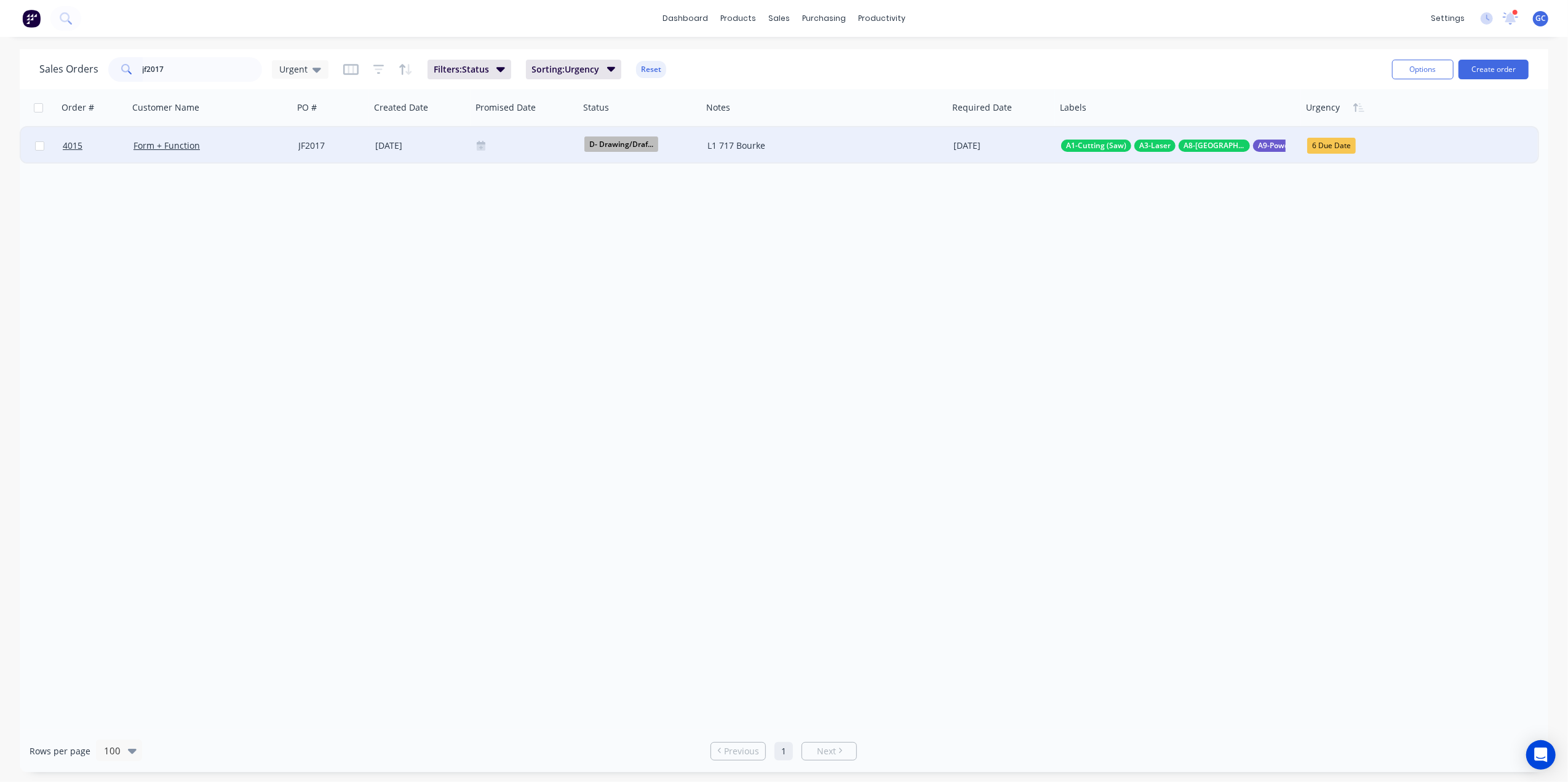
click at [1345, 141] on div "6 Due Date" at bounding box center [1332, 146] width 49 height 16
click at [1350, 360] on div "4 Next Week" at bounding box center [1340, 360] width 53 height 17
click at [500, 143] on div at bounding box center [526, 146] width 98 height 10
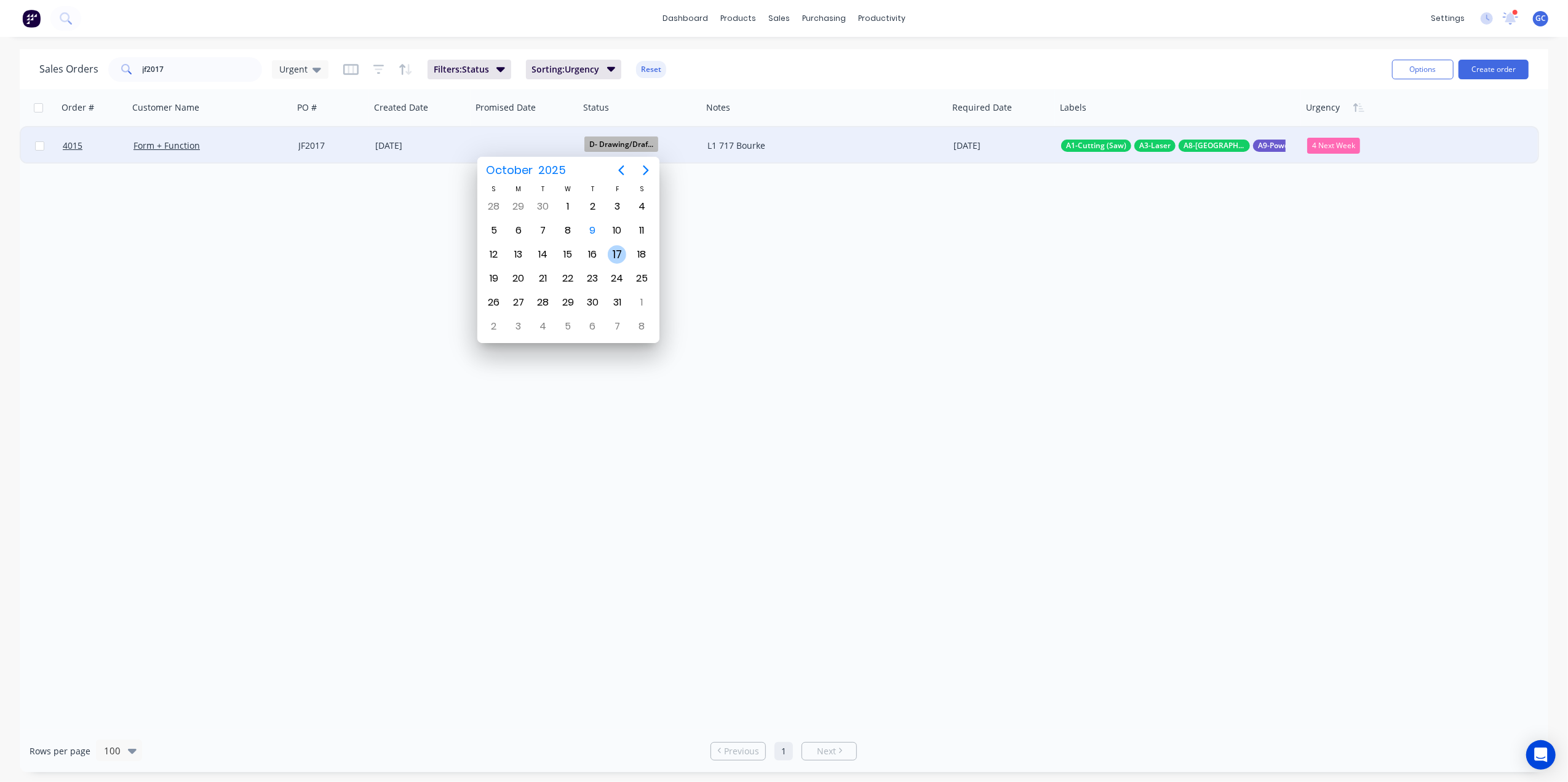
click at [619, 251] on div "17" at bounding box center [617, 255] width 19 height 19
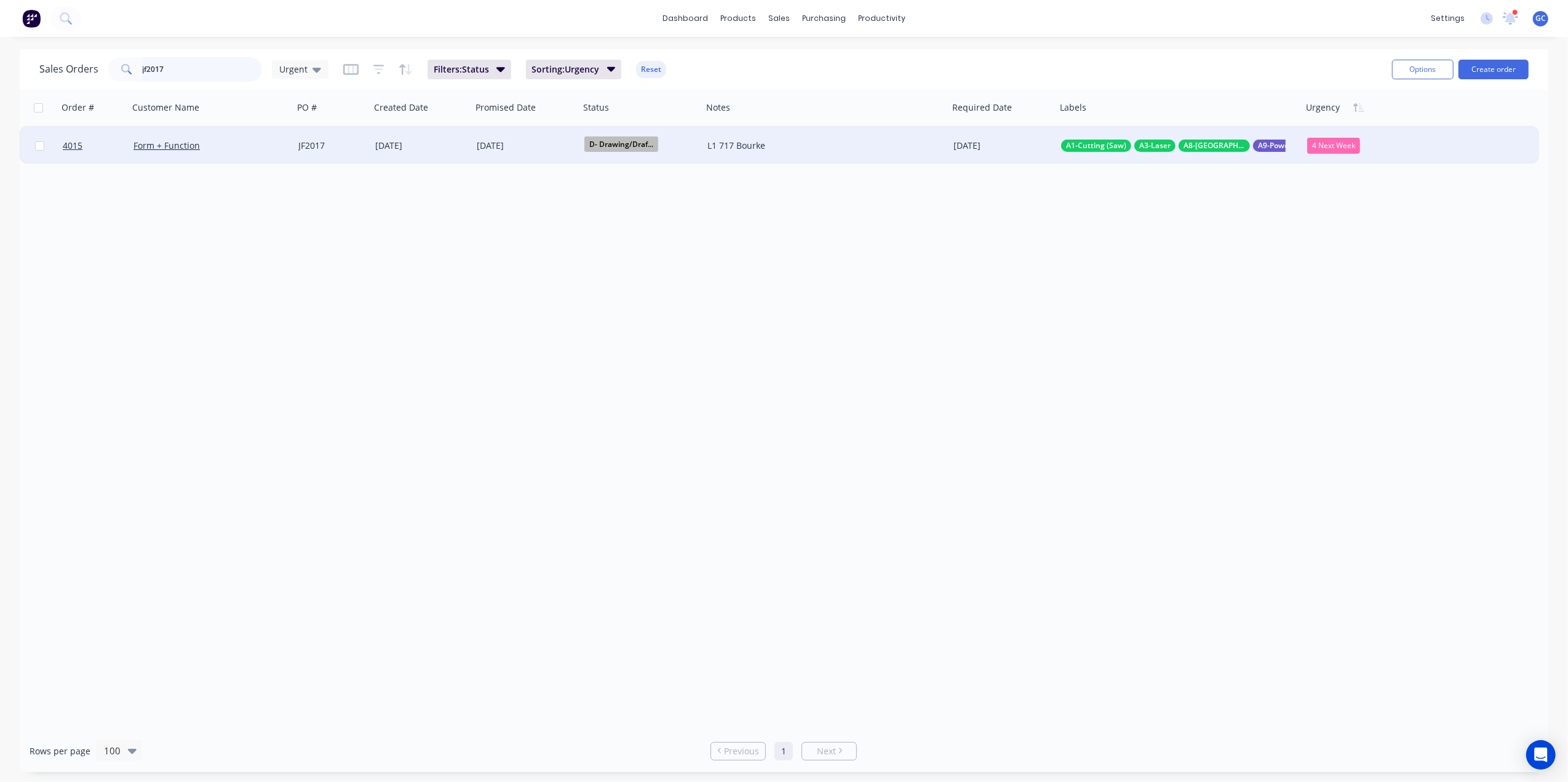
click at [192, 62] on input "jf2017" at bounding box center [202, 70] width 120 height 25
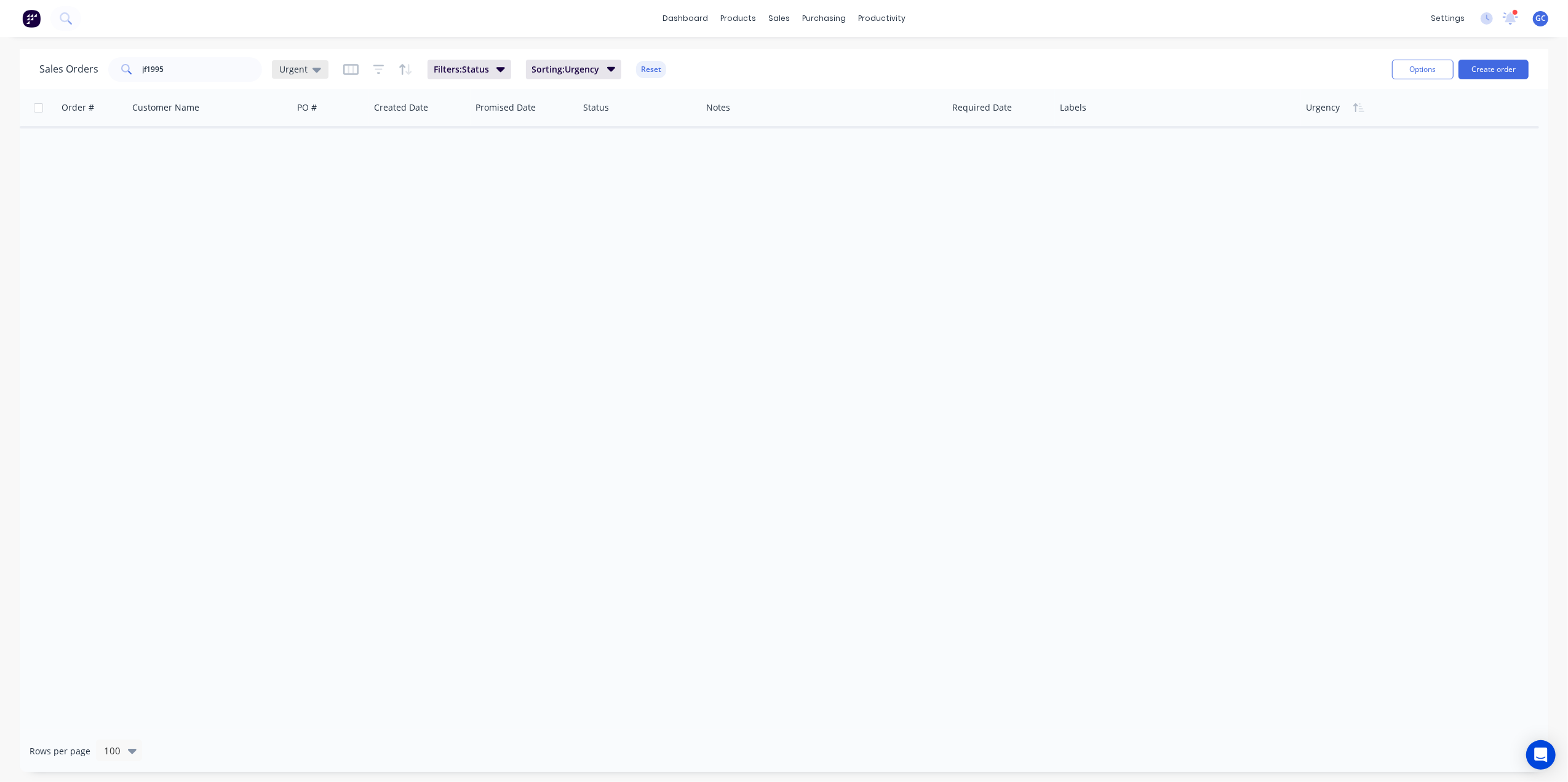
click at [296, 70] on span "Urgent" at bounding box center [294, 69] width 28 height 13
click at [297, 296] on button "[PERSON_NAME]" at bounding box center [346, 297] width 140 height 14
click at [204, 75] on input "jf1995" at bounding box center [202, 70] width 120 height 25
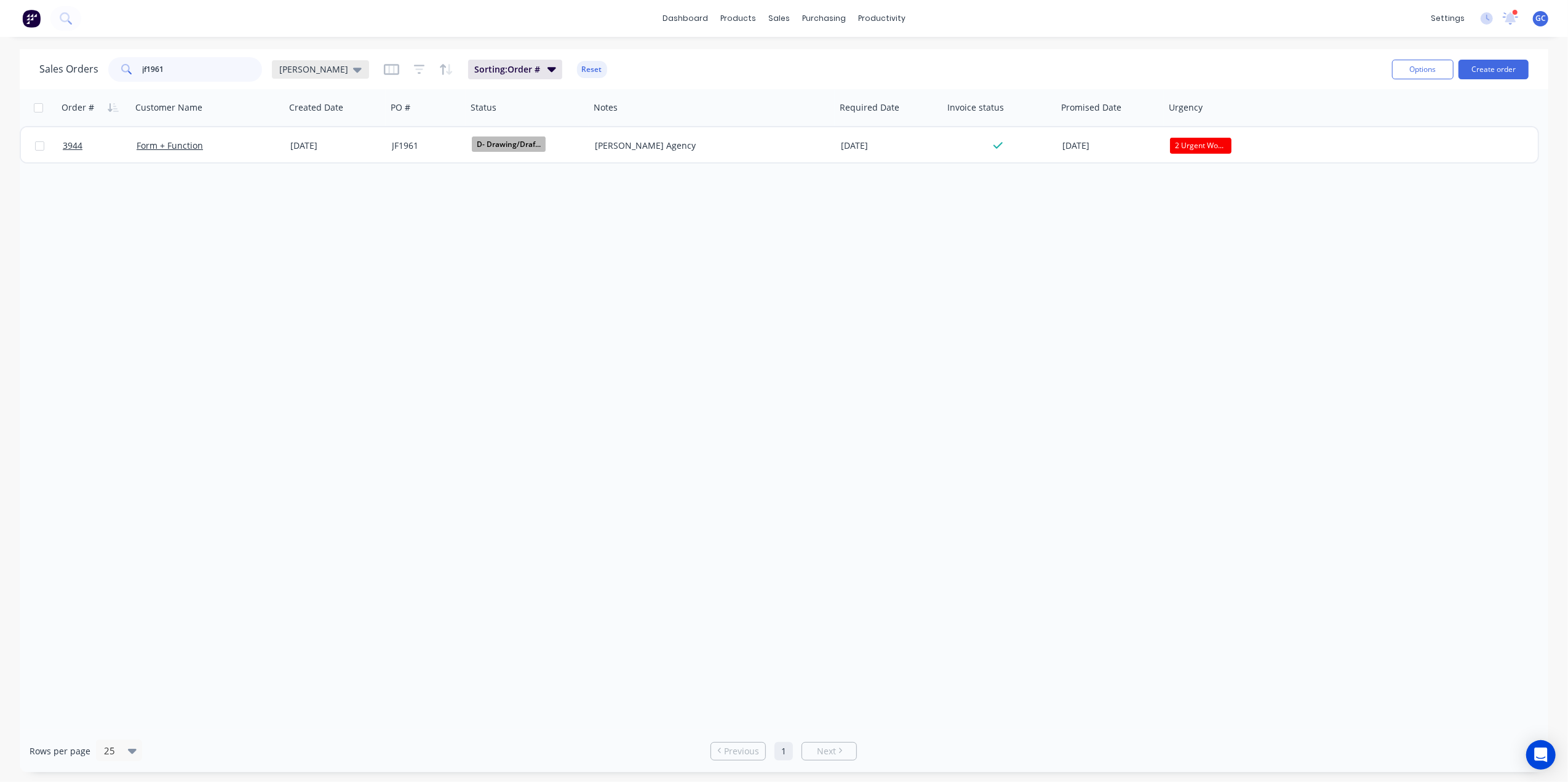
type input "jf1961"
click at [286, 70] on span "[PERSON_NAME]" at bounding box center [314, 69] width 69 height 13
click at [217, 257] on div "Order # Customer Name Created Date PO # Status Notes Required Date Invoice stat…" at bounding box center [784, 410] width 1529 height 641
click at [286, 70] on span "[PERSON_NAME]" at bounding box center [314, 69] width 69 height 13
click at [312, 194] on button "Urgent (Default)" at bounding box center [346, 198] width 140 height 14
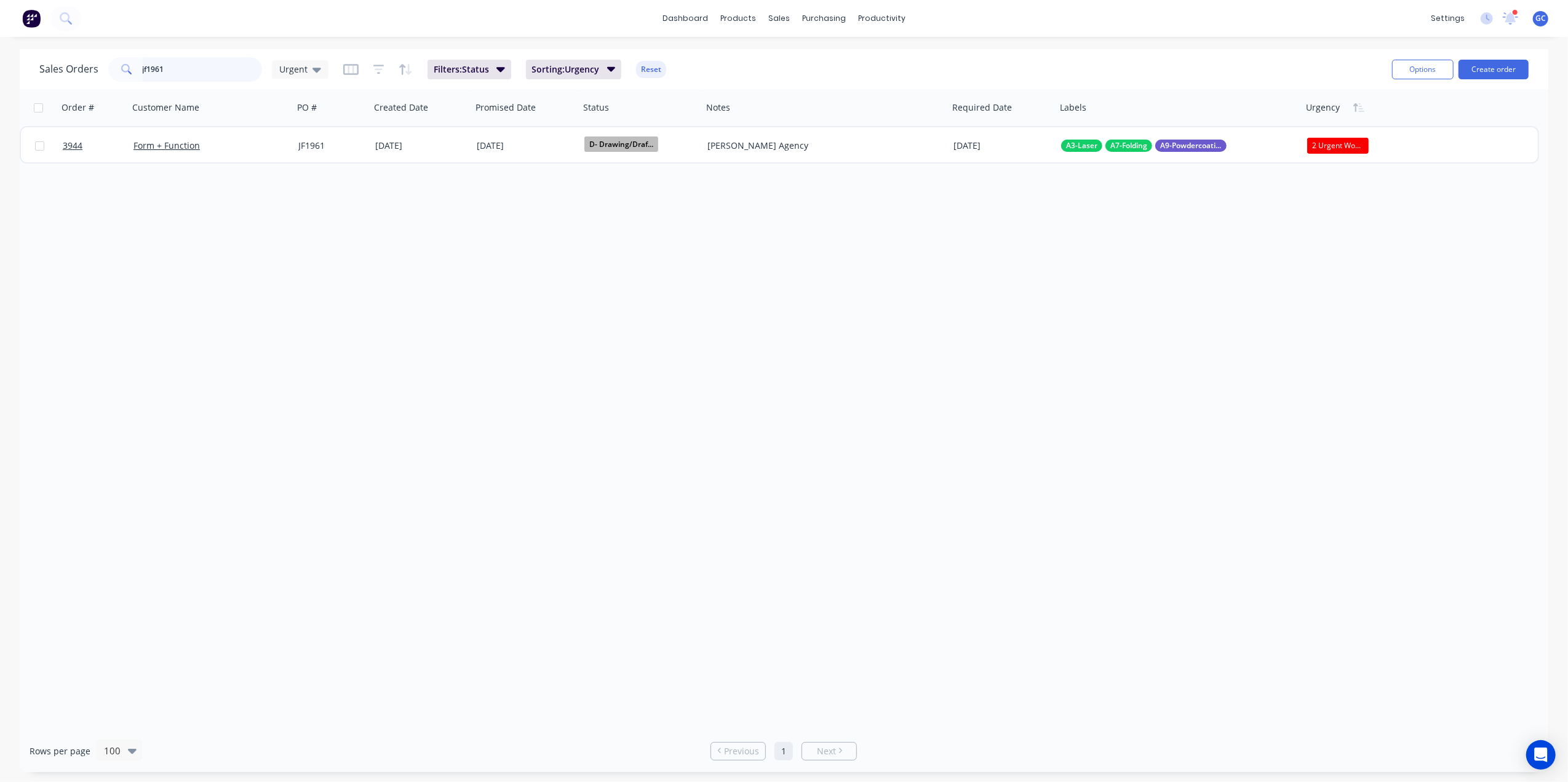
click at [224, 72] on input "jf1961" at bounding box center [202, 70] width 120 height 25
drag, startPoint x: 537, startPoint y: 481, endPoint x: 675, endPoint y: 327, distance: 206.8
click at [539, 480] on div "Order # Customer Name PO # Created Date Promised Date Status Notes Required Dat…" at bounding box center [784, 410] width 1529 height 641
drag, startPoint x: 204, startPoint y: 67, endPoint x: 56, endPoint y: 72, distance: 148.1
click at [56, 72] on div "Sales Orders jf1961 Urgent" at bounding box center [184, 70] width 289 height 25
